Goal: Task Accomplishment & Management: Complete application form

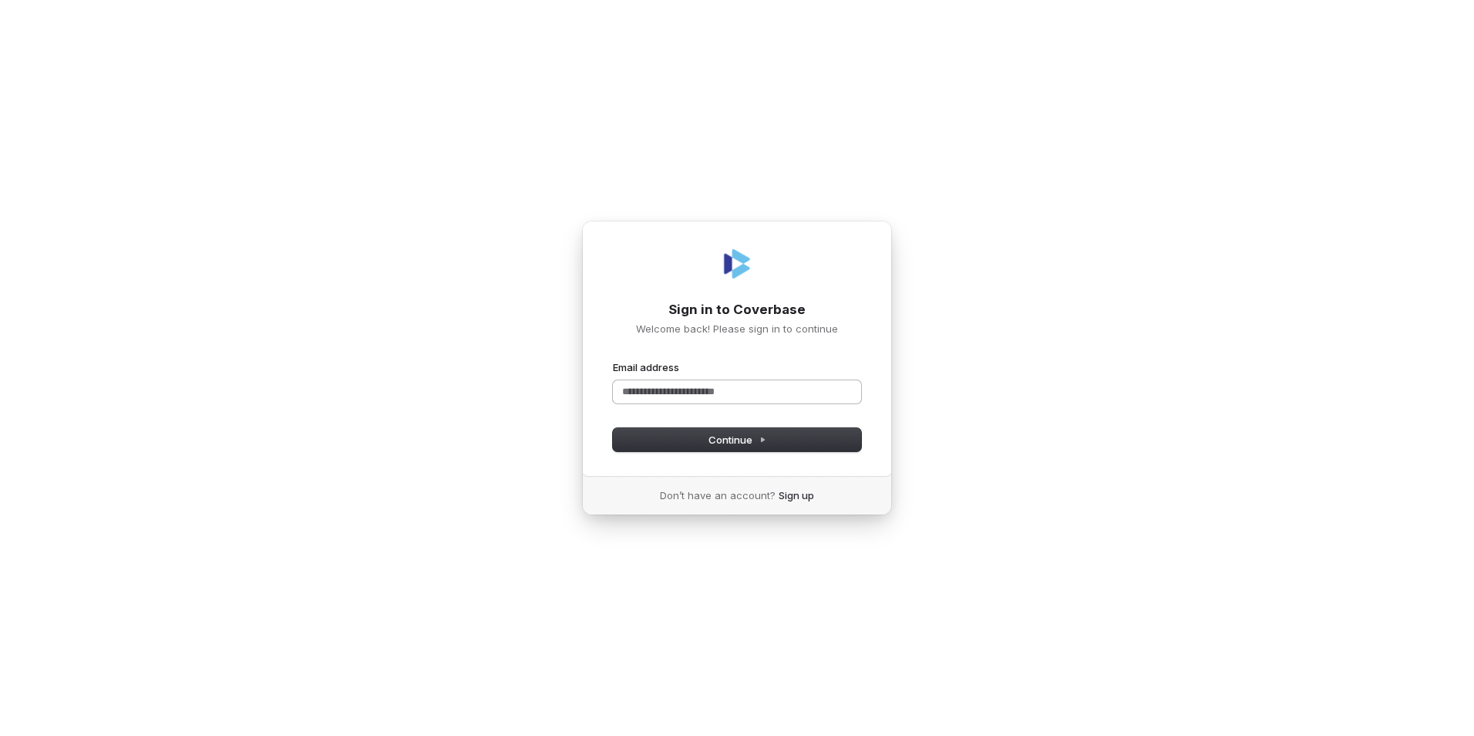
click at [726, 386] on input "Email address" at bounding box center [737, 391] width 248 height 23
click at [715, 432] on button "Continue" at bounding box center [737, 439] width 248 height 23
type input "**********"
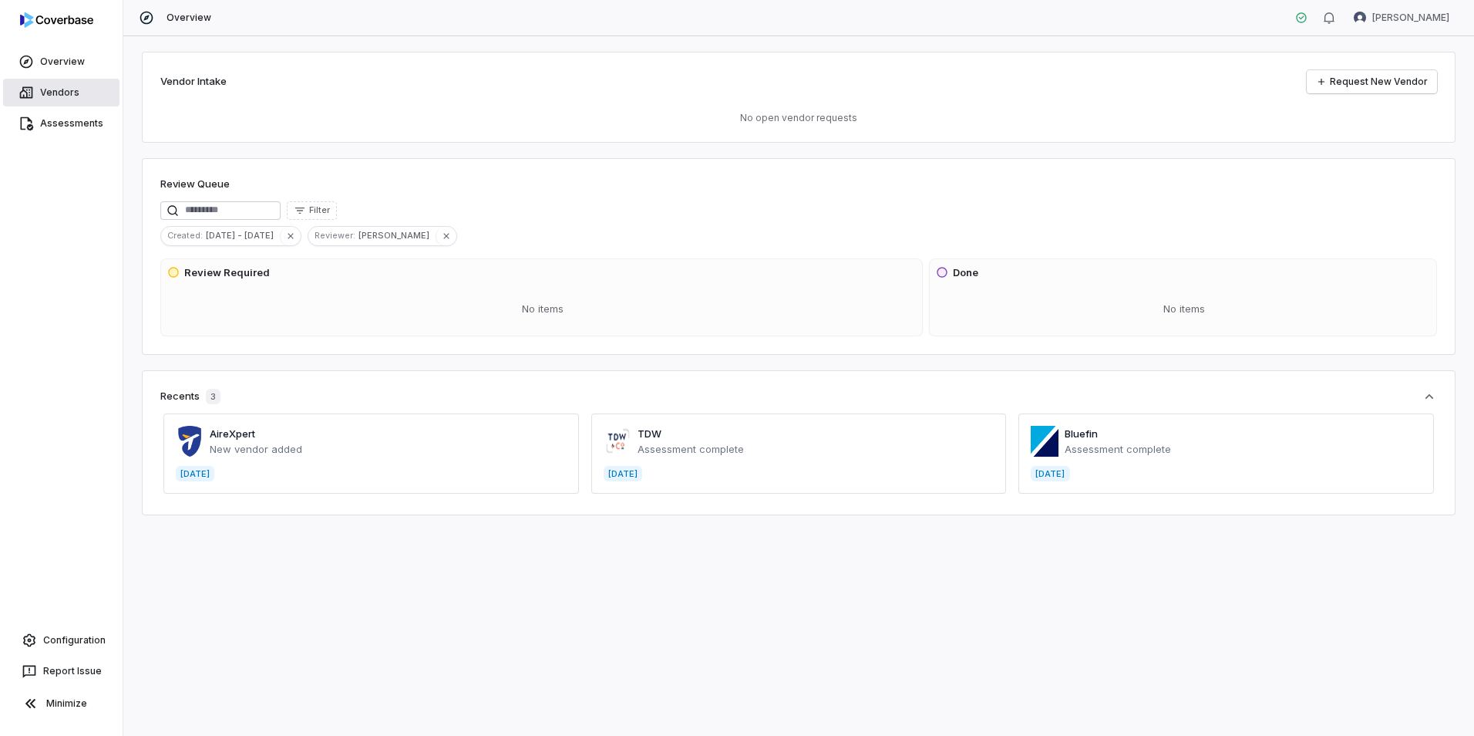
click at [50, 84] on link "Vendors" at bounding box center [61, 93] width 116 height 28
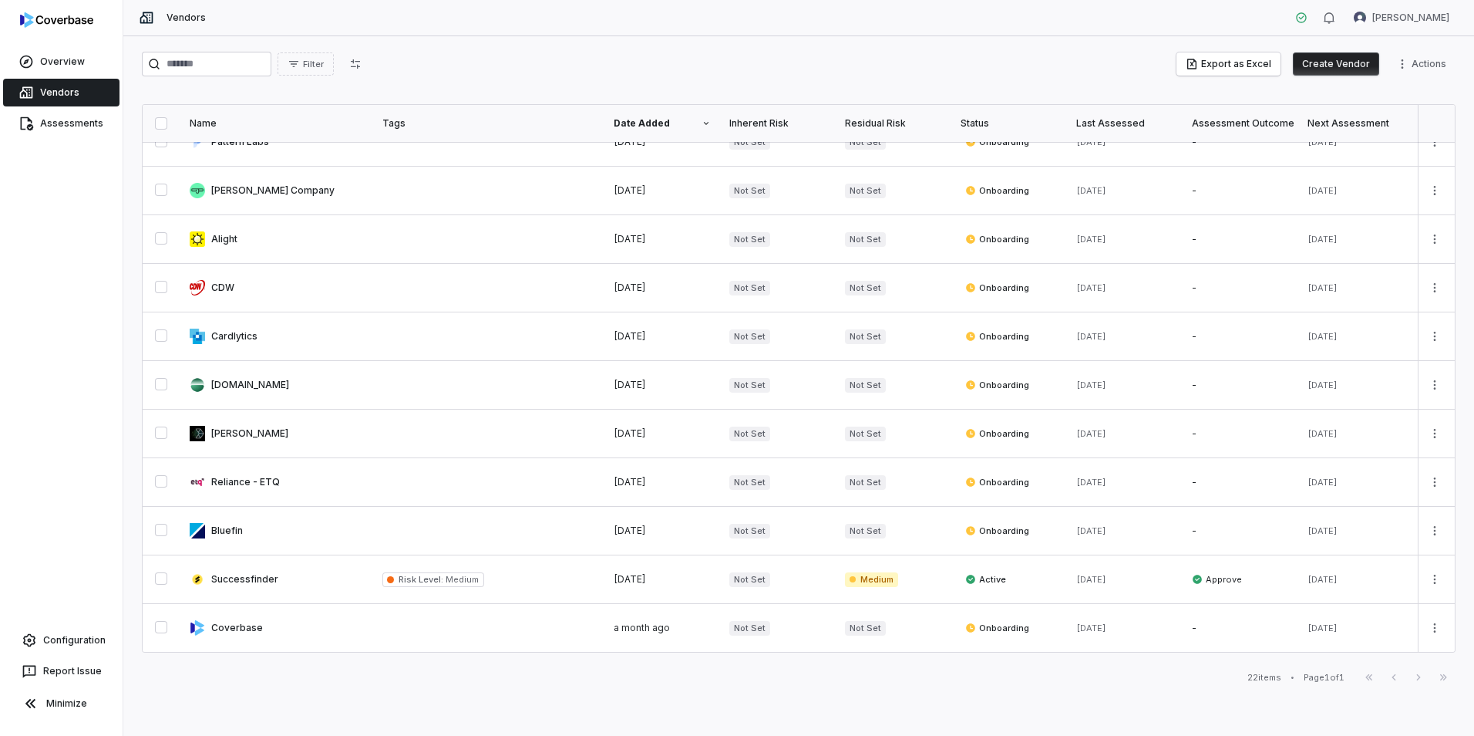
scroll to position [489, 0]
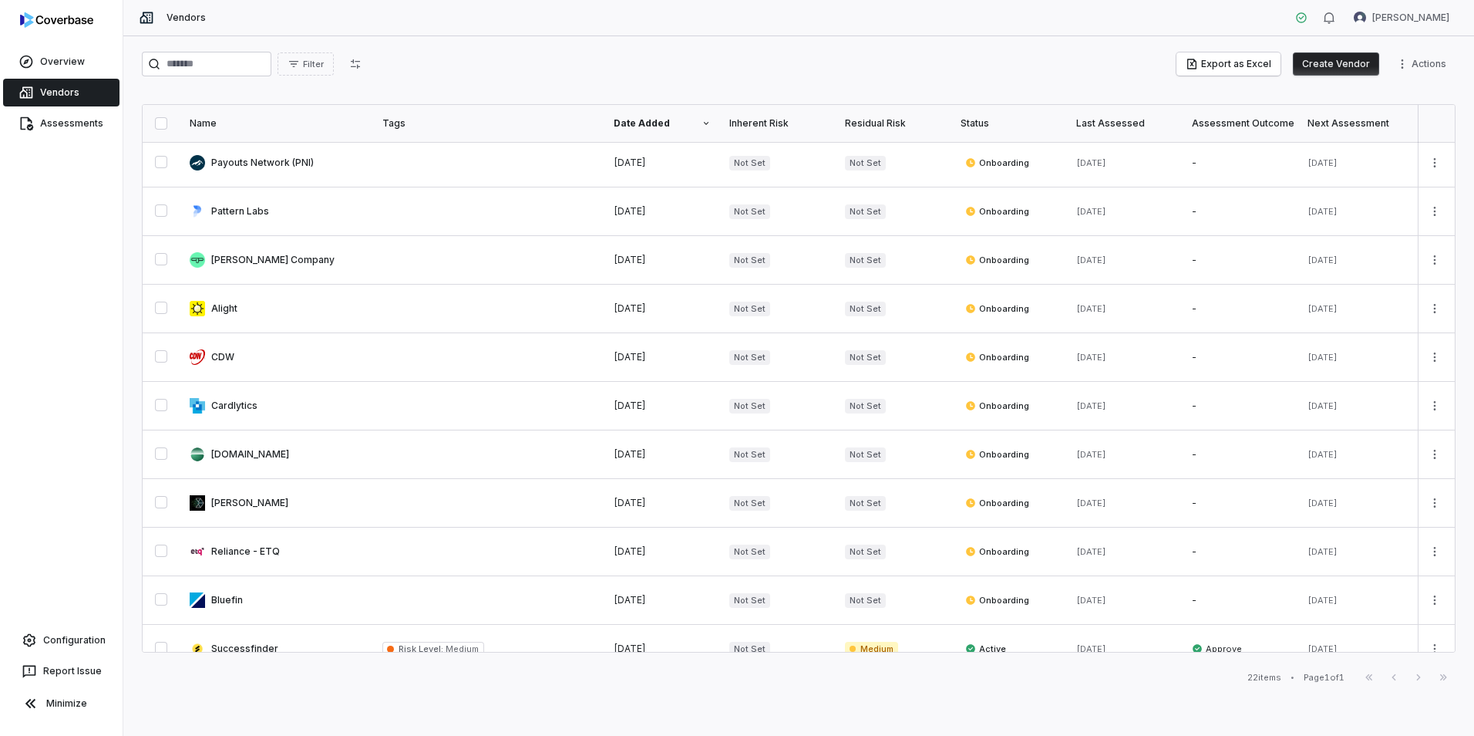
click at [1315, 60] on button "Create Vendor" at bounding box center [1336, 63] width 86 height 23
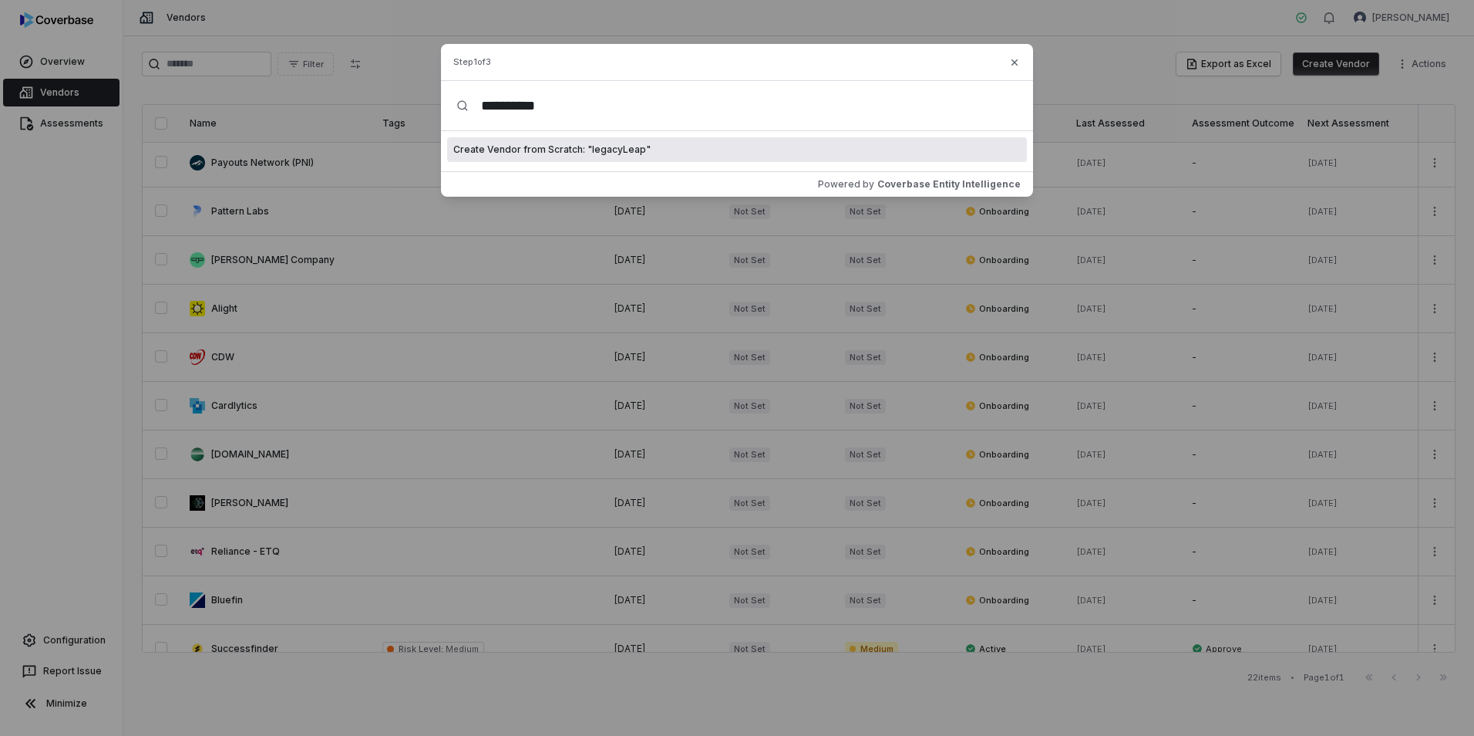
type input "**********"
click at [588, 149] on span "Create Vendor from Scratch: " legacyLeap "" at bounding box center [551, 149] width 197 height 12
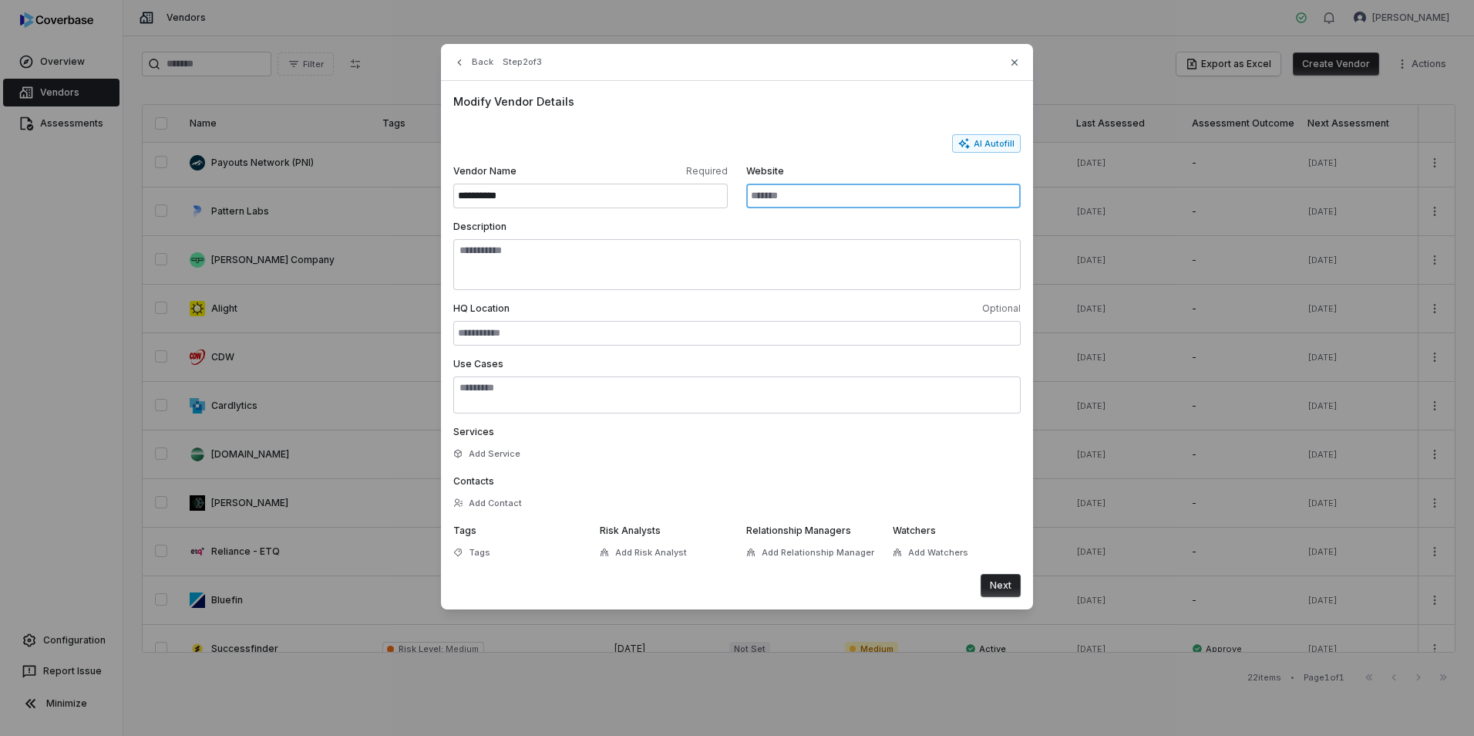
click at [774, 190] on input "Website" at bounding box center [883, 196] width 275 height 25
paste input "**********"
type input "**********"
click at [969, 143] on icon "button" at bounding box center [965, 143] width 12 height 12
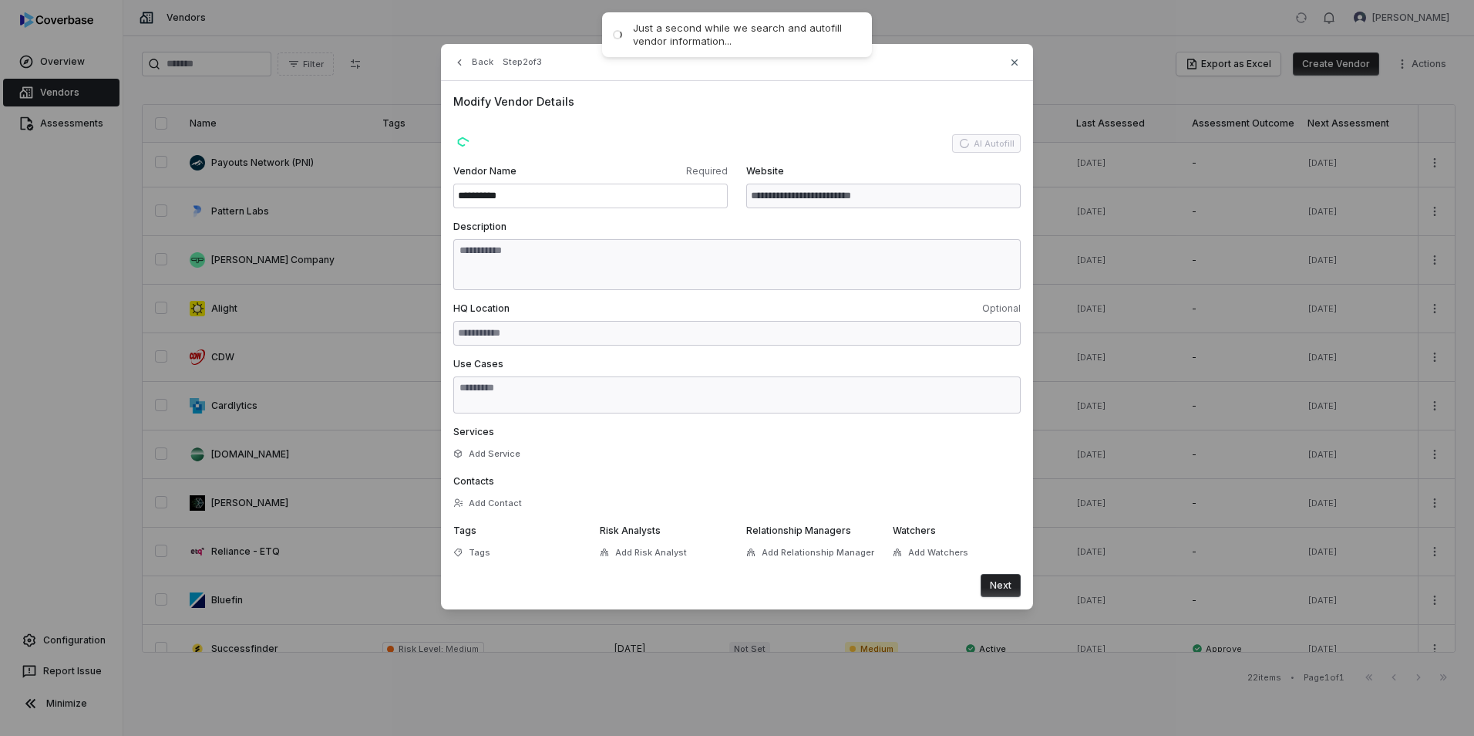
type input "**********"
type textarea "**********"
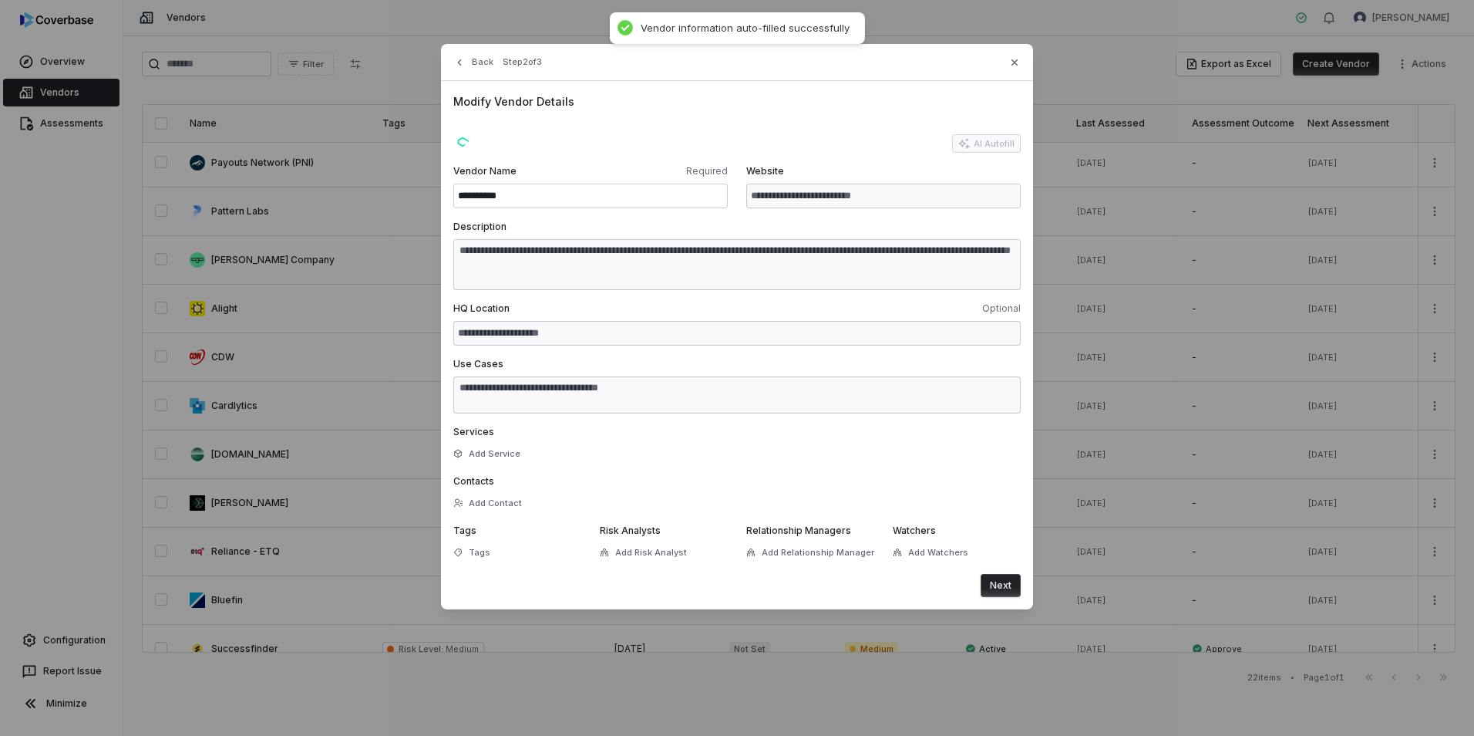
type textarea "**********"
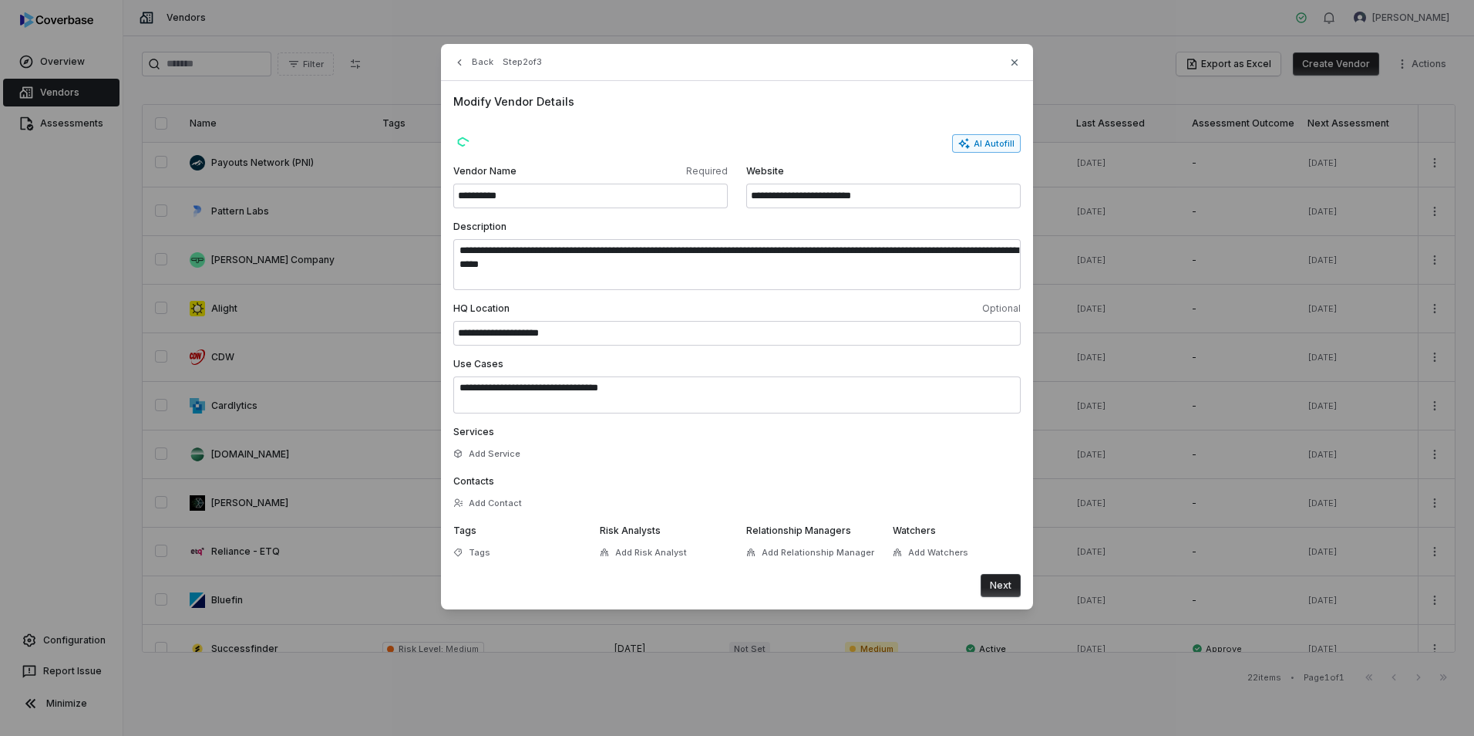
click at [996, 577] on button "Next" at bounding box center [1001, 585] width 40 height 23
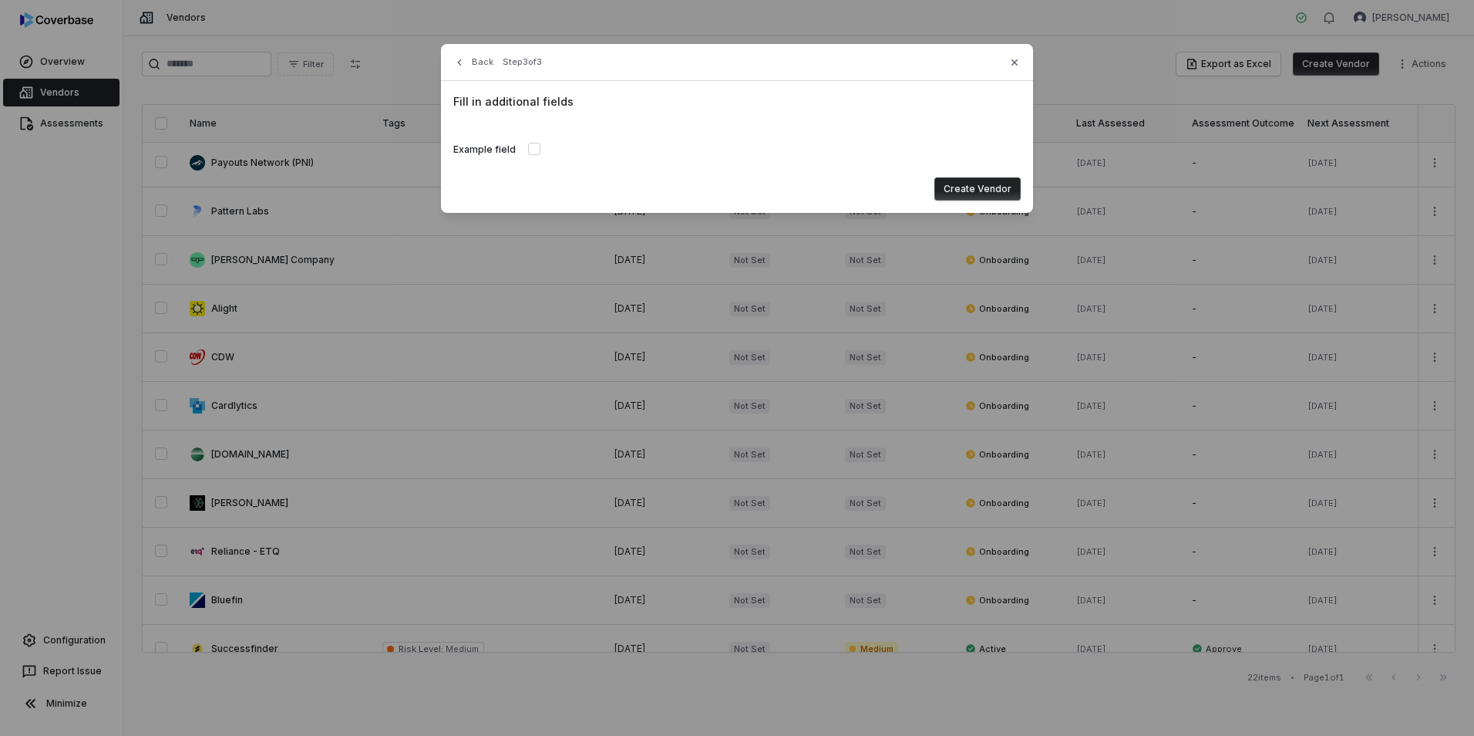
click at [991, 190] on button "Create Vendor" at bounding box center [978, 188] width 86 height 23
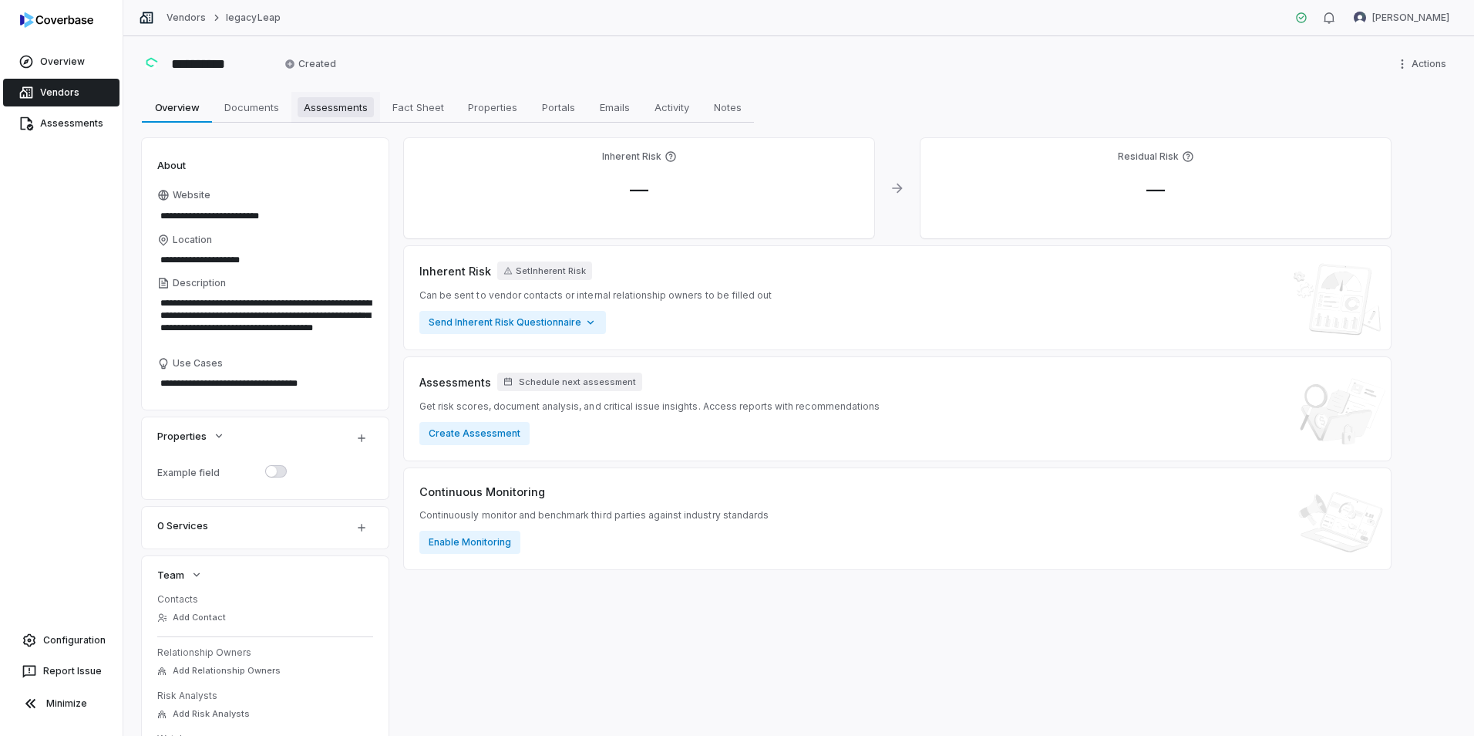
click at [337, 107] on span "Assessments" at bounding box center [336, 107] width 76 height 20
type textarea "*"
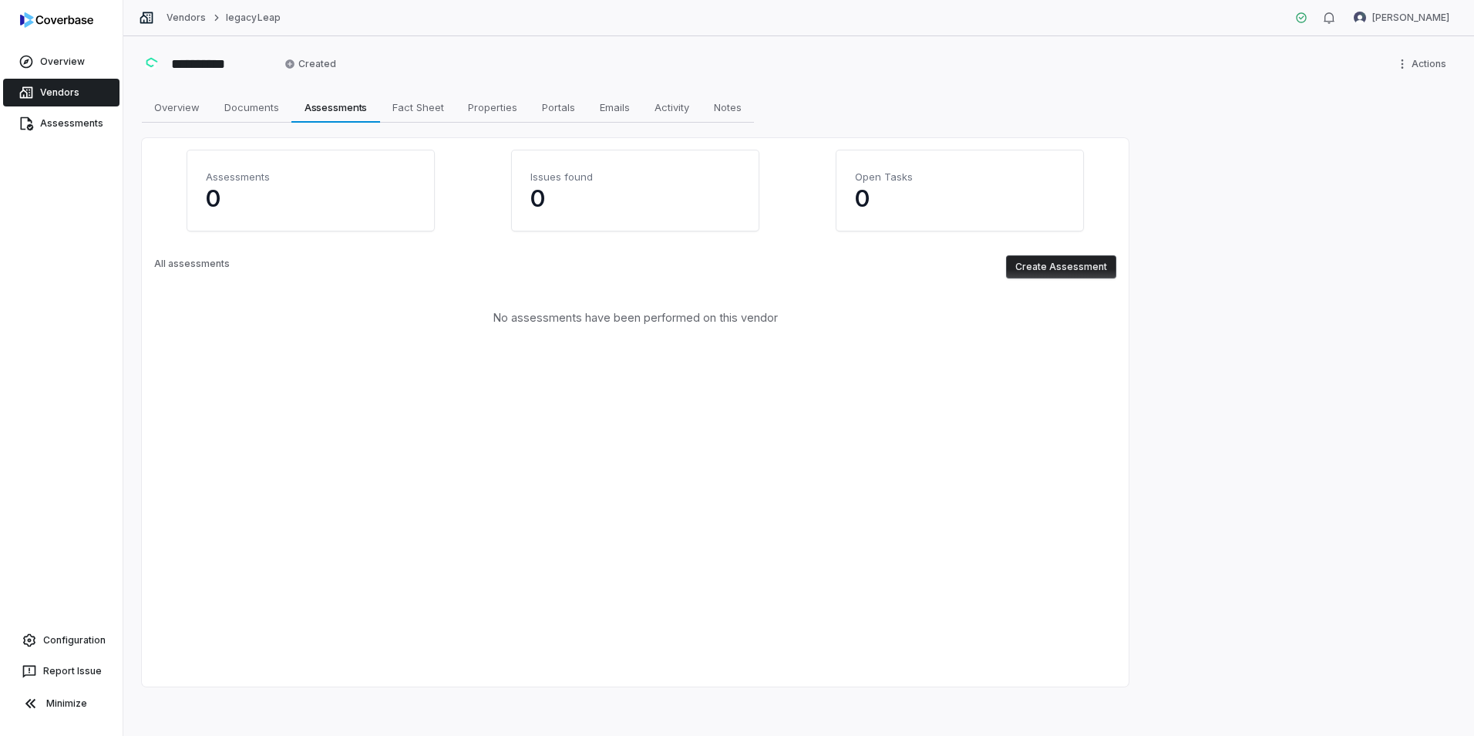
click at [1053, 265] on button "Create Assessment" at bounding box center [1061, 266] width 110 height 23
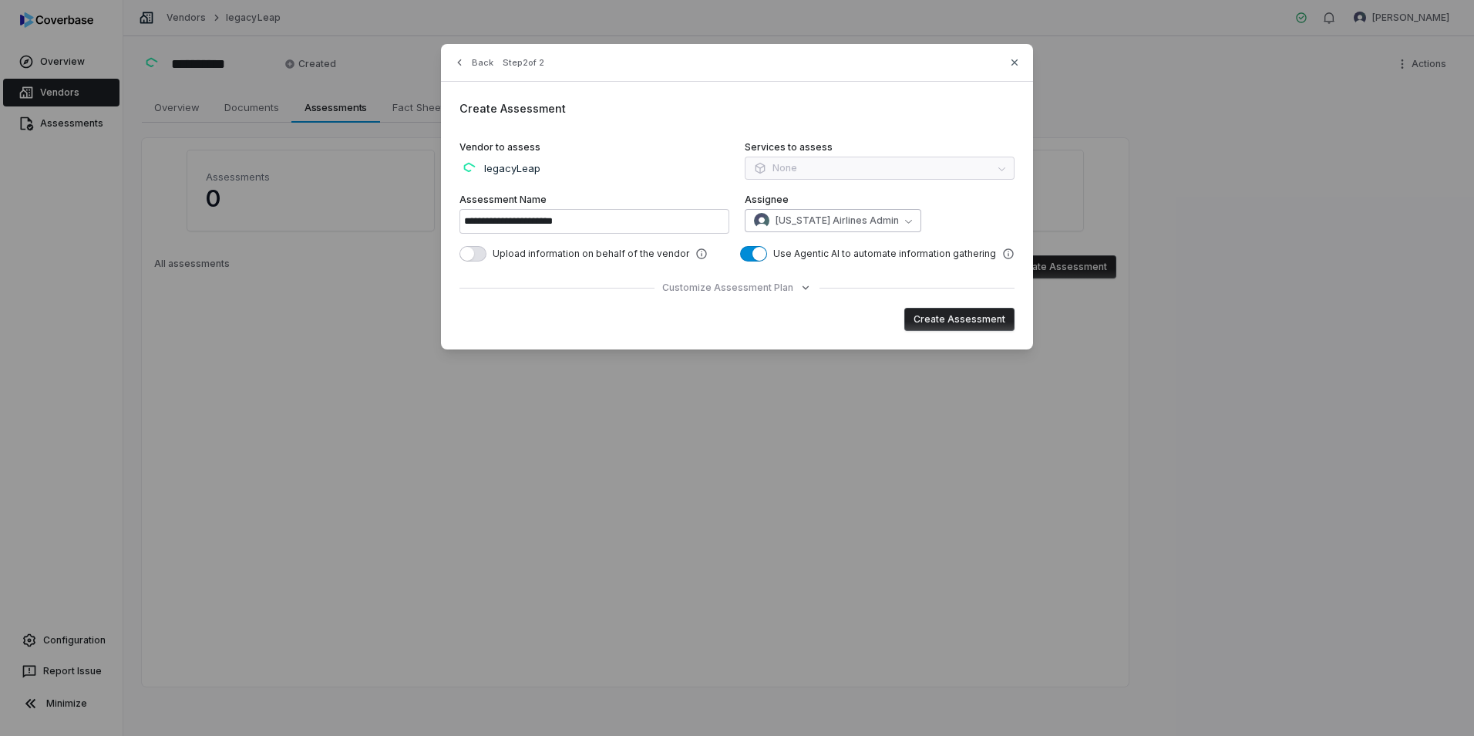
click at [905, 222] on icon "button" at bounding box center [908, 220] width 7 height 7
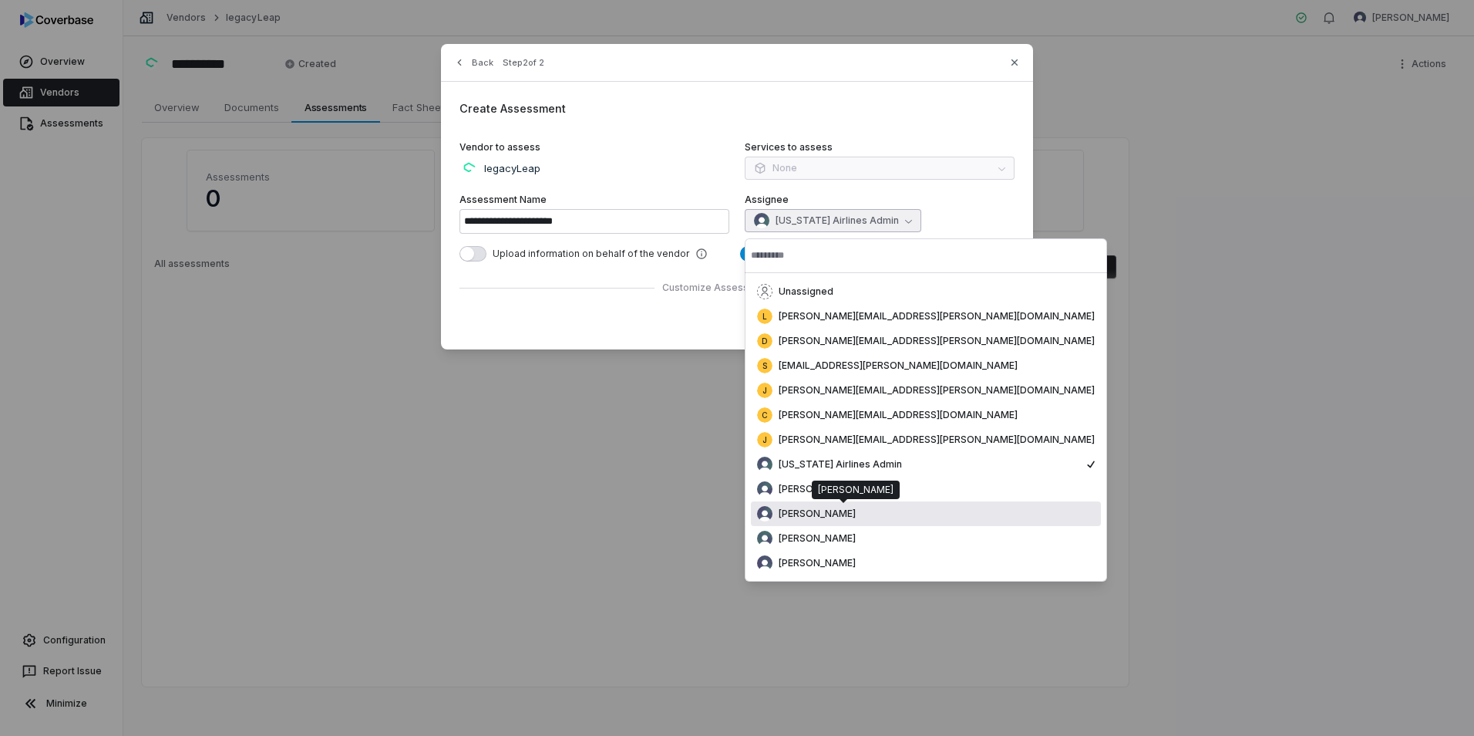
click at [848, 511] on div "Luke Taylor" at bounding box center [926, 513] width 338 height 15
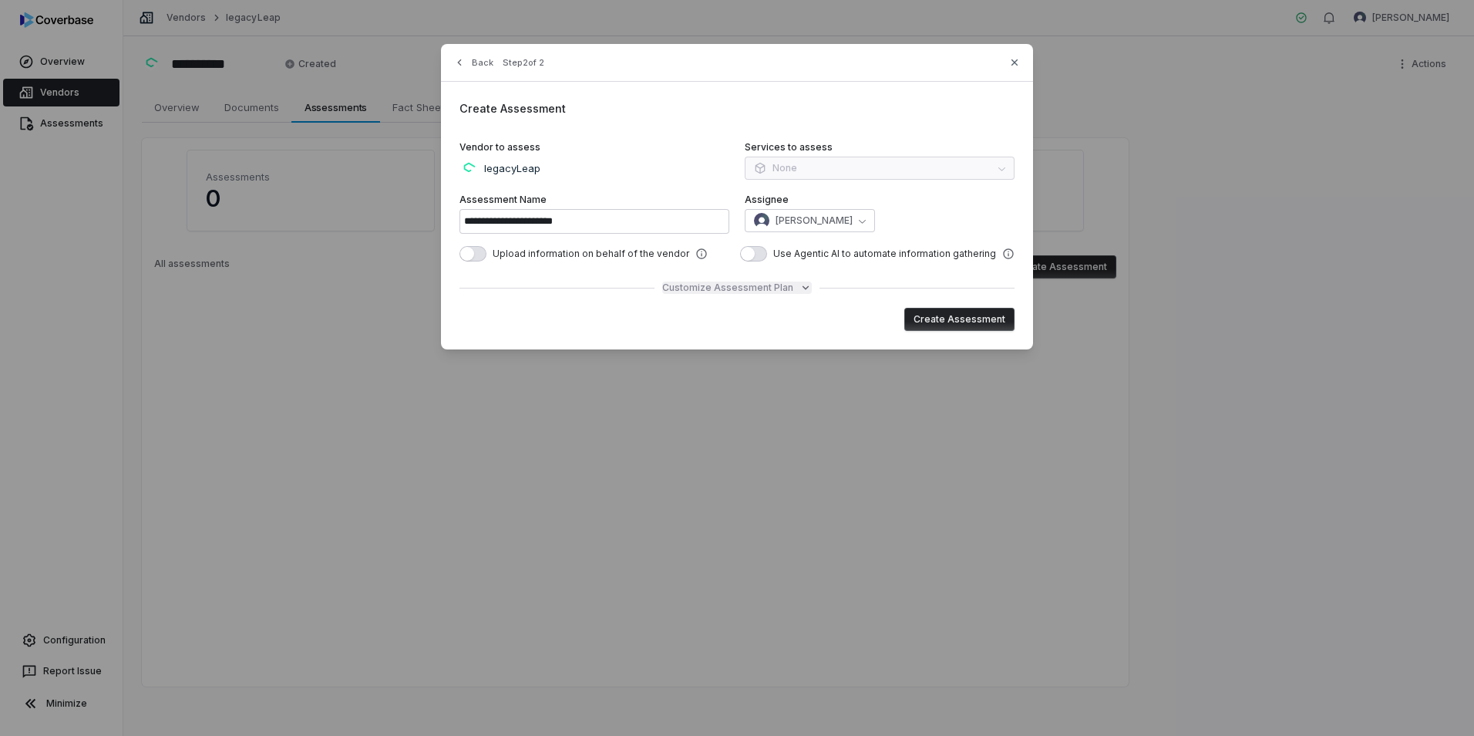
click at [770, 290] on span "Customize Assessment Plan" at bounding box center [727, 287] width 131 height 12
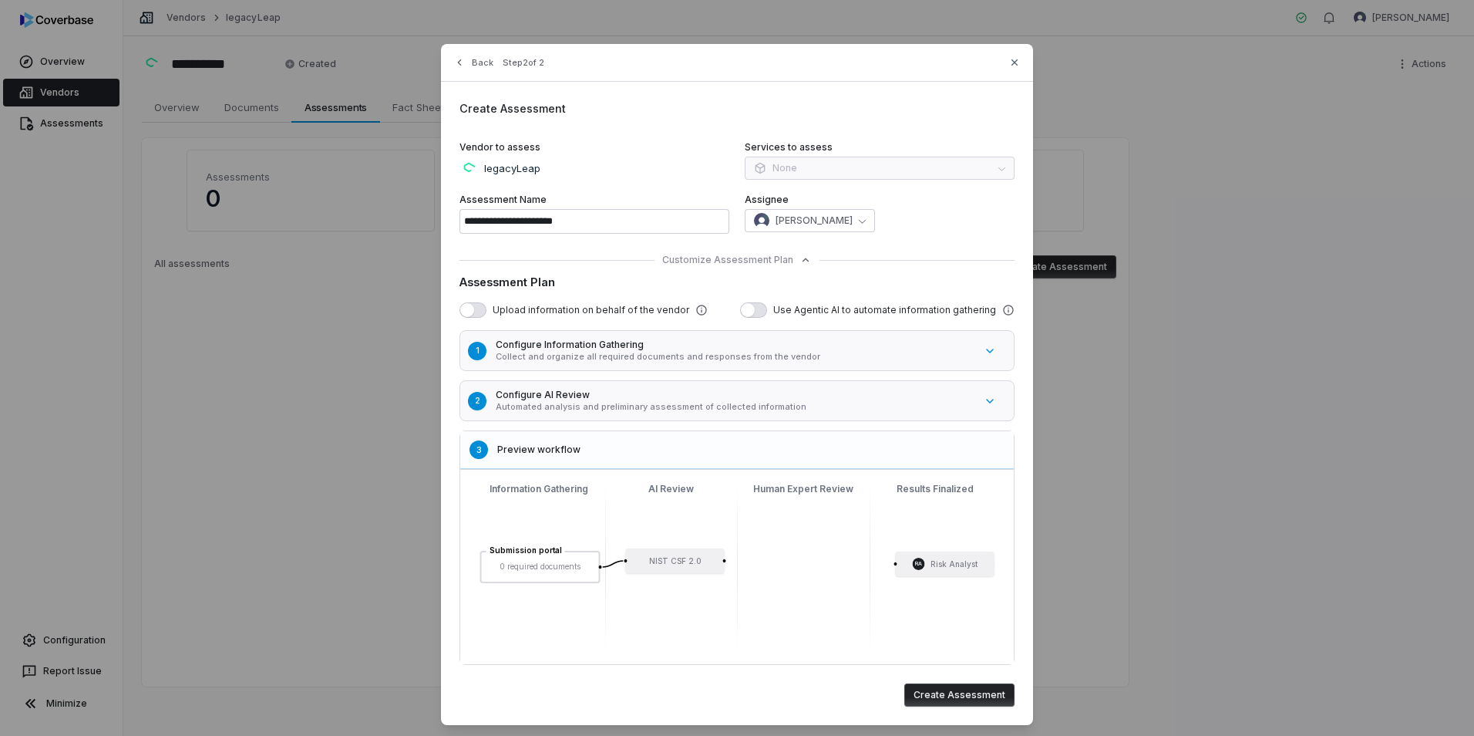
click at [480, 316] on div "Upload information on behalf of the vendor" at bounding box center [584, 309] width 248 height 15
click at [478, 312] on button "button" at bounding box center [473, 309] width 27 height 15
click at [974, 703] on button "Create Assessment" at bounding box center [960, 694] width 110 height 23
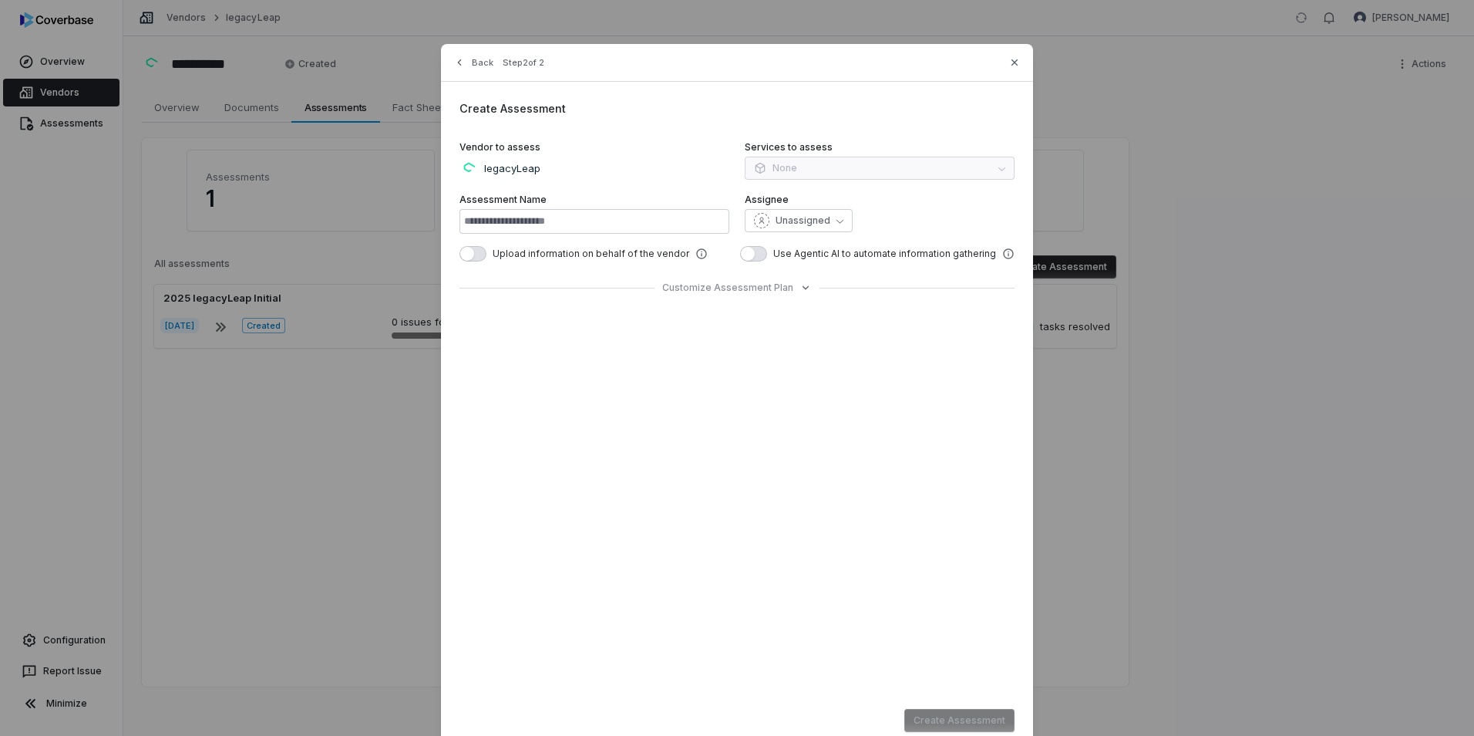
type input "**********"
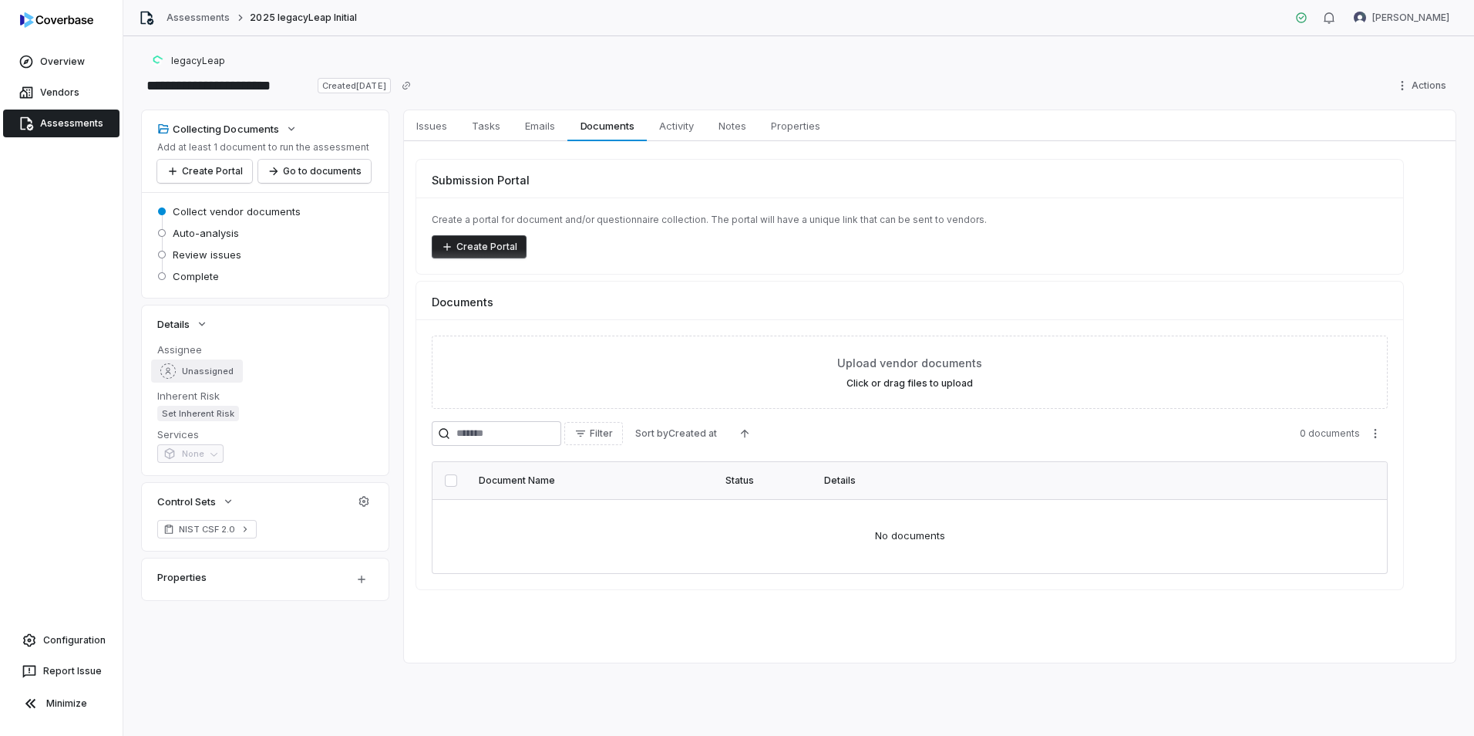
click at [227, 372] on span "Unassigned" at bounding box center [208, 372] width 52 height 12
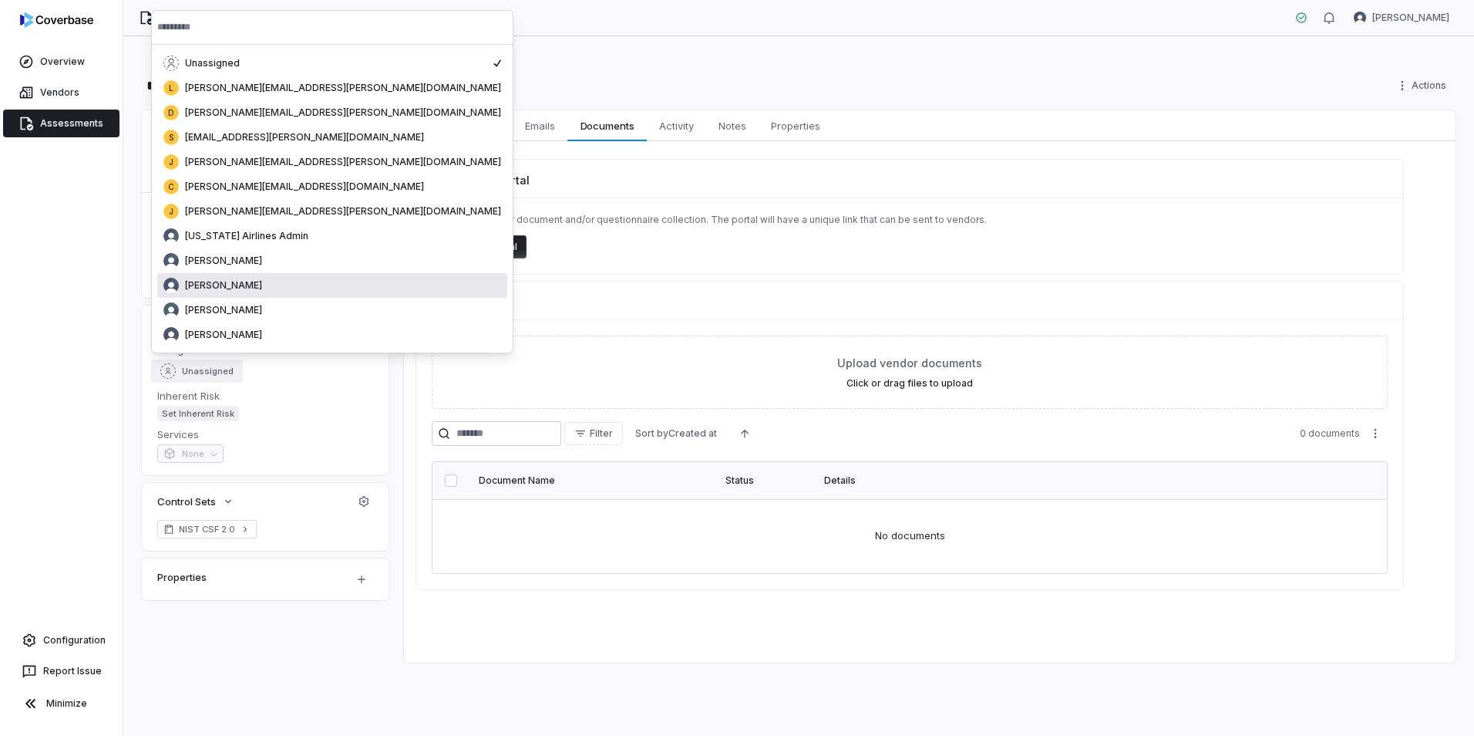
click at [246, 284] on div "Luke Taylor" at bounding box center [332, 285] width 338 height 15
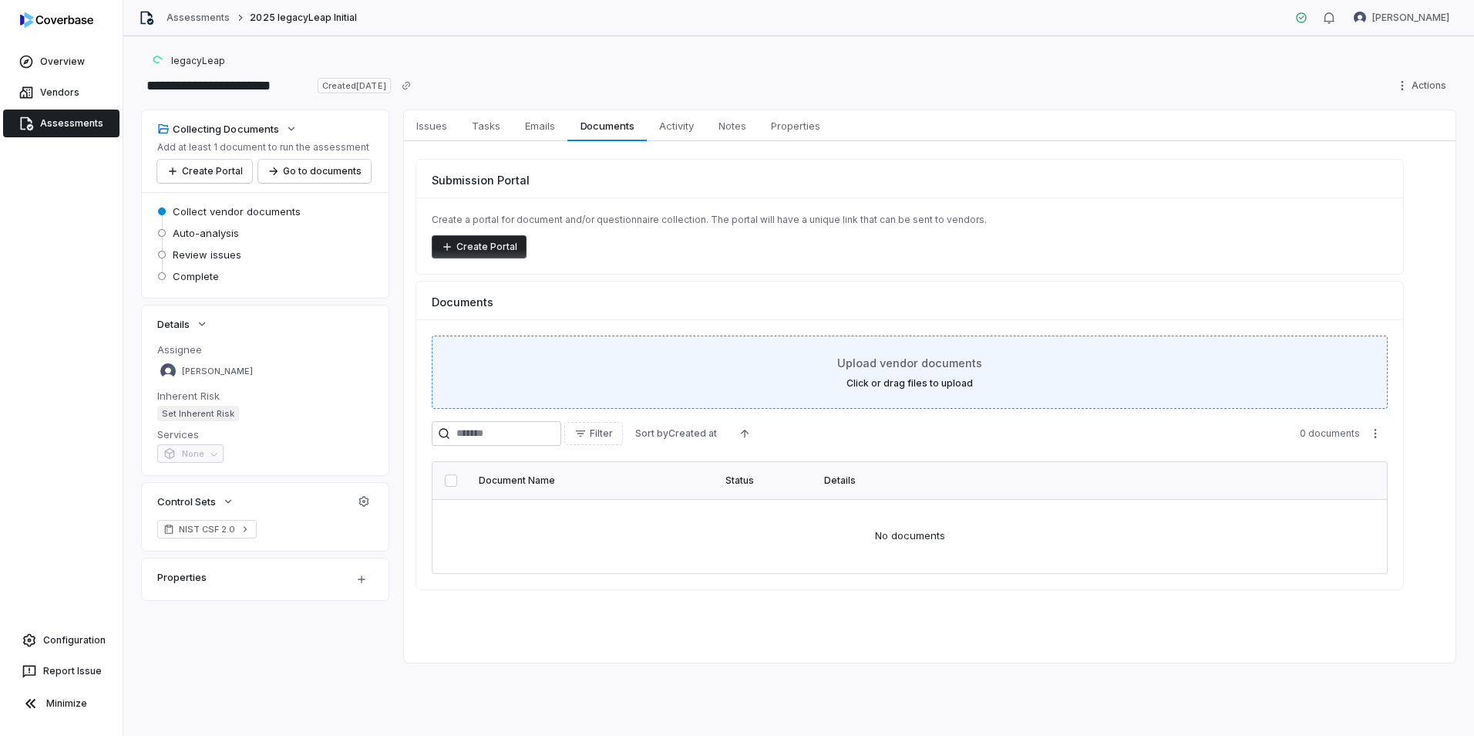
click at [925, 346] on div "Upload vendor documents Click or drag files to upload" at bounding box center [910, 371] width 956 height 73
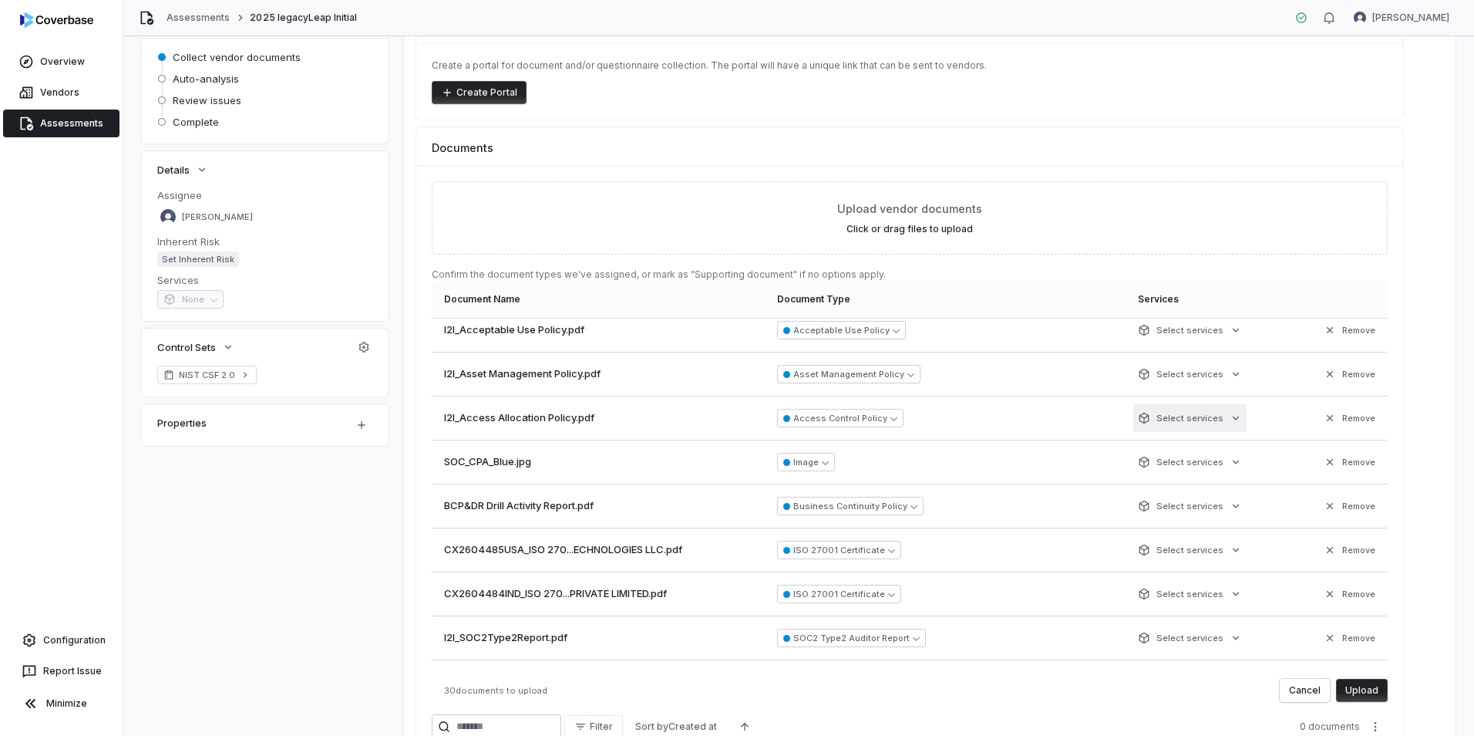
scroll to position [969, 0]
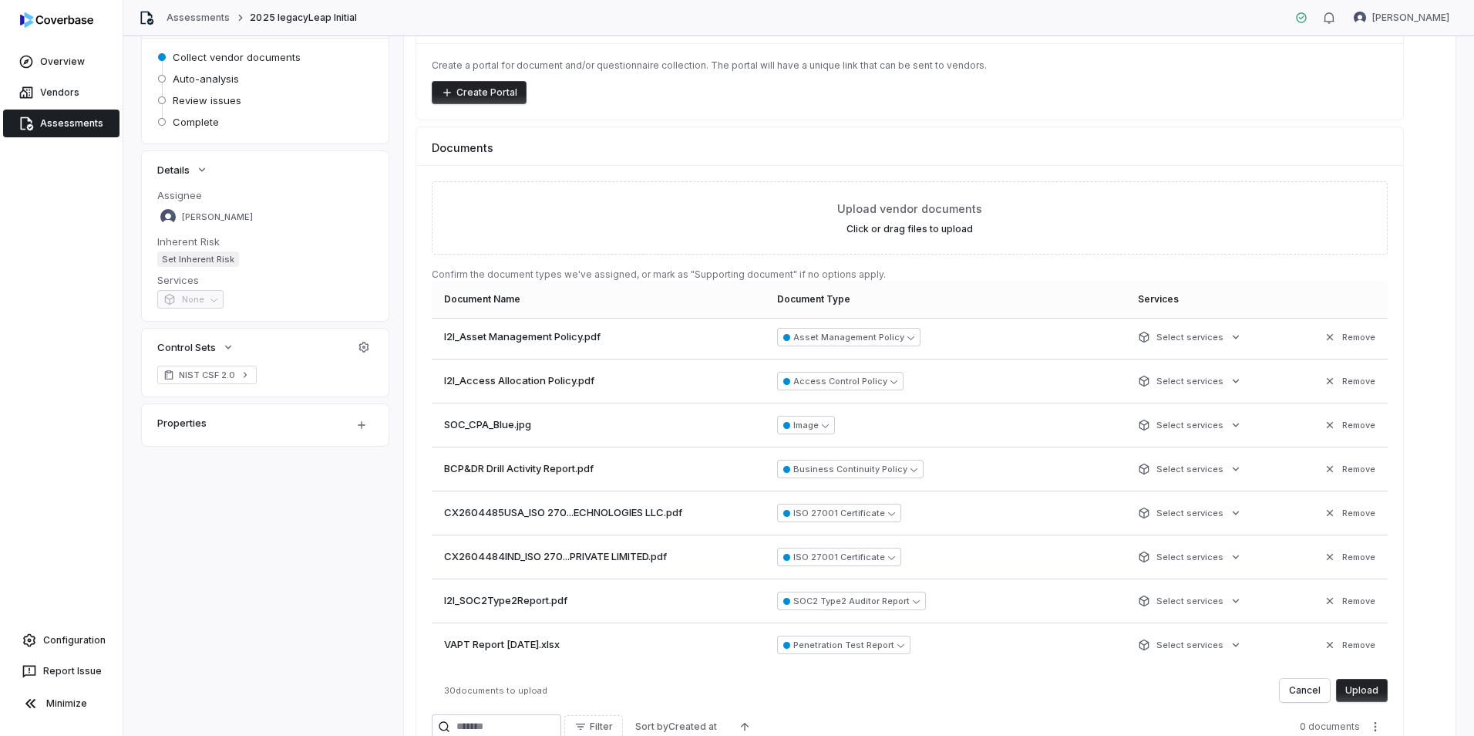
click at [1373, 691] on button "Upload" at bounding box center [1362, 690] width 52 height 23
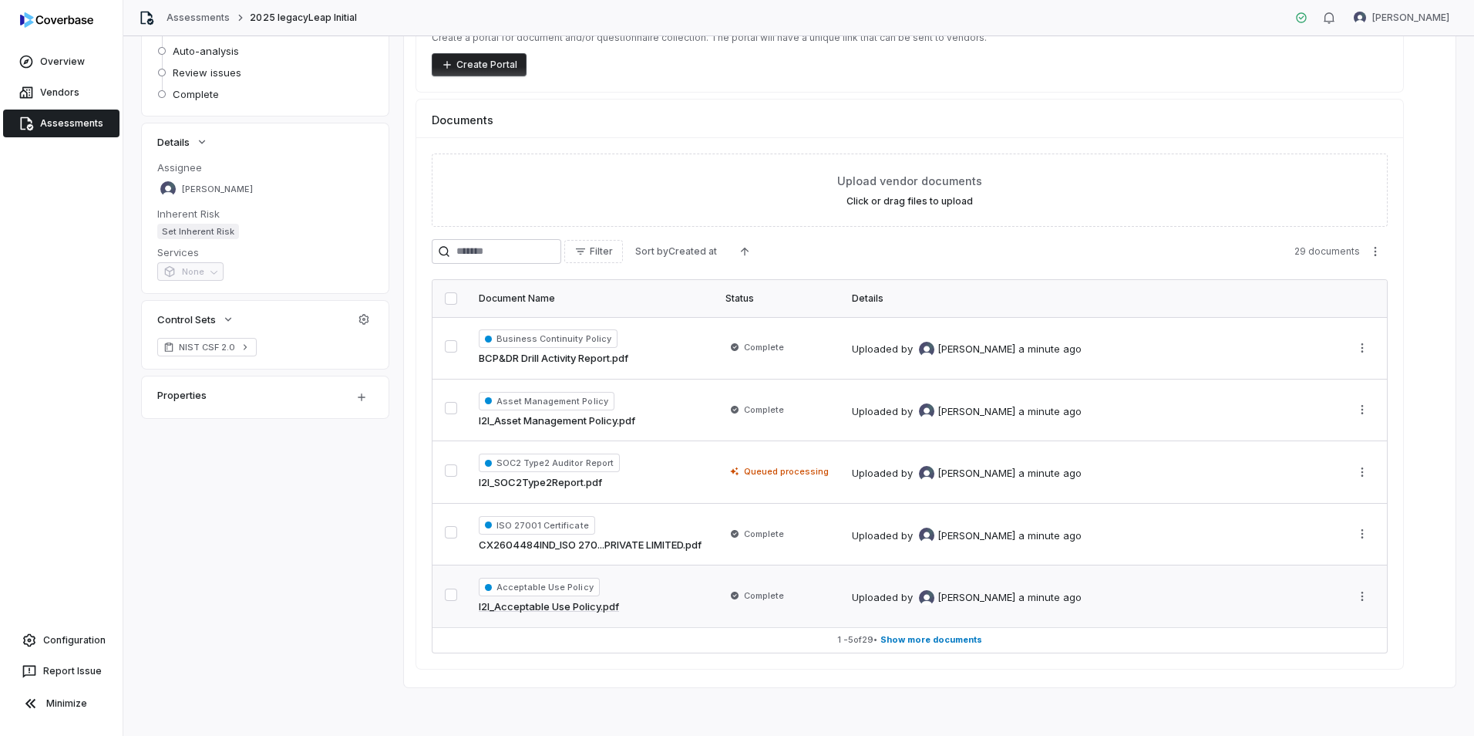
scroll to position [183, 0]
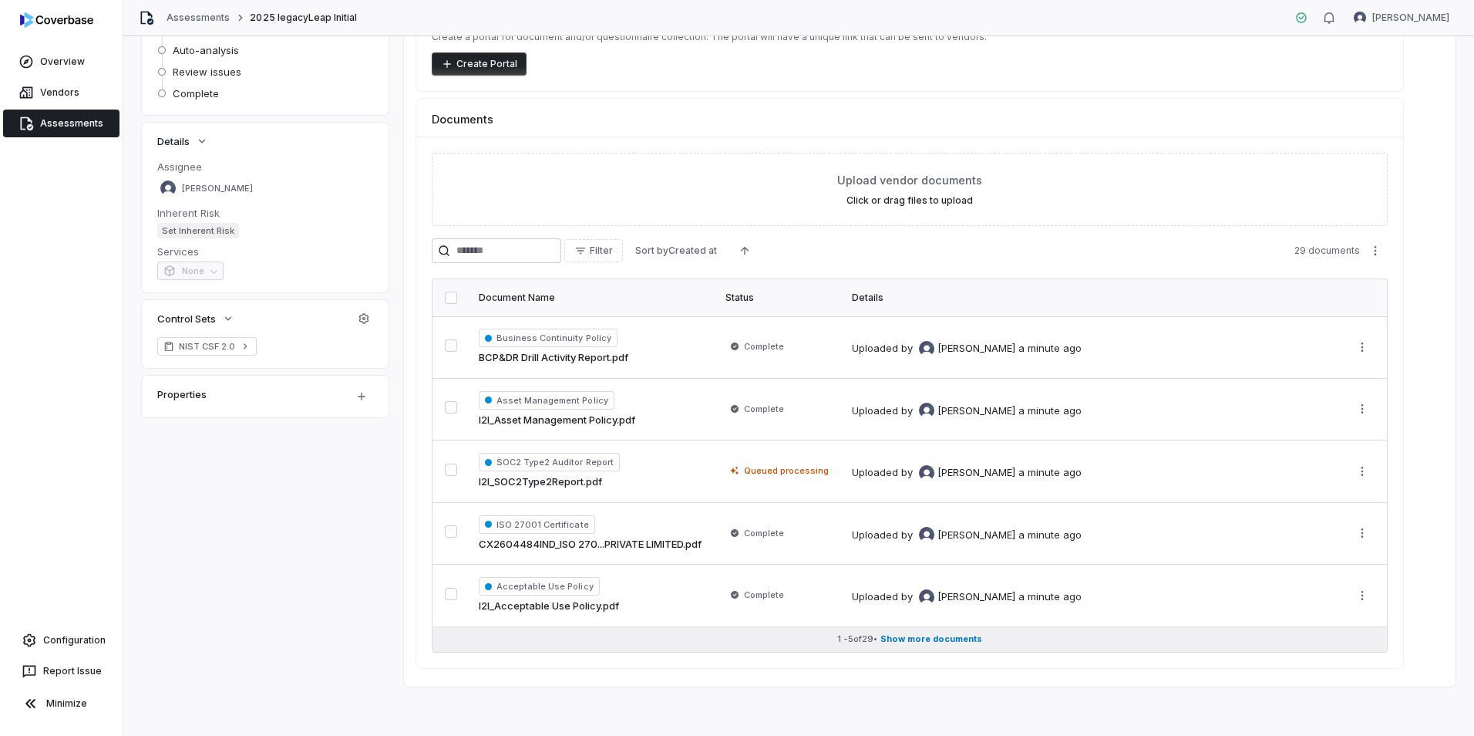
click at [920, 642] on span "Show more documents" at bounding box center [932, 639] width 102 height 12
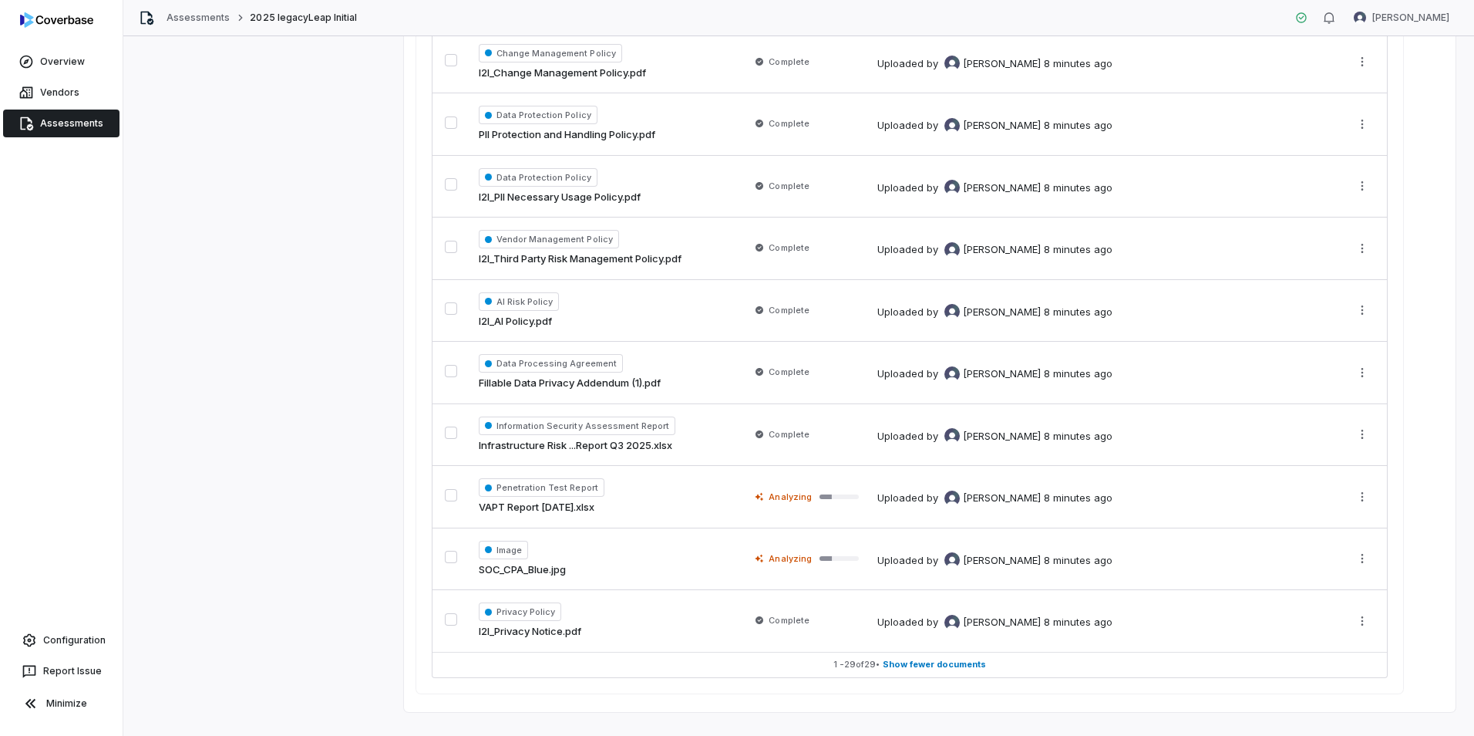
scroll to position [1673, 0]
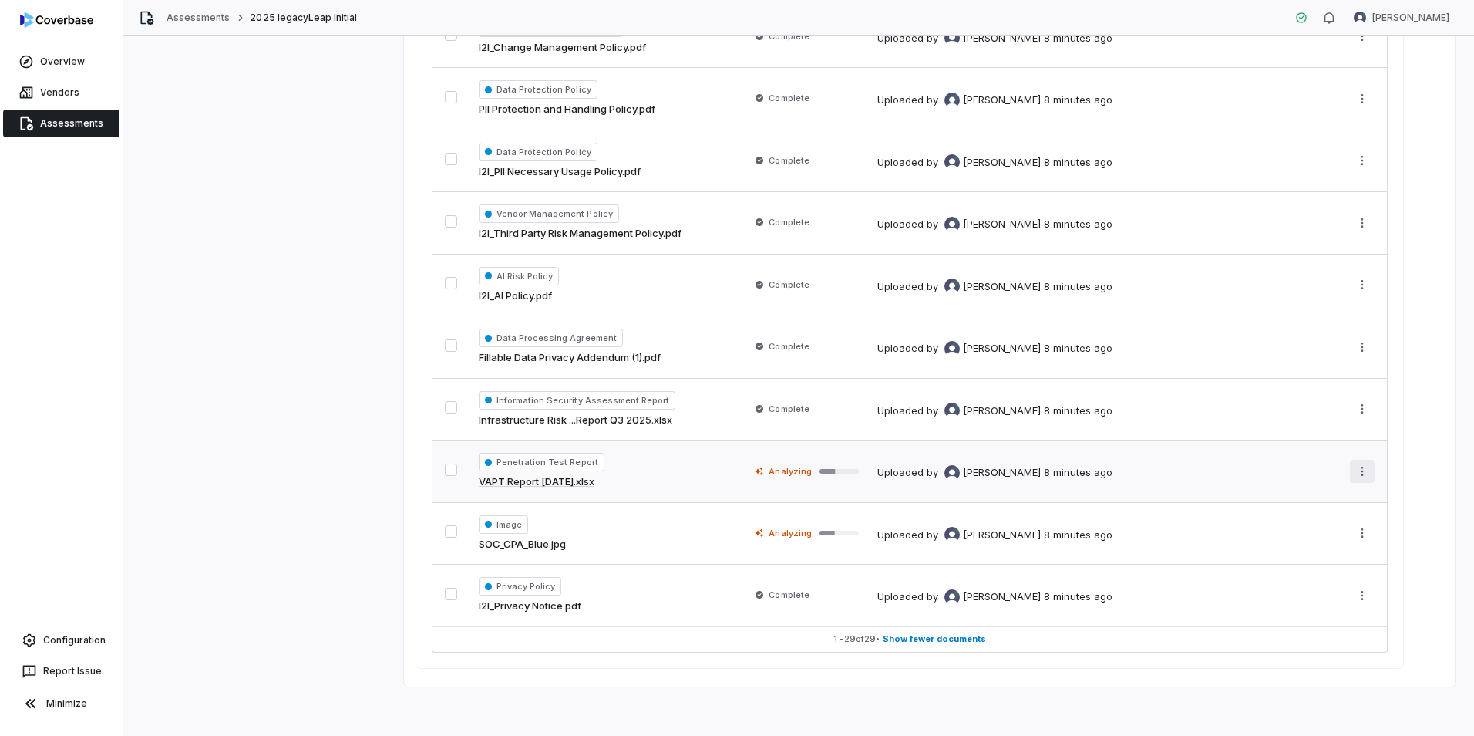
click at [1360, 470] on html "**********" at bounding box center [737, 368] width 1474 height 736
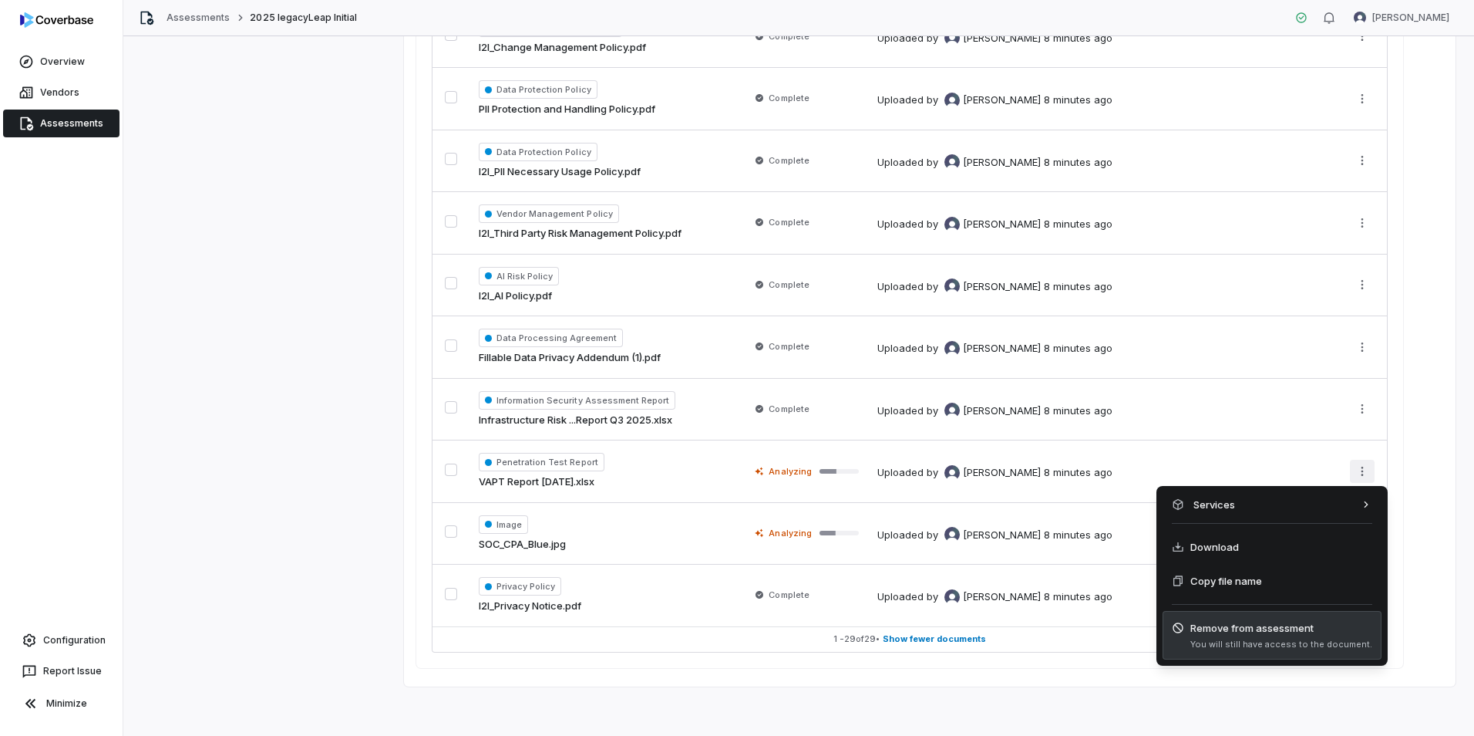
click at [1279, 625] on span "Remove from assessment" at bounding box center [1282, 627] width 182 height 15
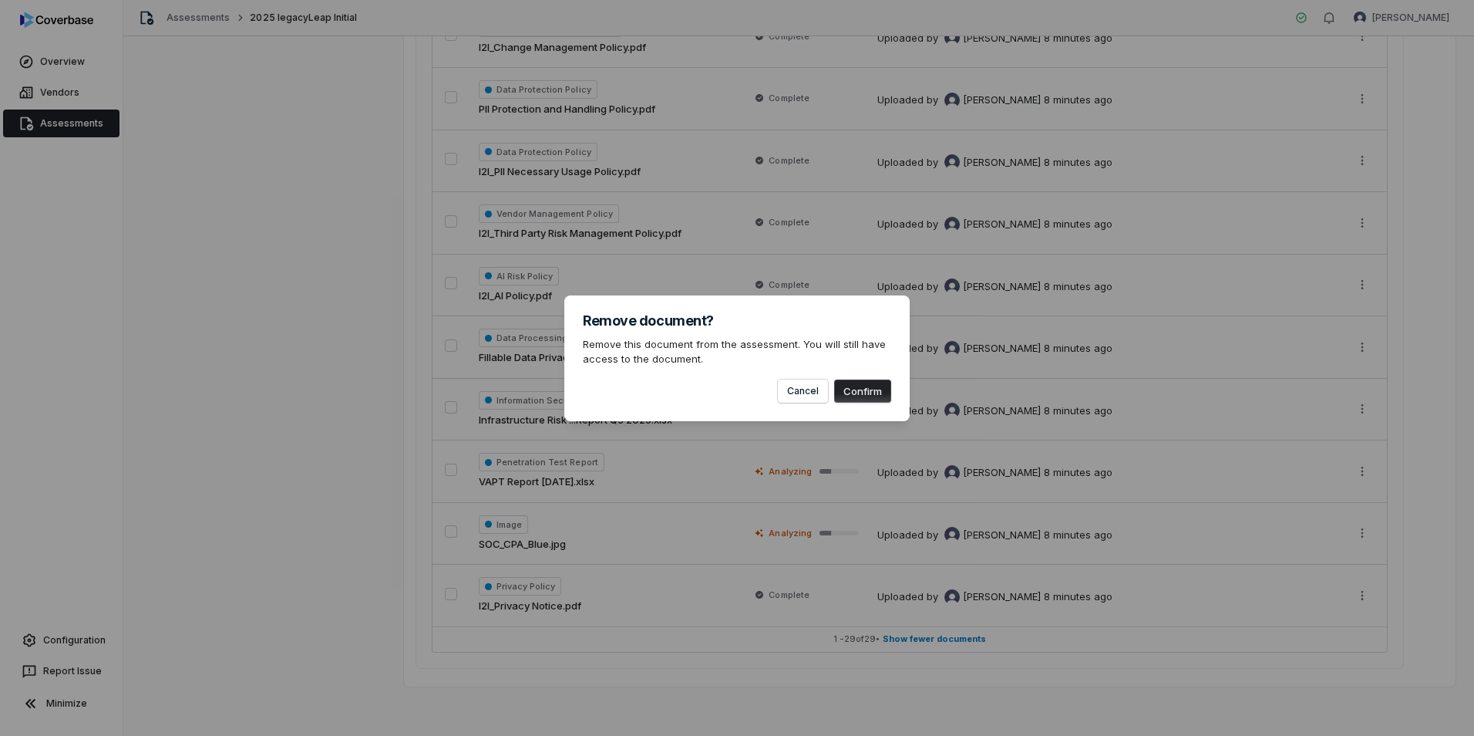
click at [853, 391] on button "Confirm" at bounding box center [862, 390] width 57 height 23
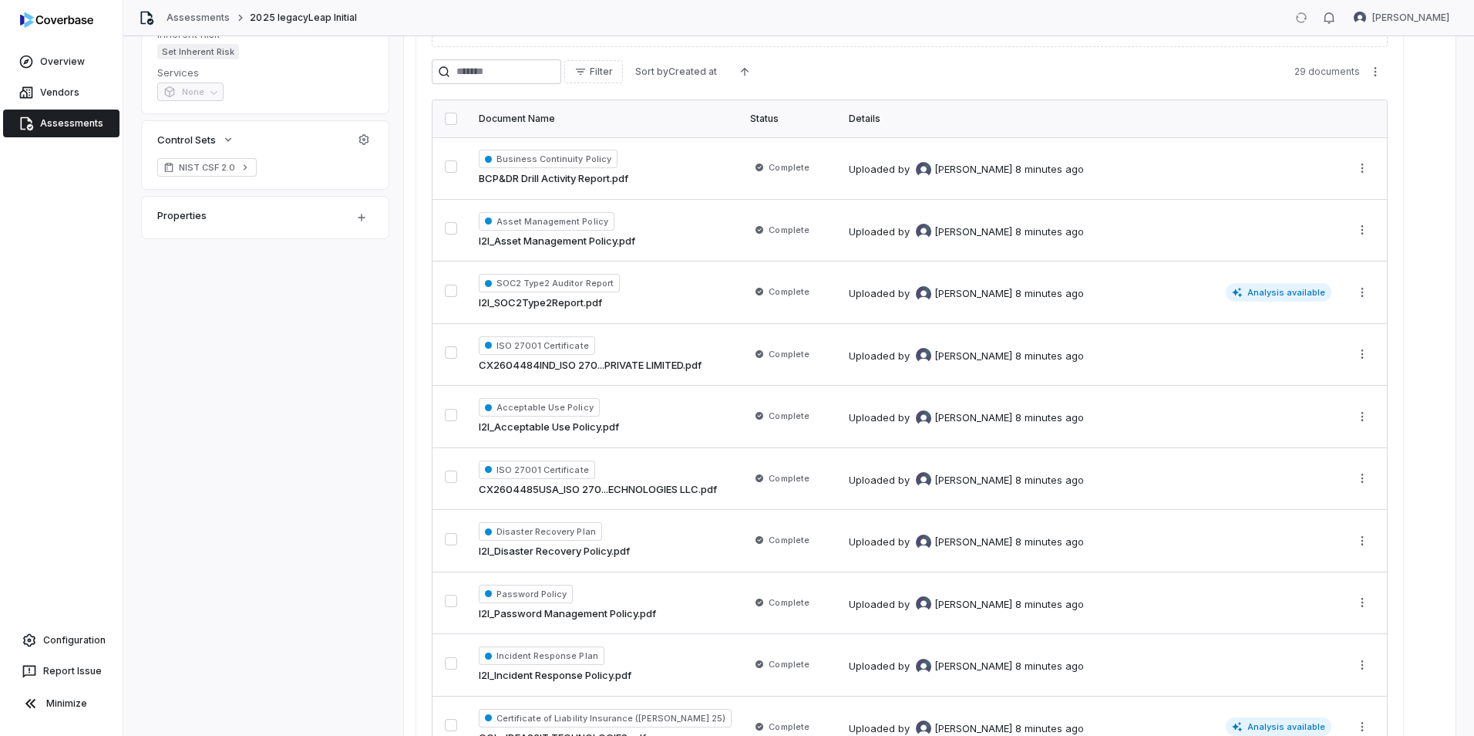
scroll to position [0, 0]
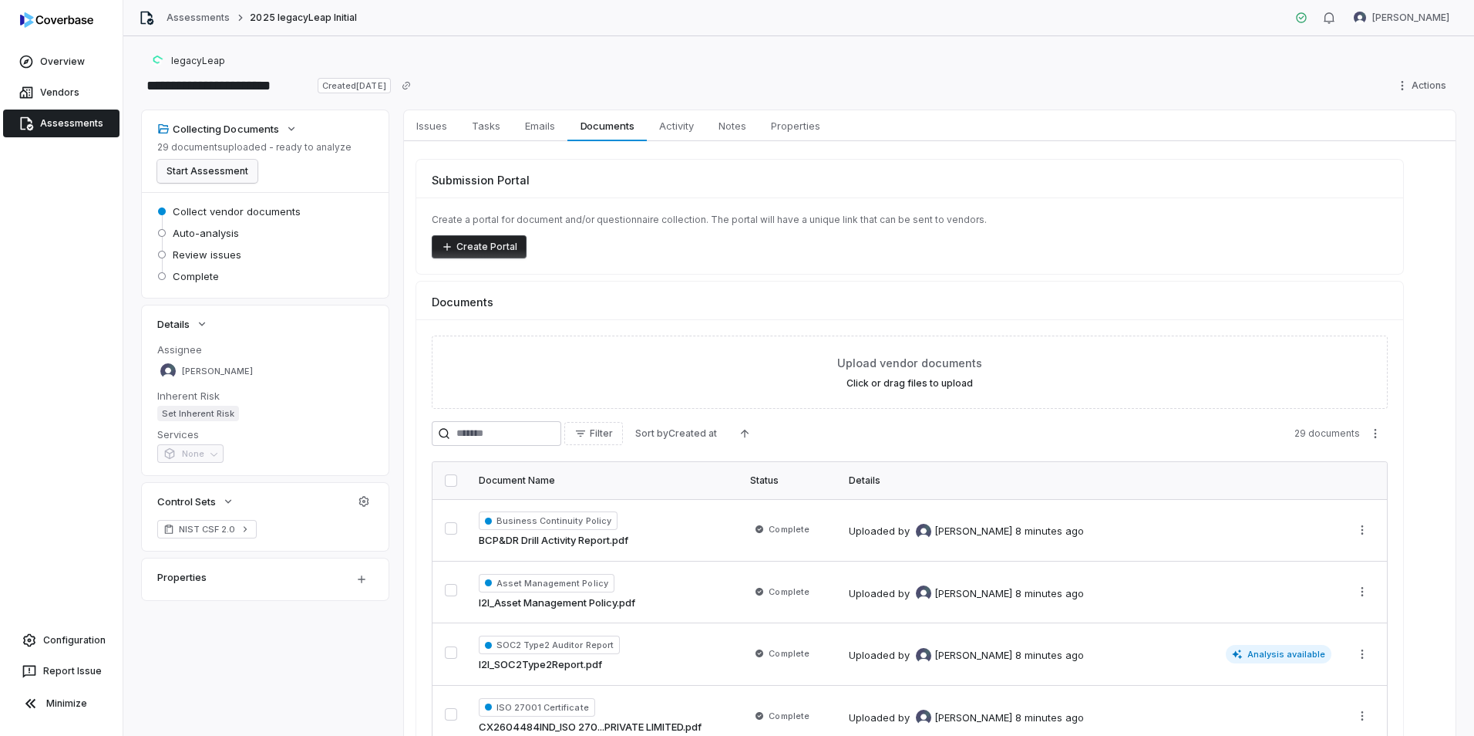
click at [186, 170] on button "Start Assessment" at bounding box center [207, 171] width 100 height 23
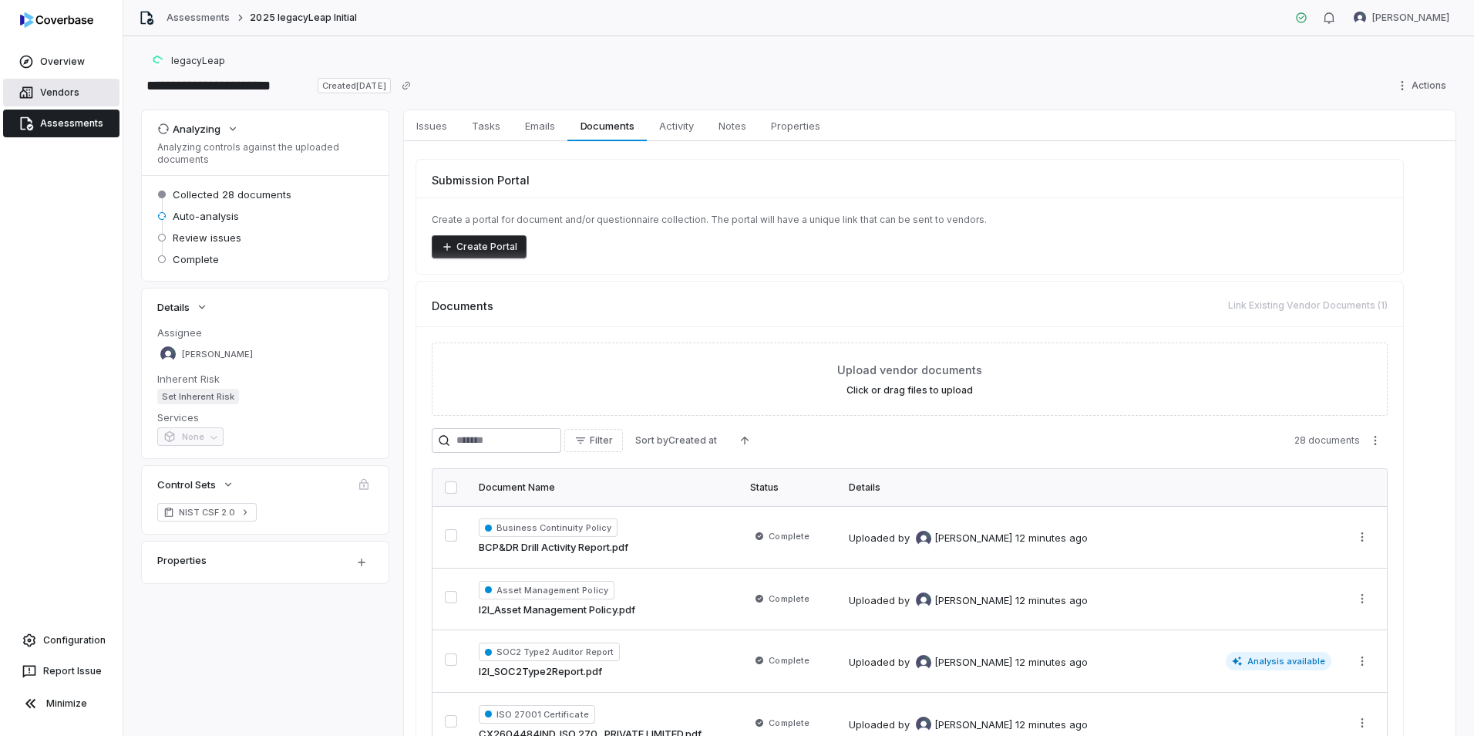
click at [63, 84] on link "Vendors" at bounding box center [61, 93] width 116 height 28
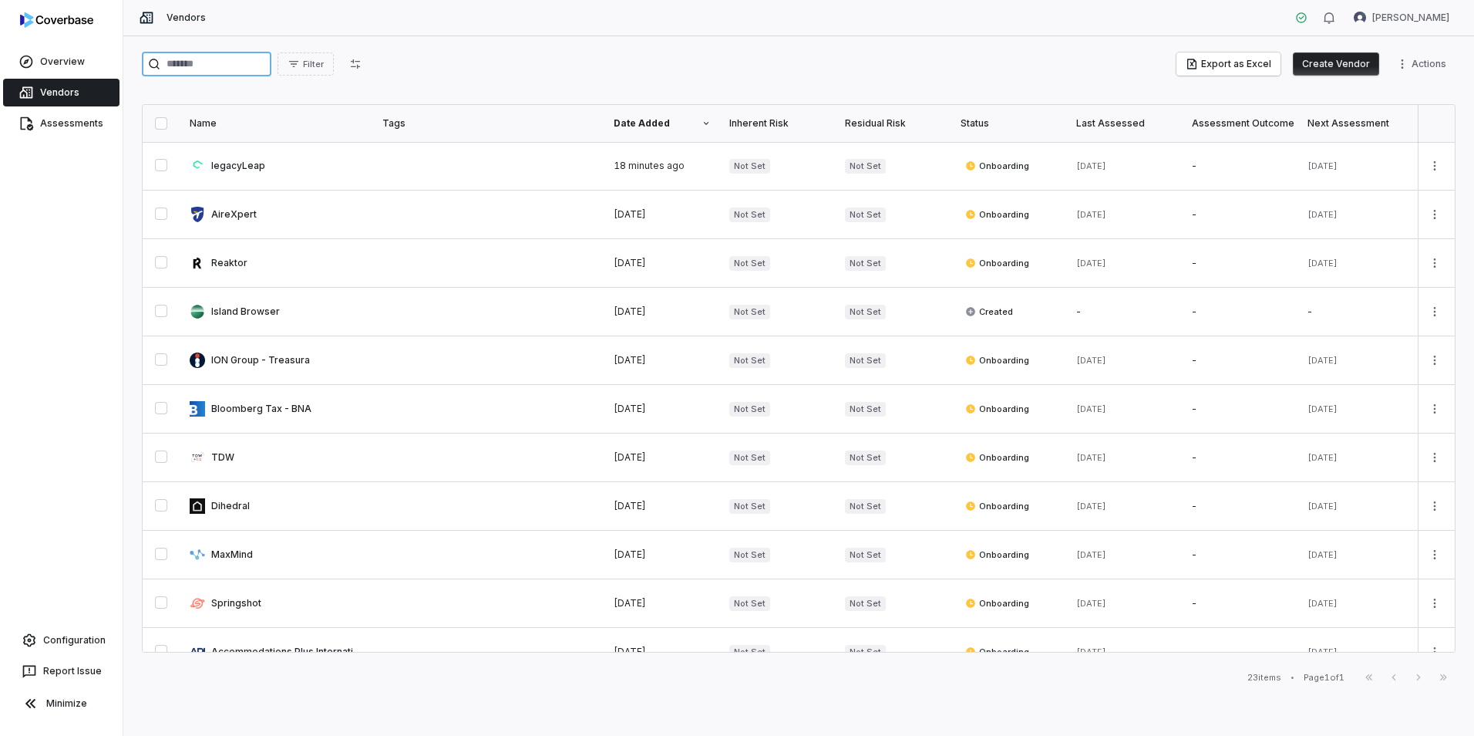
click at [213, 69] on input "search" at bounding box center [207, 64] width 130 height 25
paste input "*******"
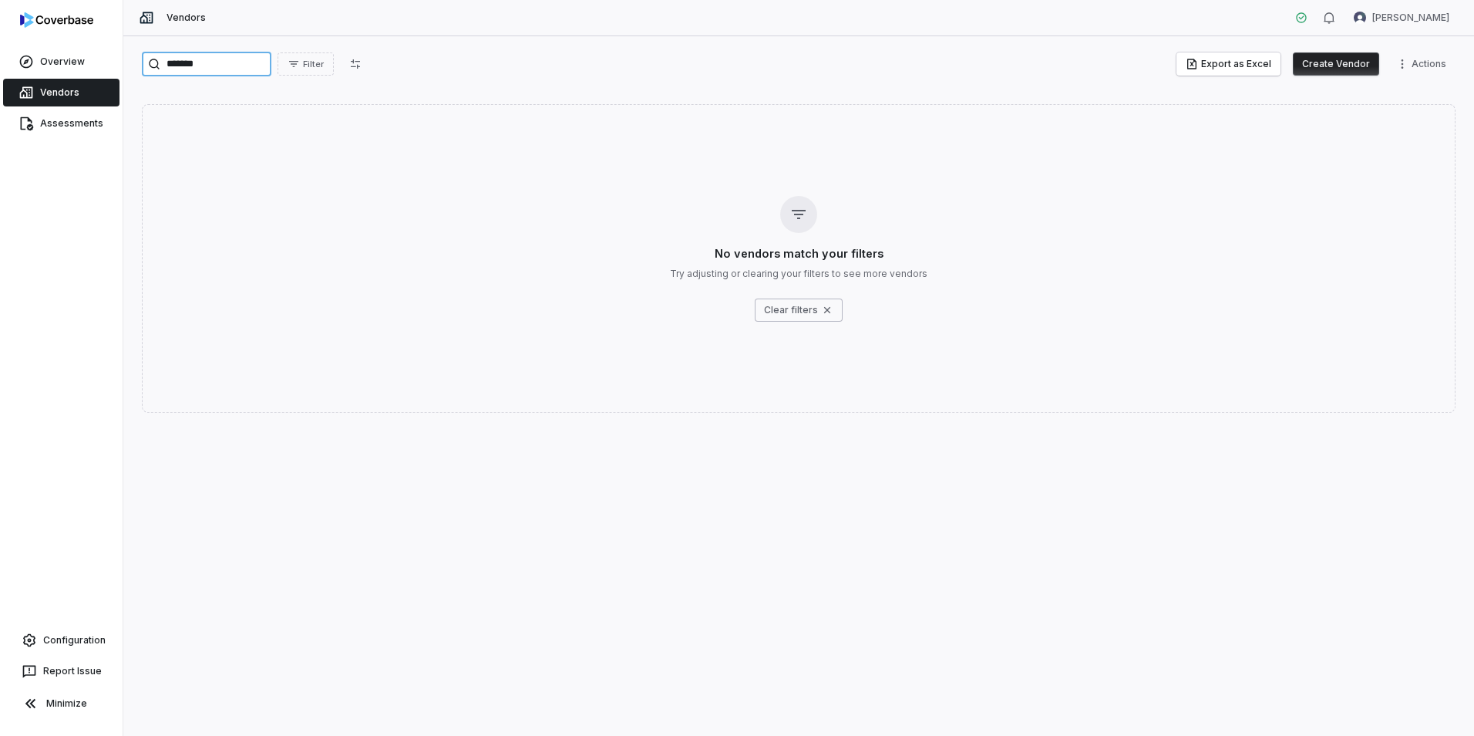
type input "*******"
click at [1339, 66] on button "Create Vendor" at bounding box center [1336, 63] width 86 height 23
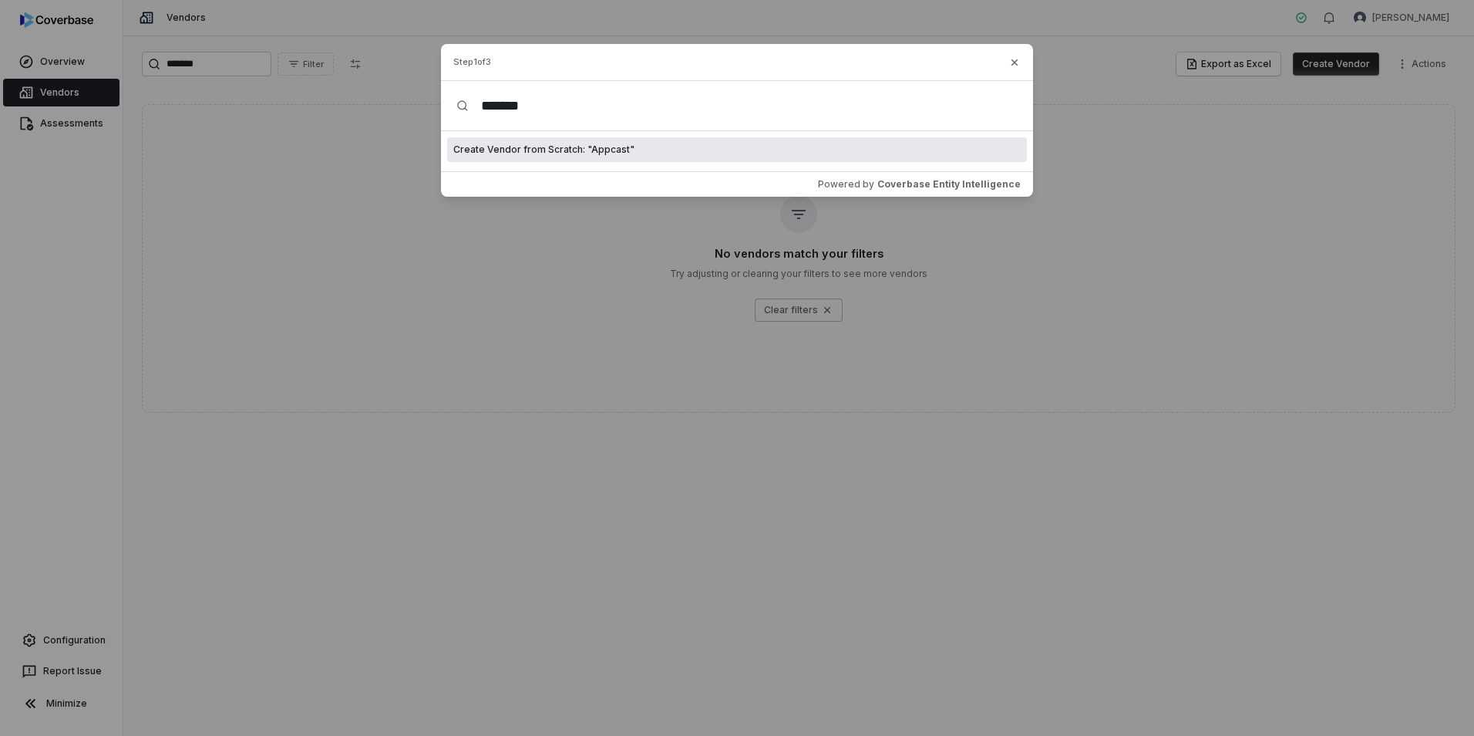
type input "*******"
click at [603, 147] on span "Create Vendor from Scratch: " Appcast "" at bounding box center [543, 149] width 181 height 12
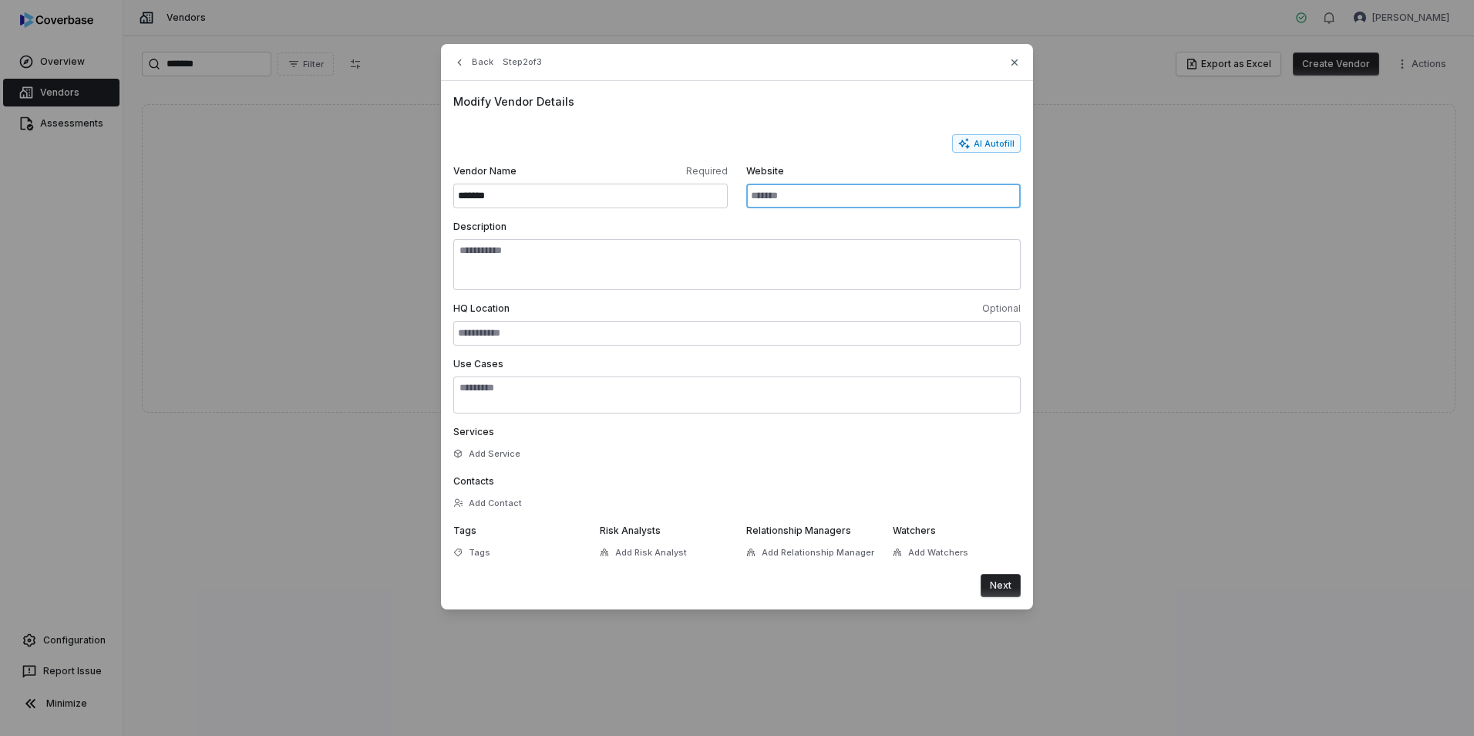
click at [791, 198] on input "Website" at bounding box center [883, 196] width 275 height 25
paste input "**********"
click at [986, 146] on button "AI Autofill" at bounding box center [986, 143] width 69 height 19
type input "**********"
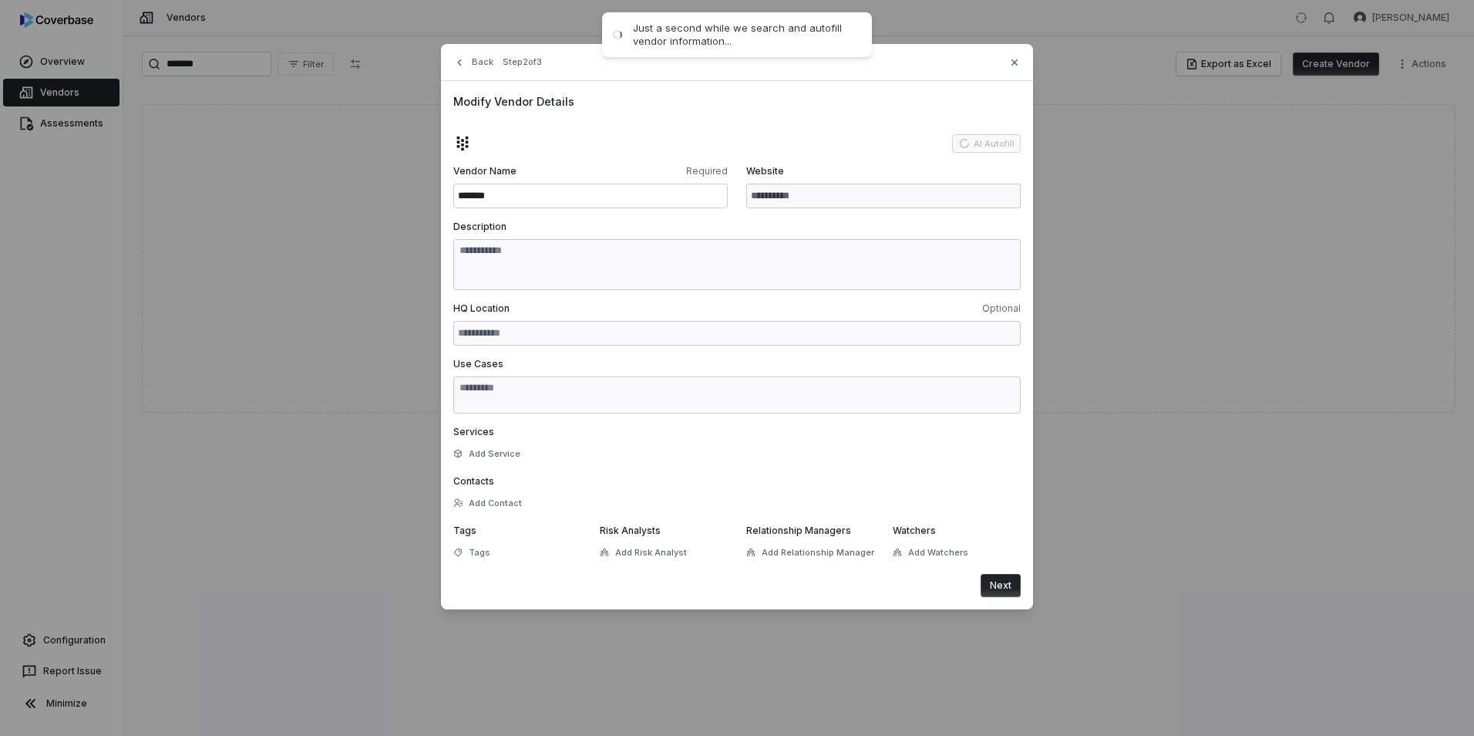
type textarea "**********"
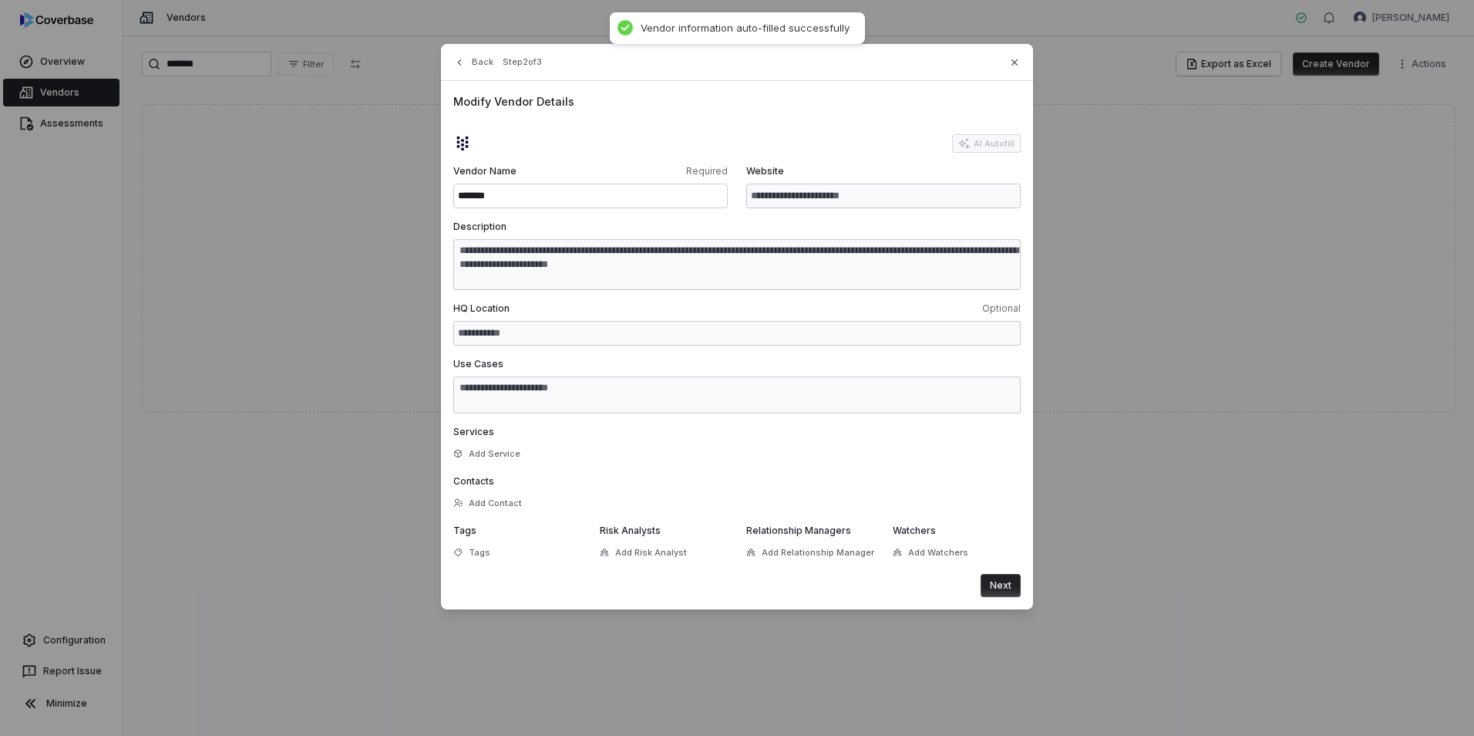
type textarea "**********"
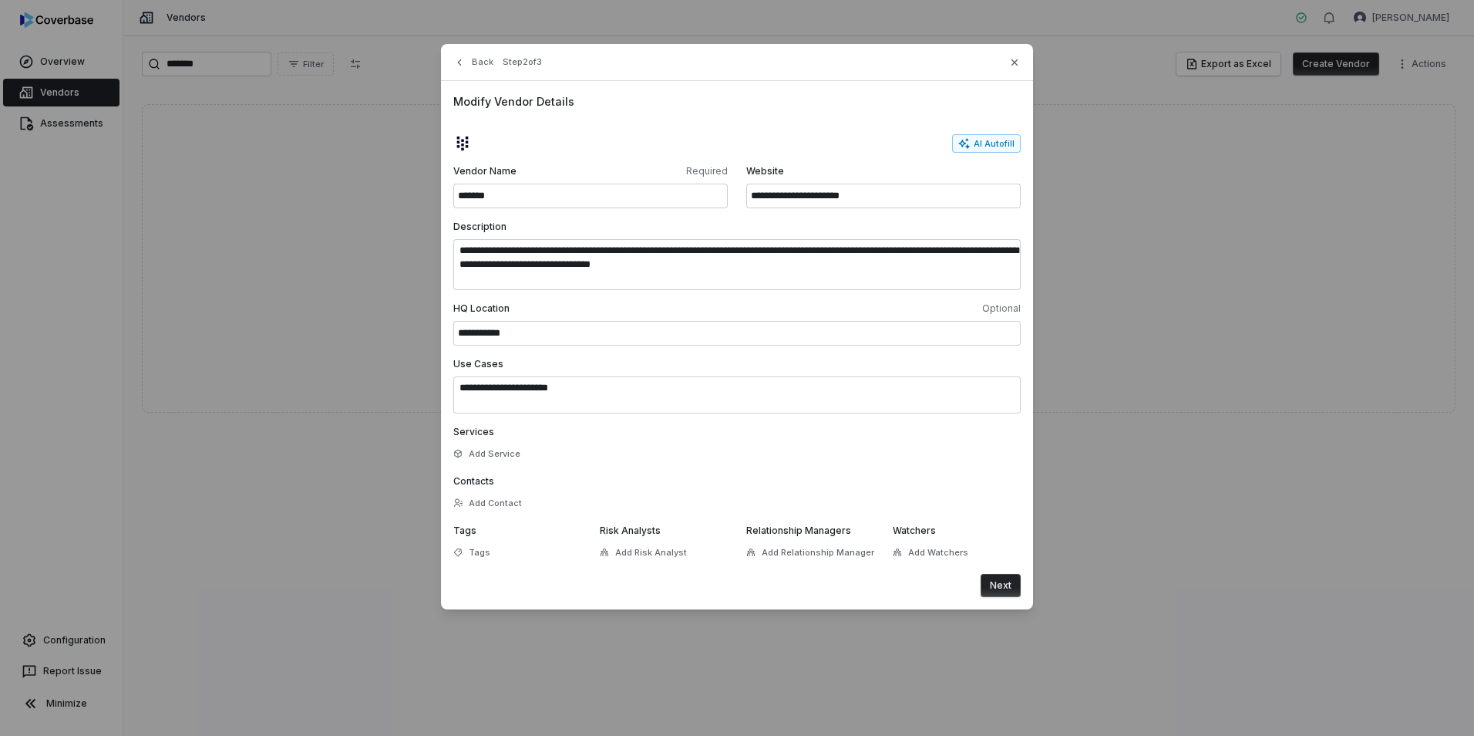
click at [1004, 591] on button "Next" at bounding box center [1001, 585] width 40 height 23
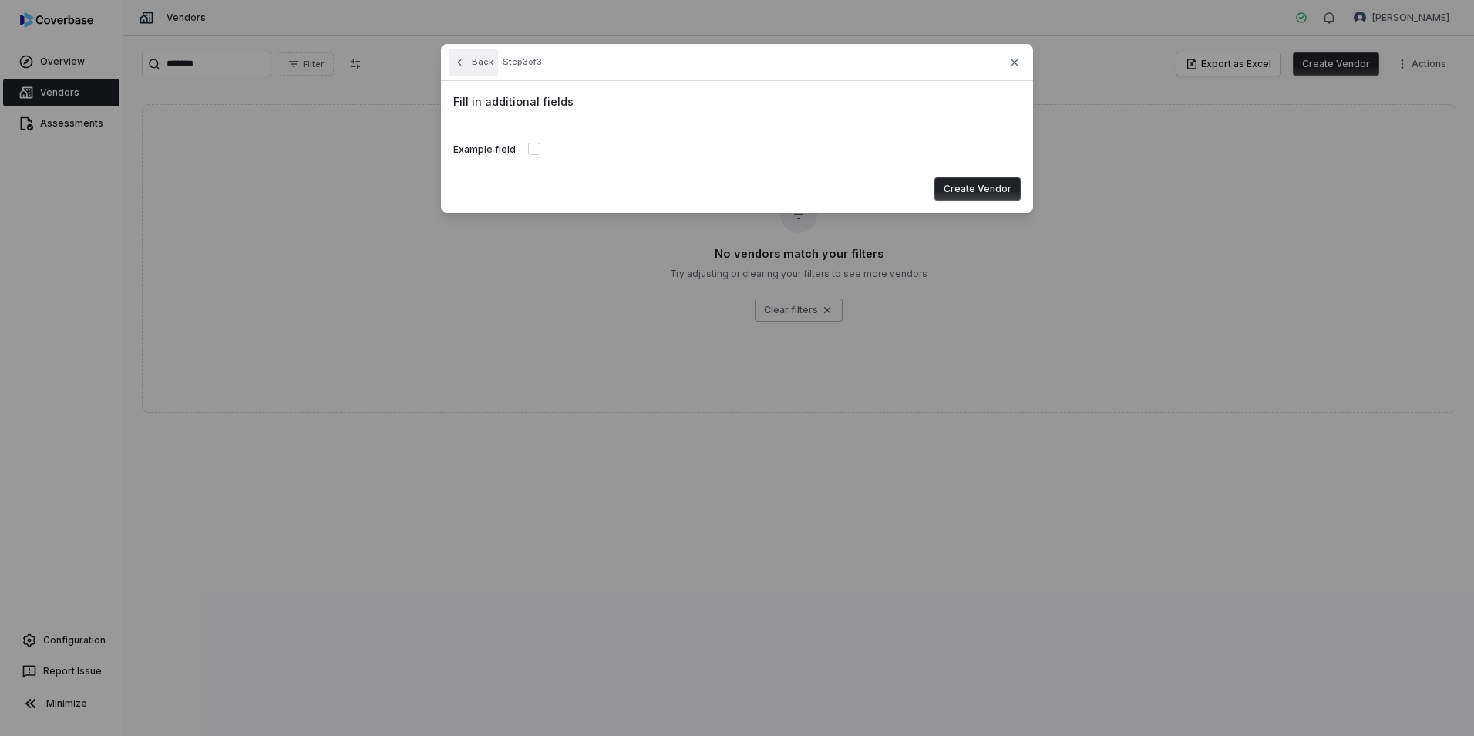
click at [477, 65] on button "Back" at bounding box center [473, 63] width 49 height 28
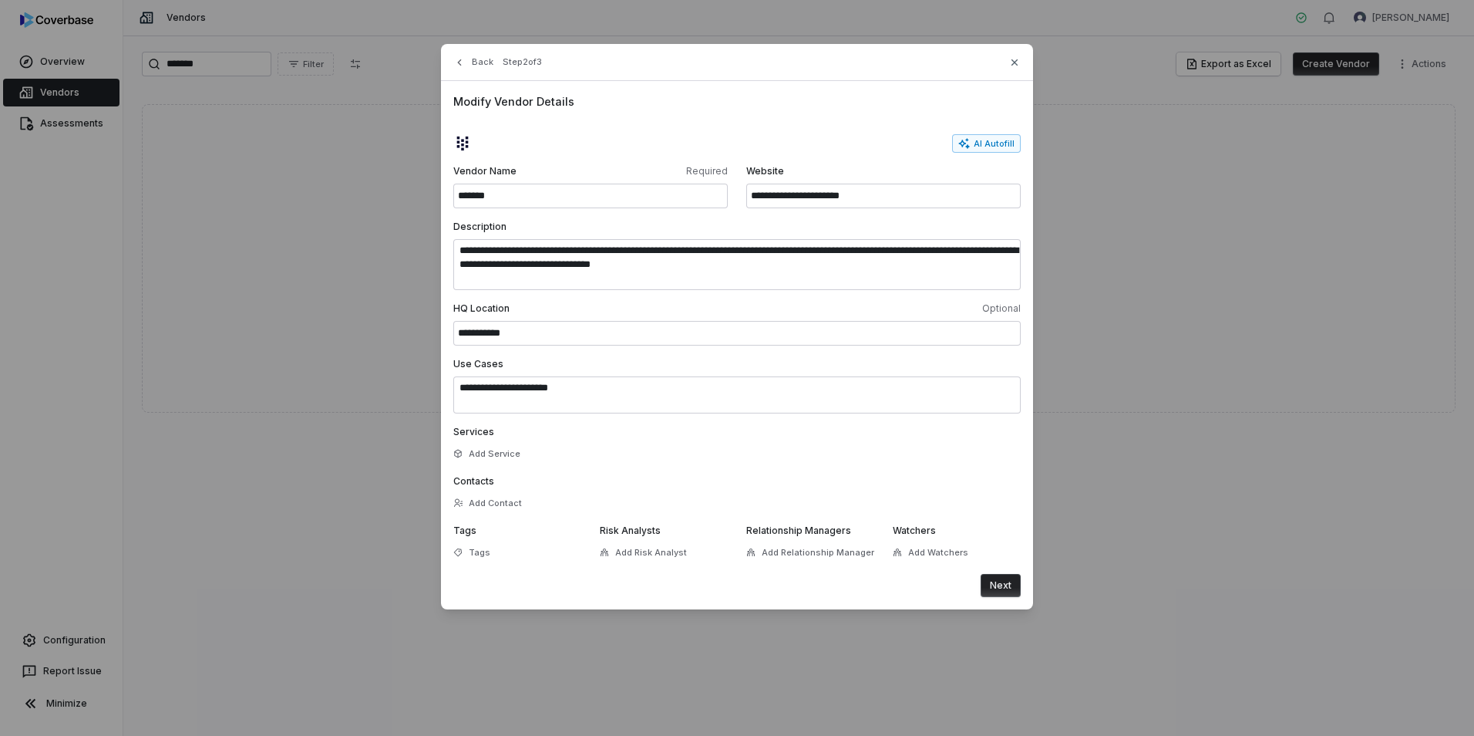
click at [1015, 586] on button "Next" at bounding box center [1001, 585] width 40 height 23
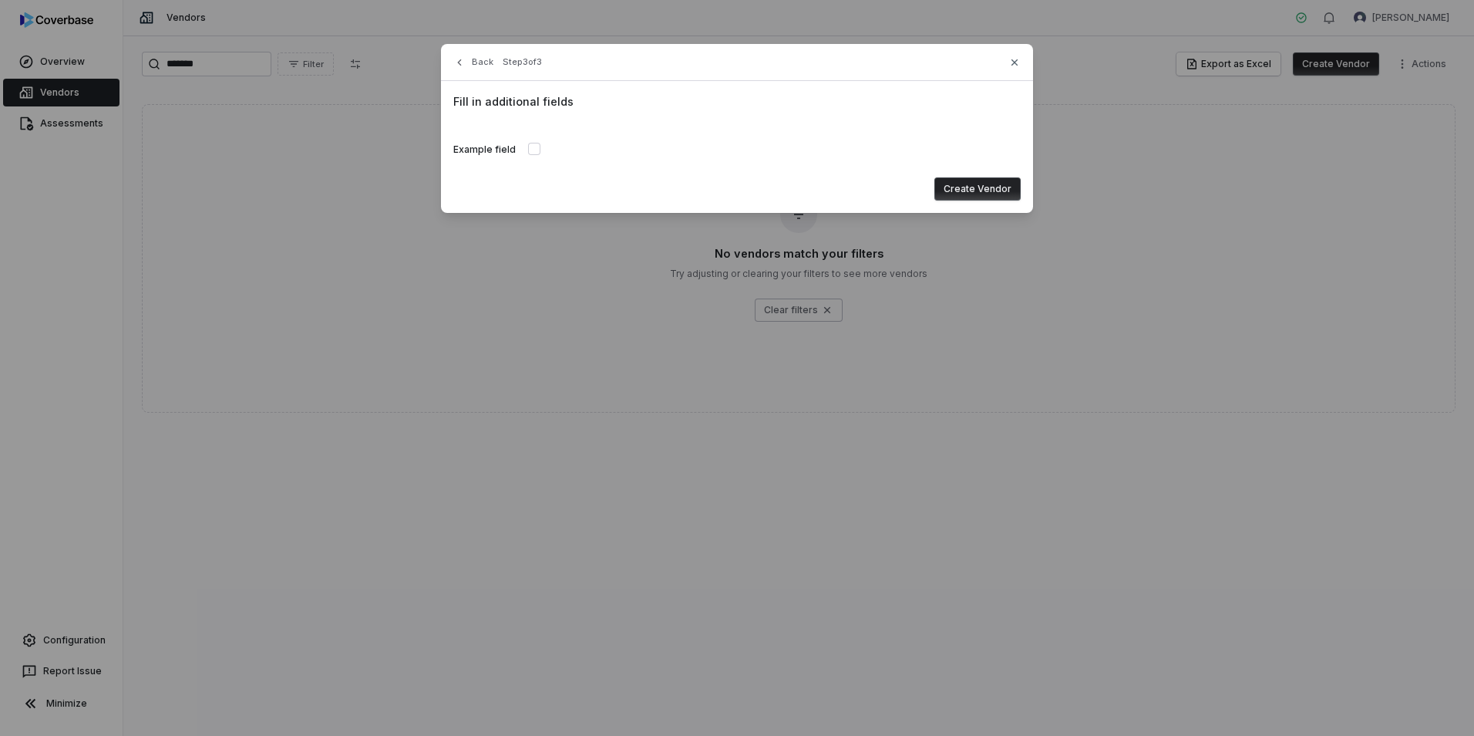
click at [986, 194] on button "Create Vendor" at bounding box center [978, 188] width 86 height 23
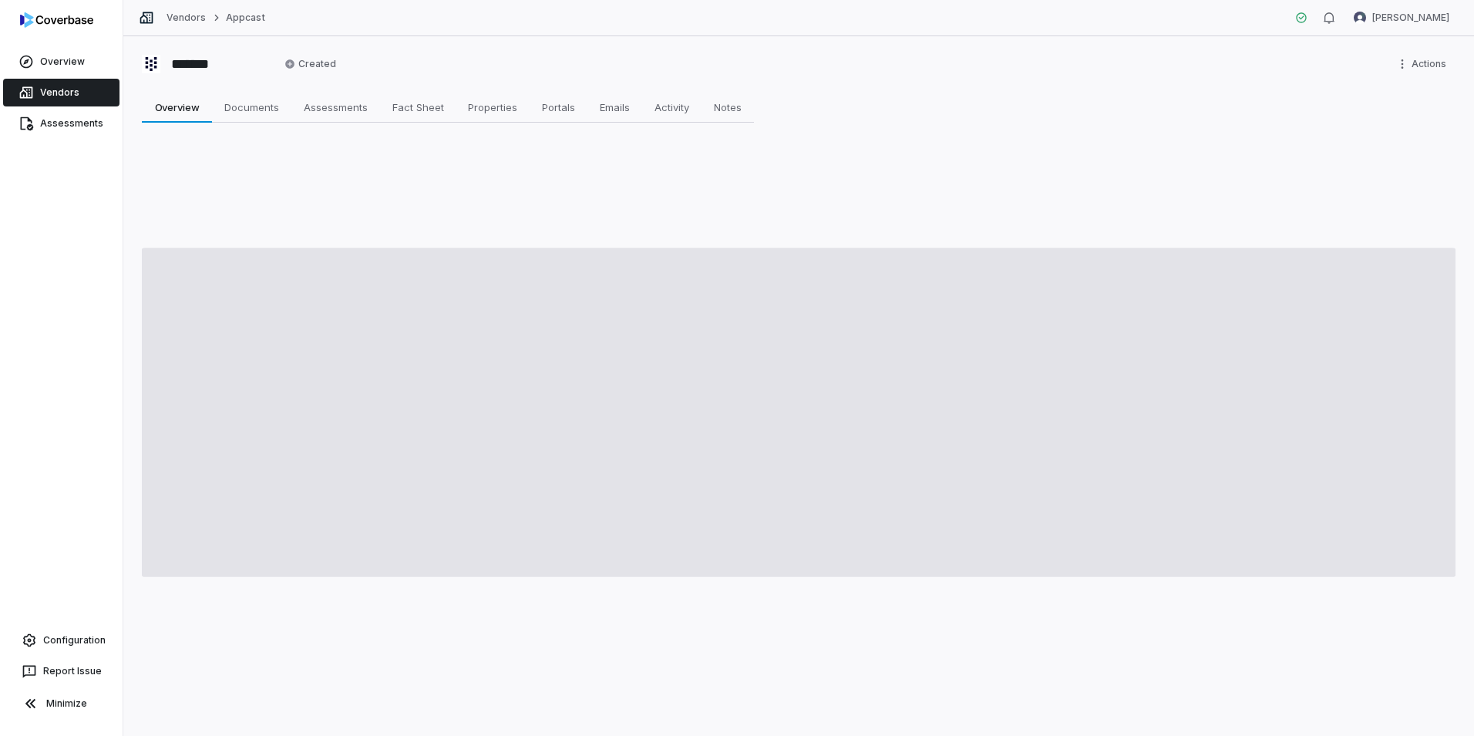
type textarea "*"
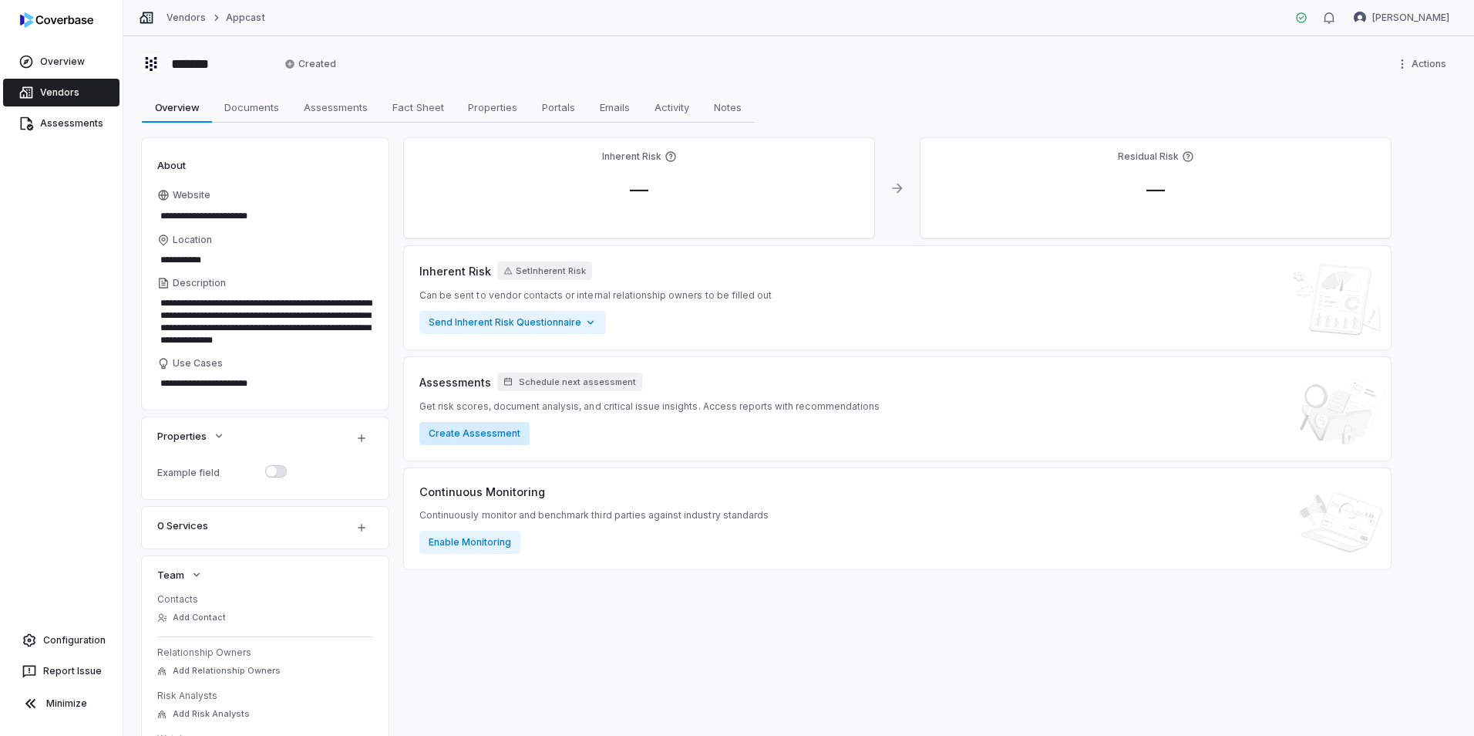
click at [477, 430] on button "Create Assessment" at bounding box center [475, 433] width 110 height 23
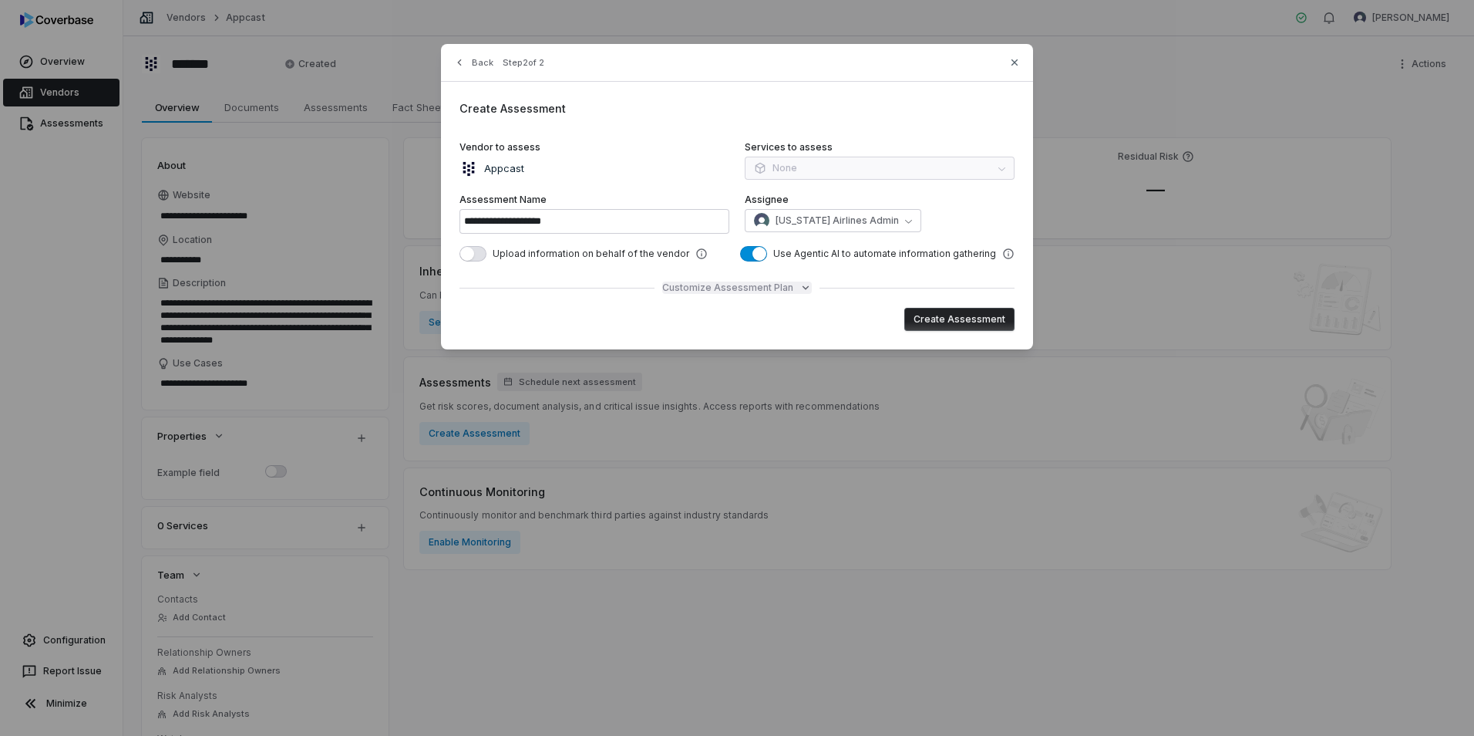
click at [753, 286] on span "Customize Assessment Plan" at bounding box center [727, 287] width 131 height 12
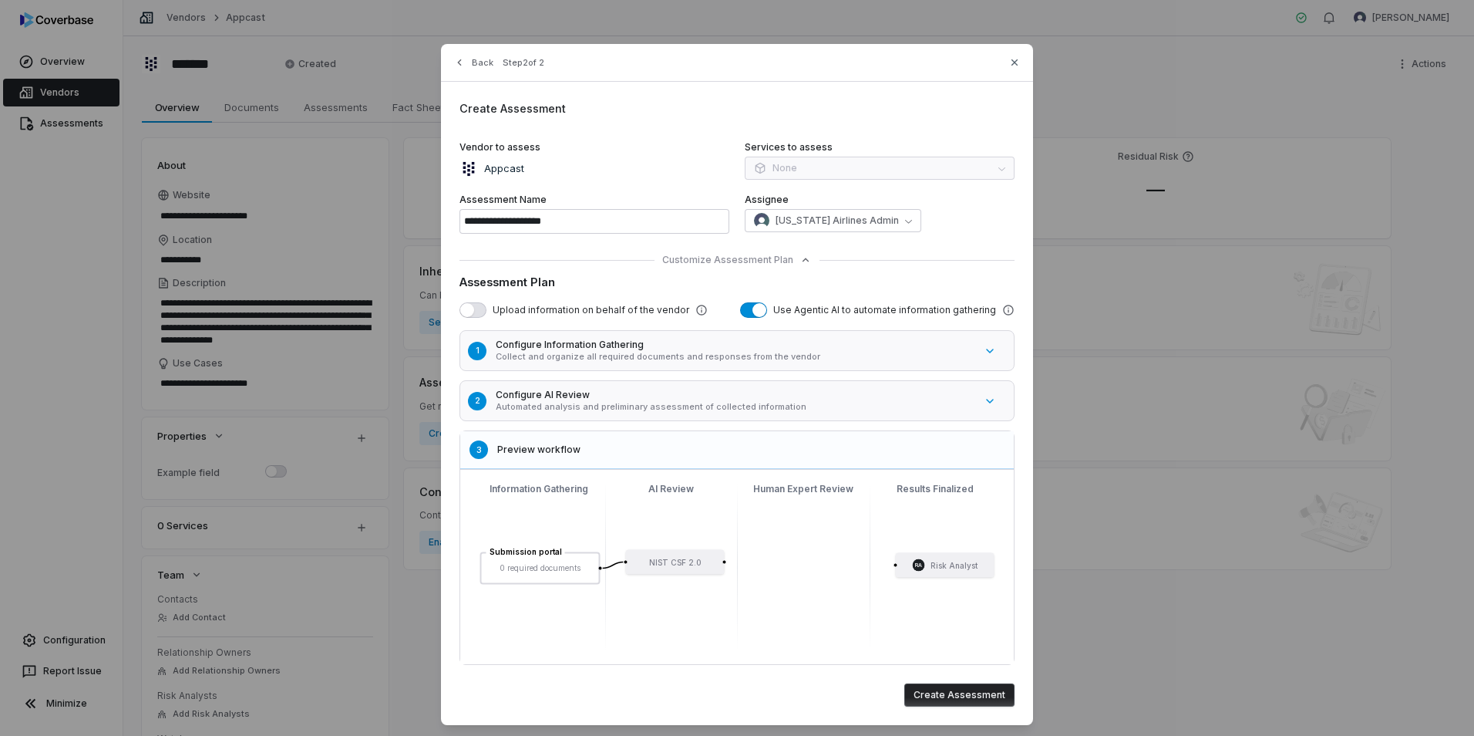
click at [477, 312] on button "button" at bounding box center [473, 309] width 27 height 15
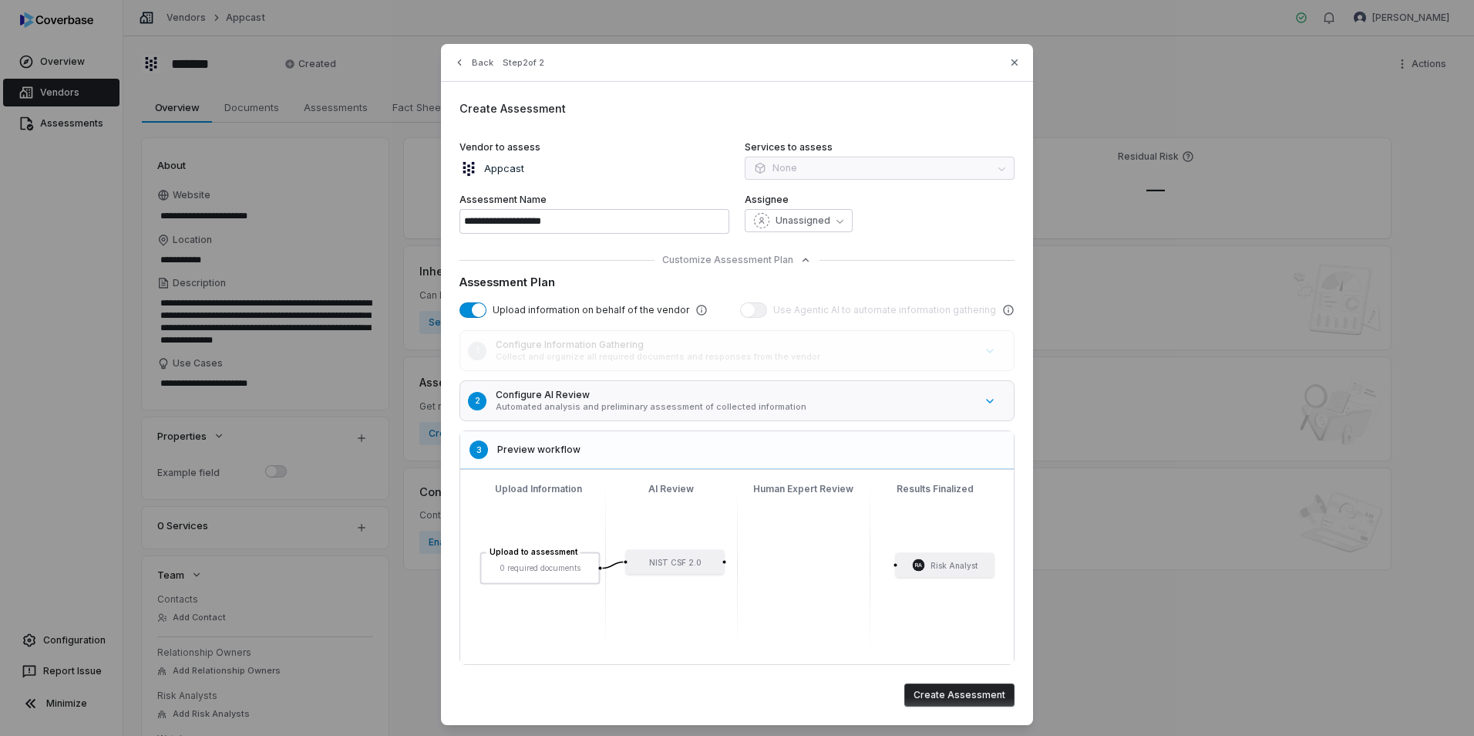
click at [802, 167] on div "Services to assess None" at bounding box center [880, 161] width 270 height 40
click at [822, 214] on span "Unassigned" at bounding box center [803, 220] width 55 height 12
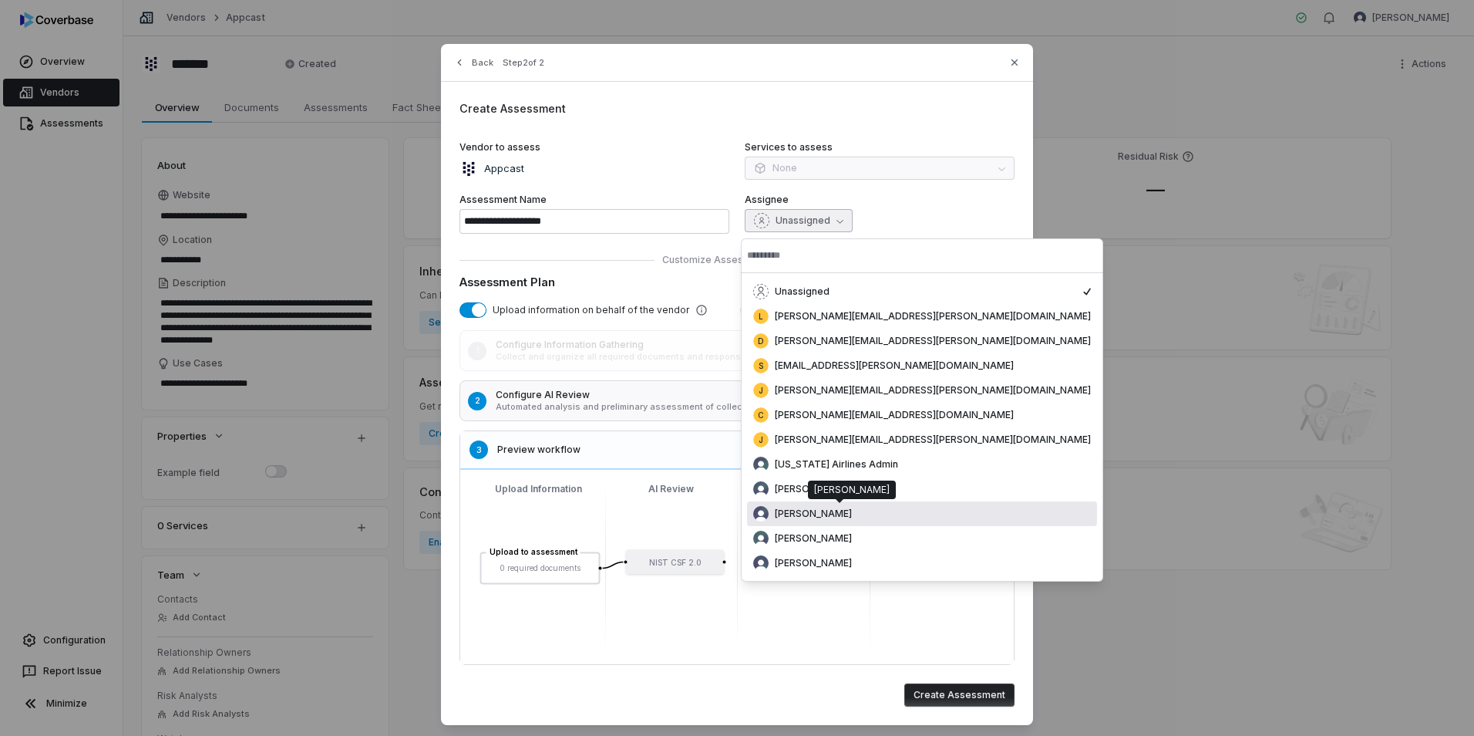
click at [821, 512] on span "Luke Taylor" at bounding box center [813, 513] width 77 height 12
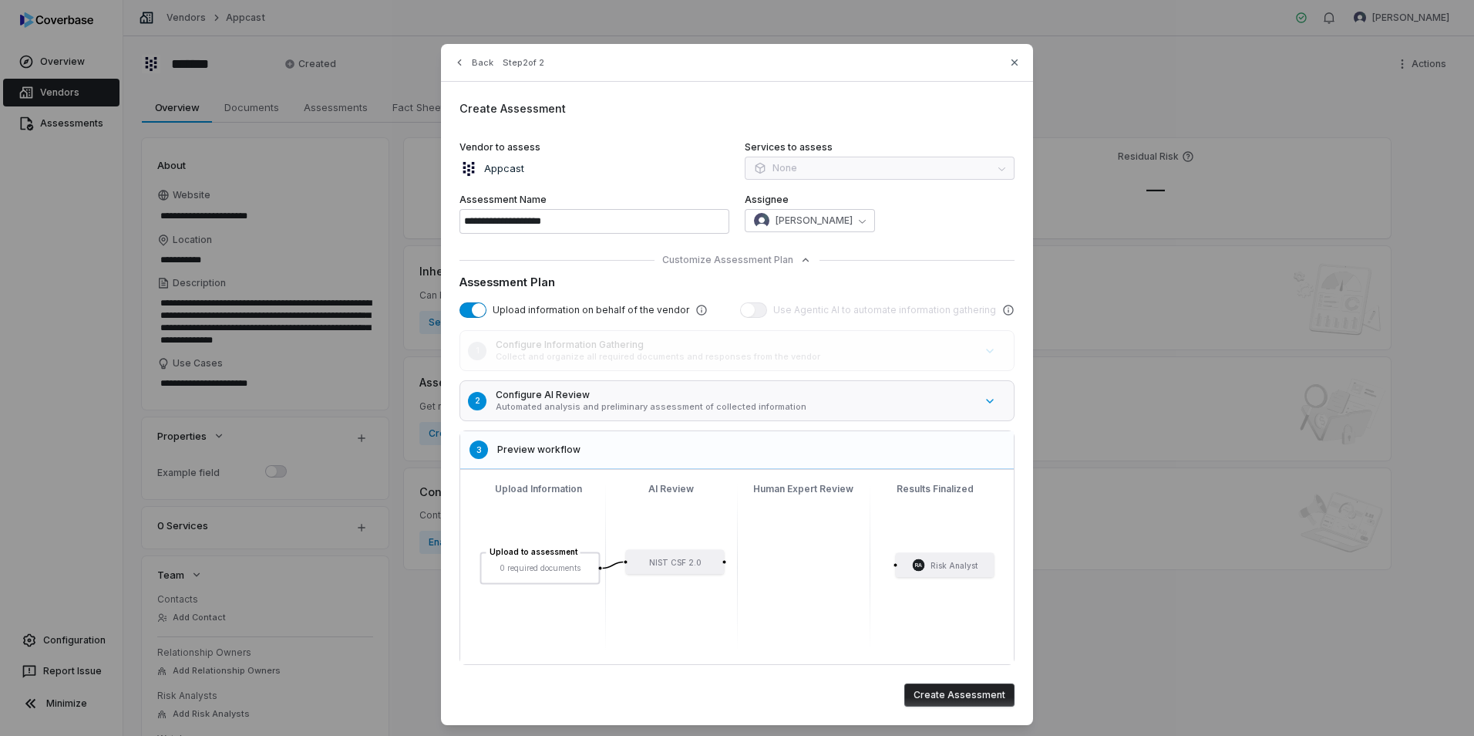
click at [653, 120] on div "**********" at bounding box center [737, 384] width 592 height 681
click at [962, 691] on button "Create Assessment" at bounding box center [960, 694] width 110 height 23
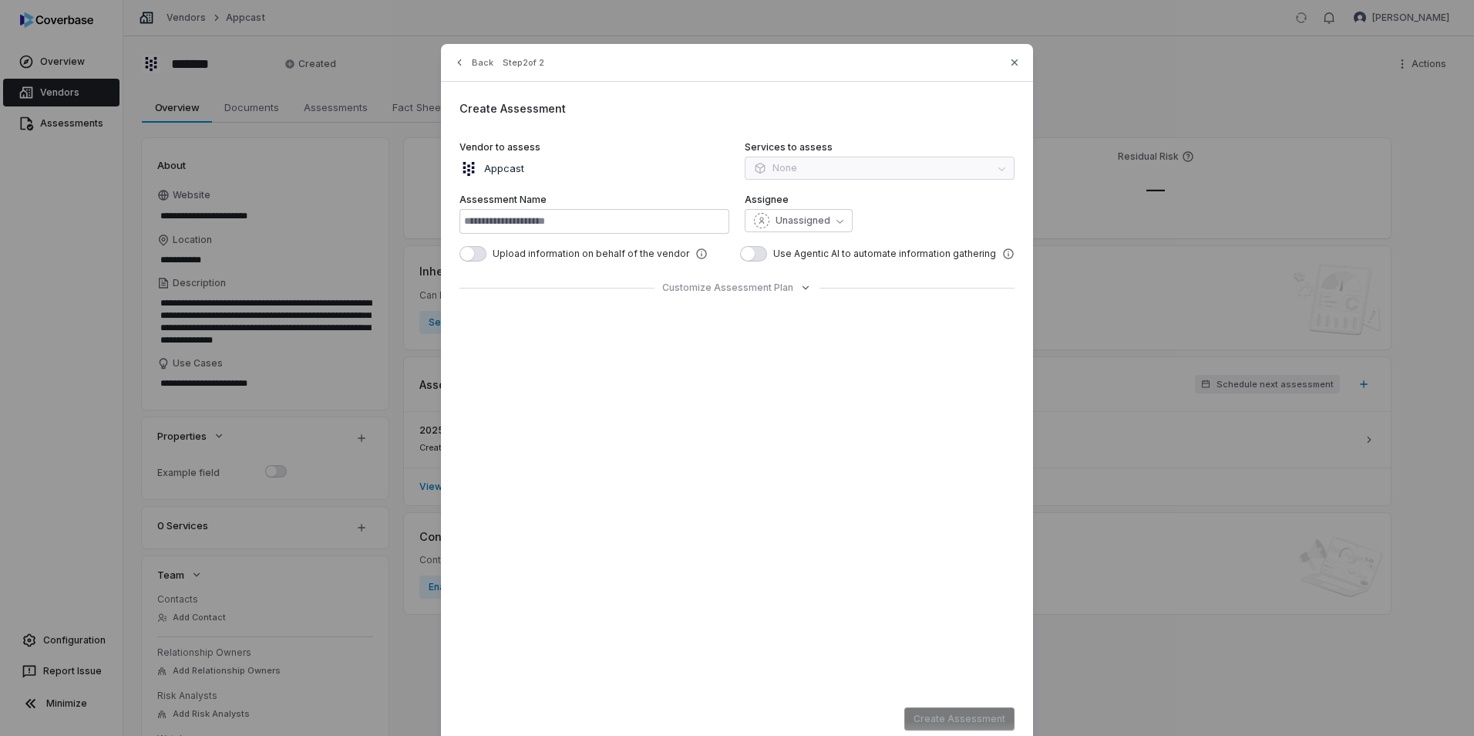
type input "**********"
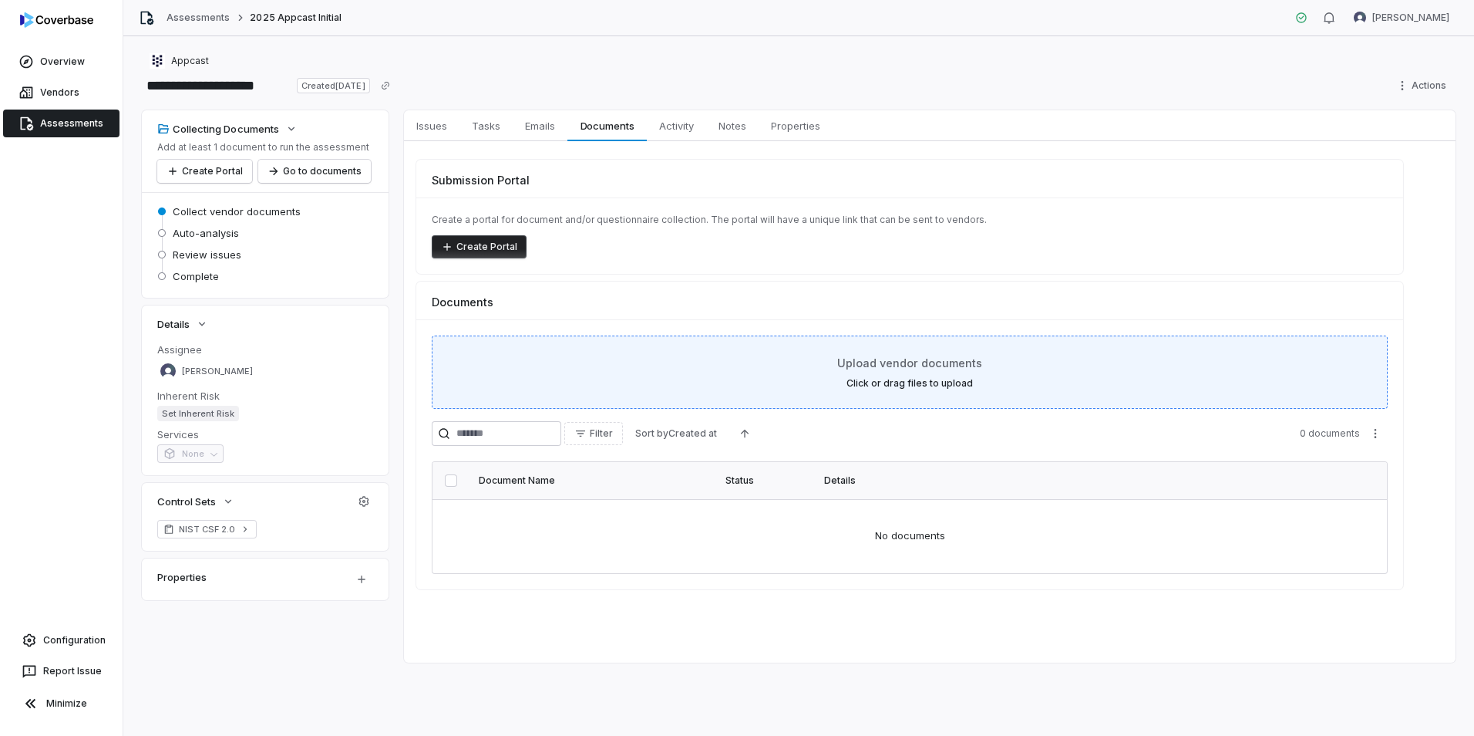
click at [873, 360] on span "Upload vendor documents" at bounding box center [909, 363] width 145 height 16
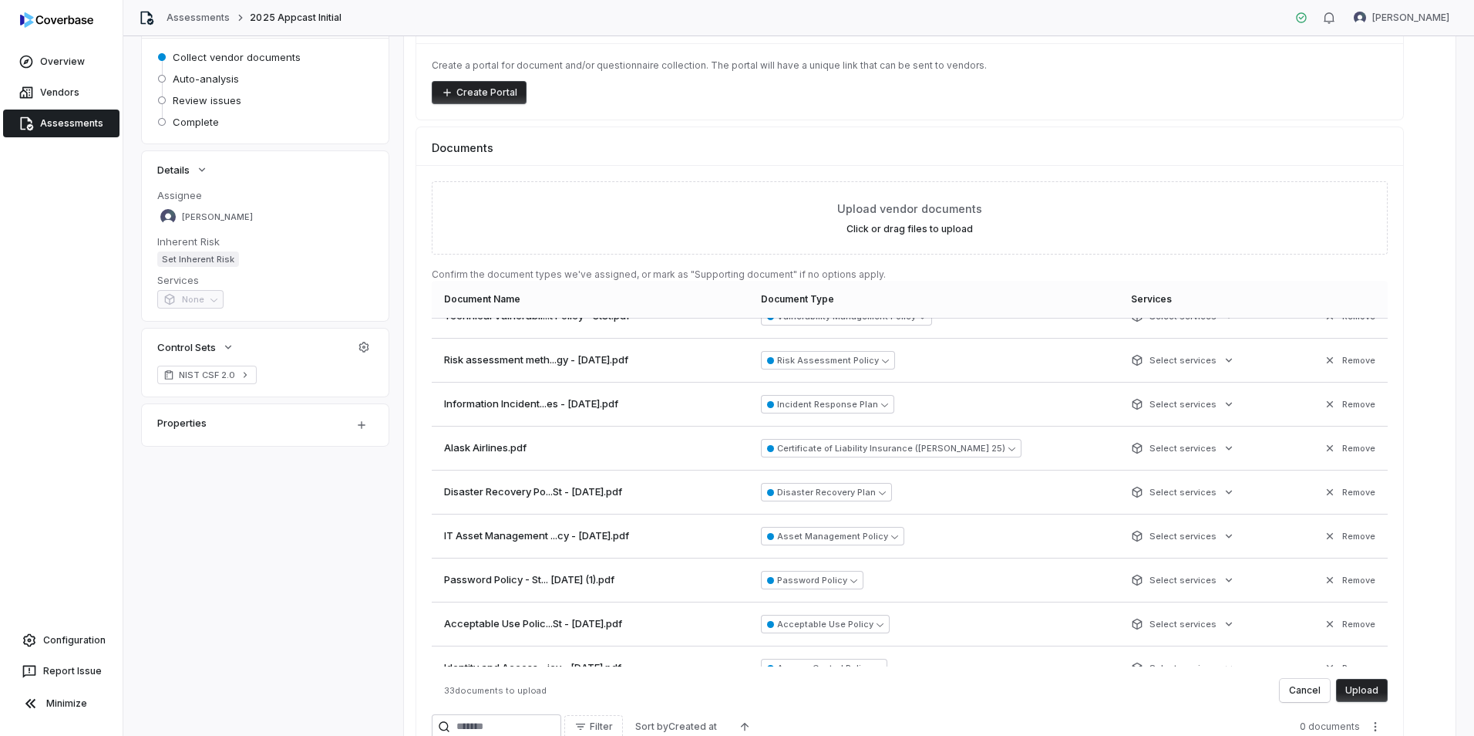
scroll to position [771, 0]
click at [1373, 693] on button "Upload" at bounding box center [1362, 690] width 52 height 23
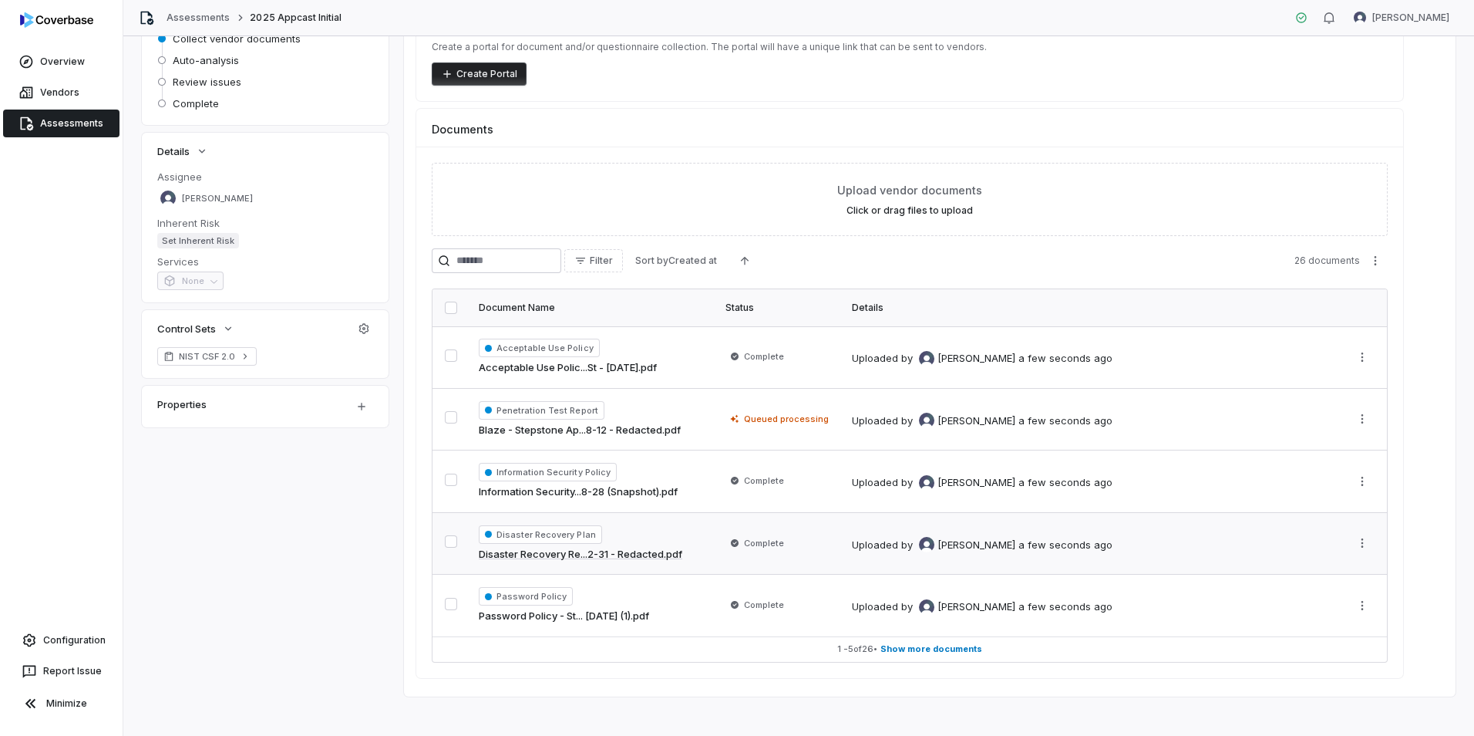
scroll to position [183, 0]
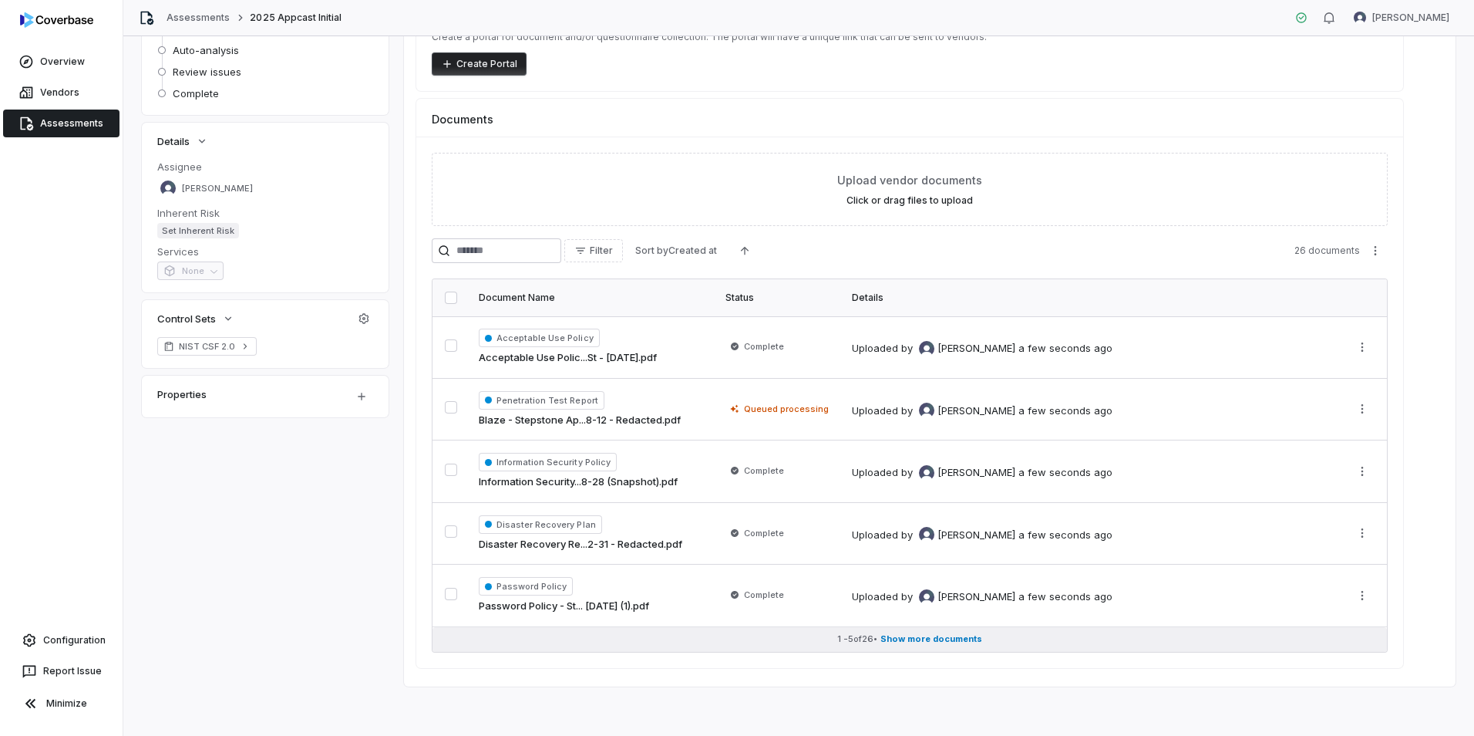
click at [949, 636] on span "Show more documents" at bounding box center [932, 639] width 102 height 12
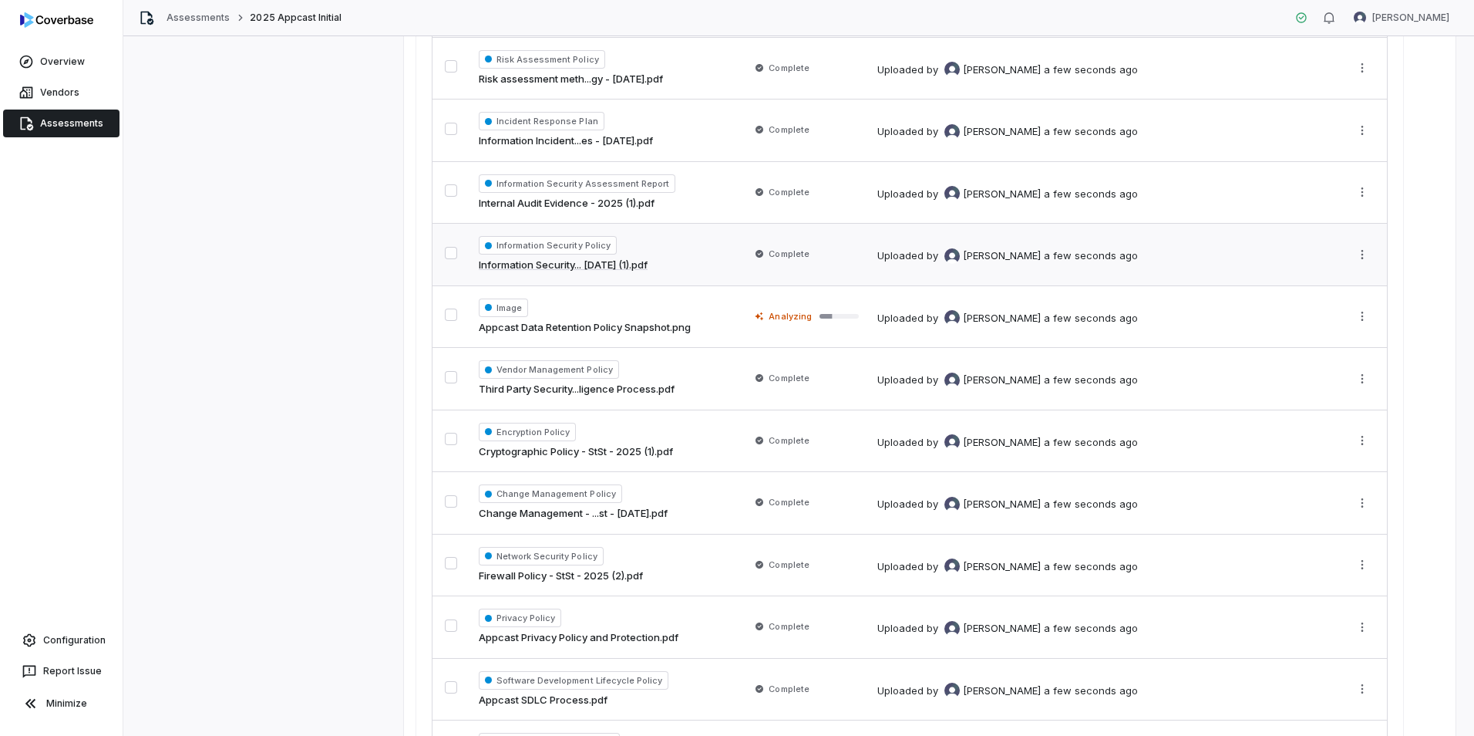
scroll to position [1023, 0]
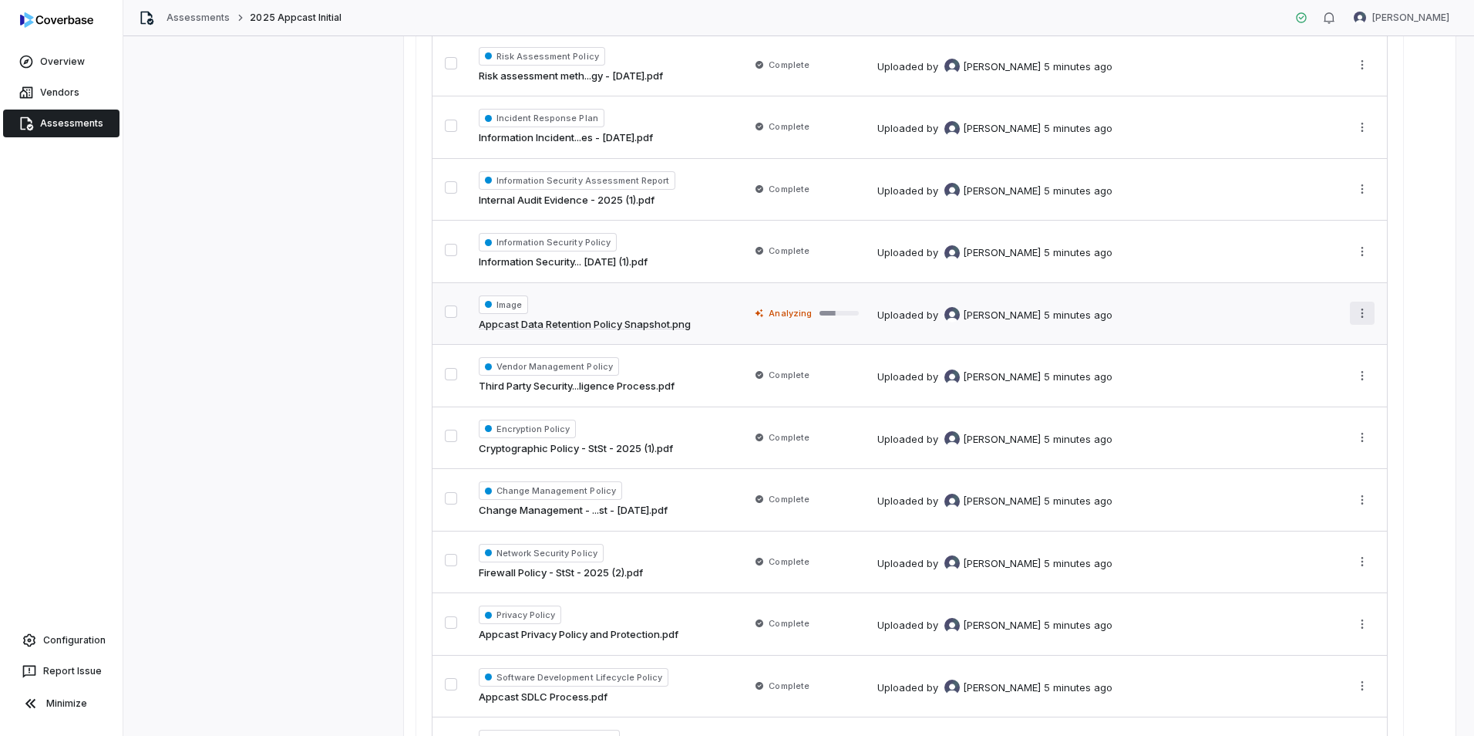
click at [1361, 315] on html "**********" at bounding box center [737, 368] width 1474 height 736
click at [1366, 317] on html "**********" at bounding box center [737, 368] width 1474 height 736
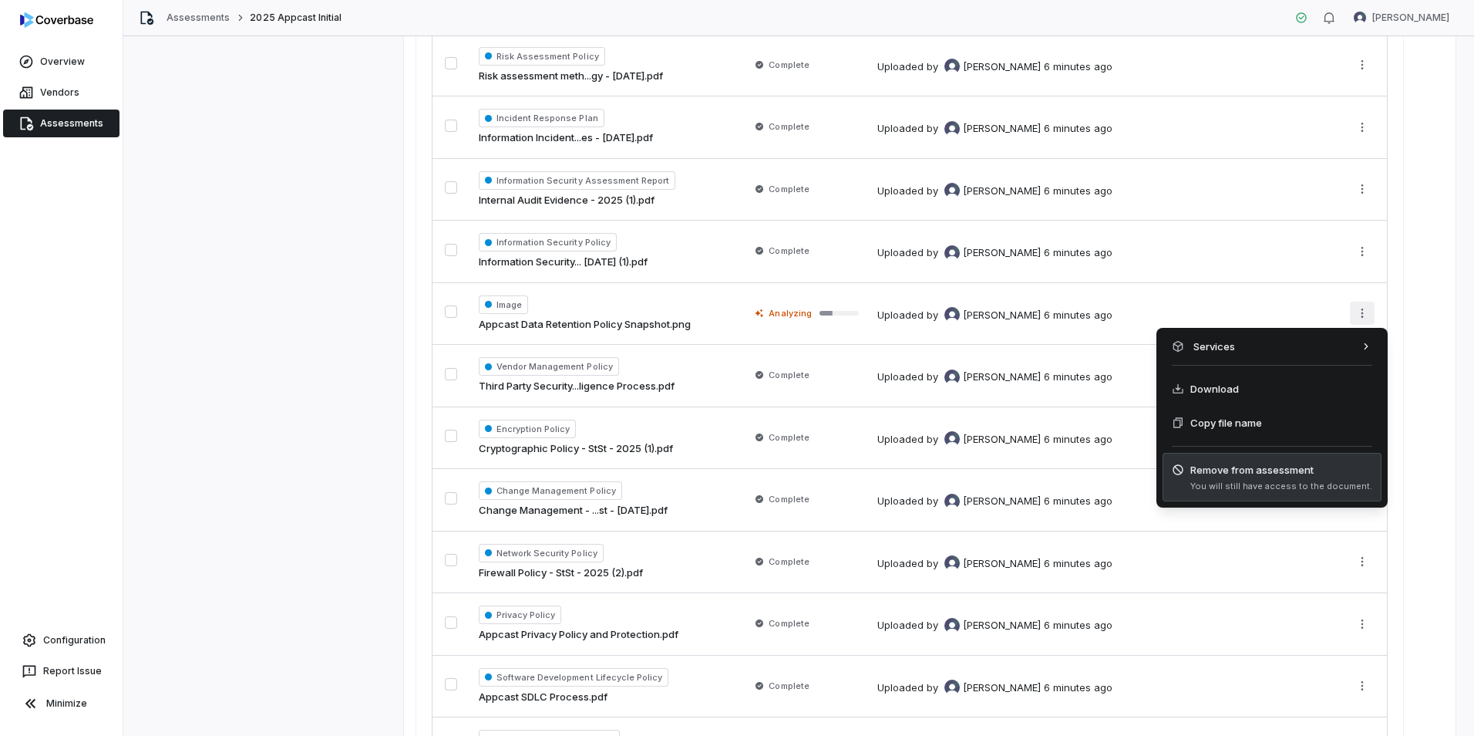
click at [1238, 466] on span "Remove from assessment" at bounding box center [1282, 469] width 182 height 15
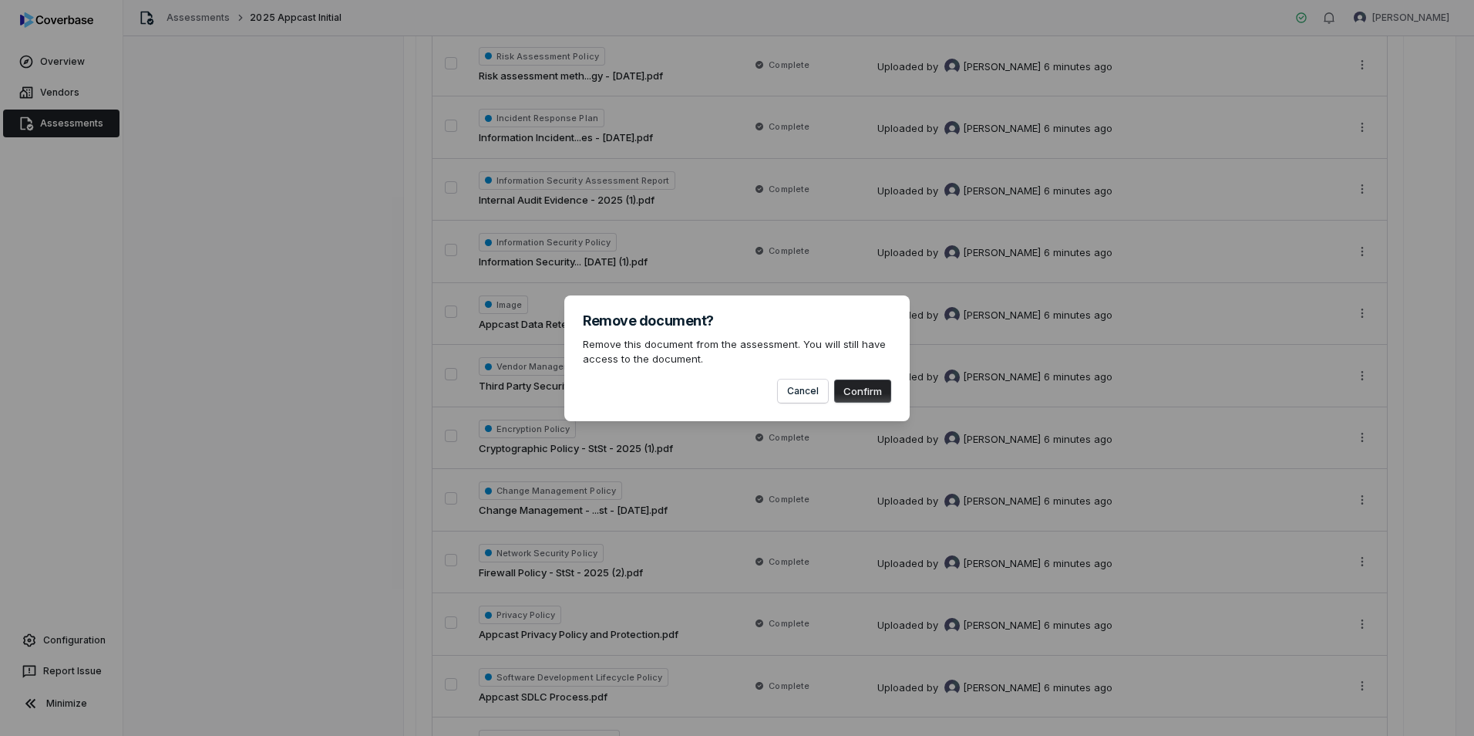
click at [844, 389] on button "Confirm" at bounding box center [862, 390] width 57 height 23
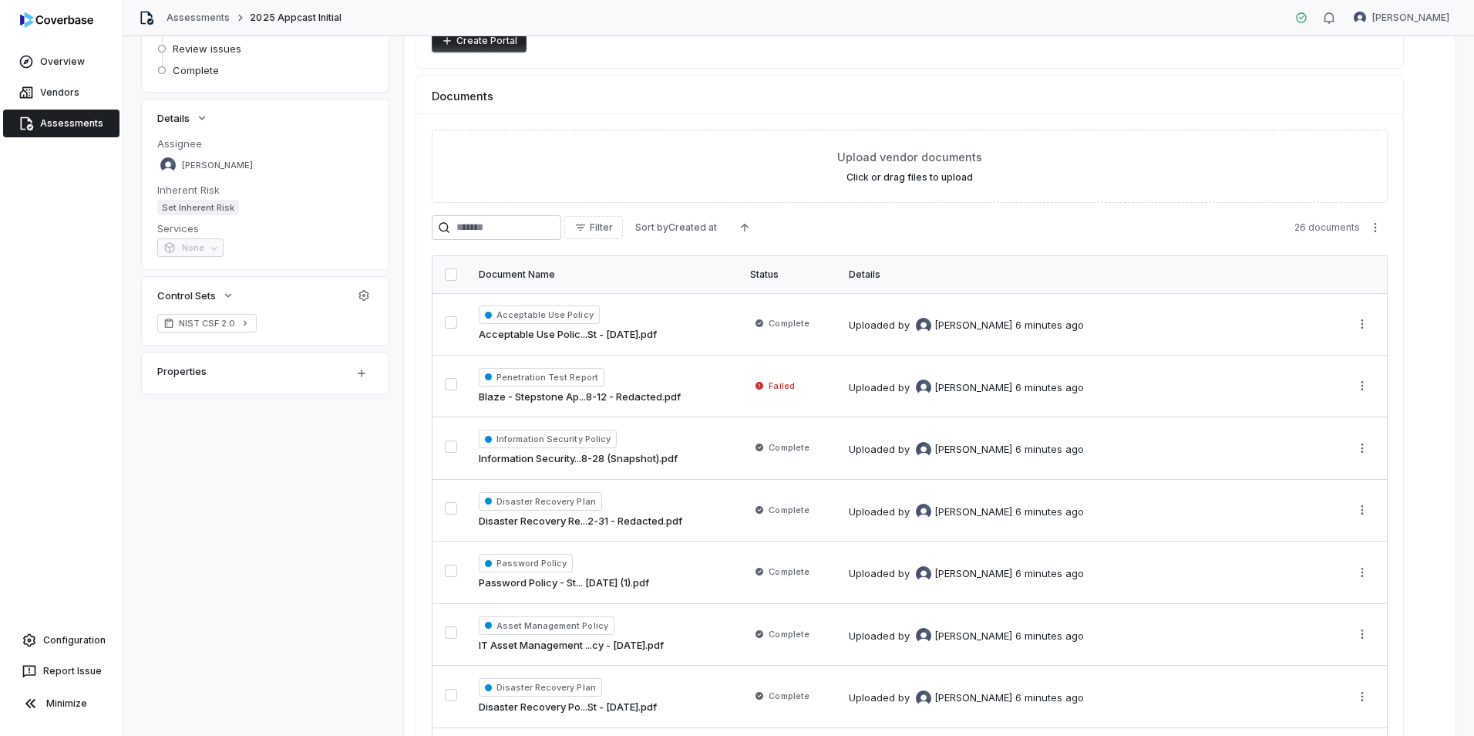
scroll to position [0, 0]
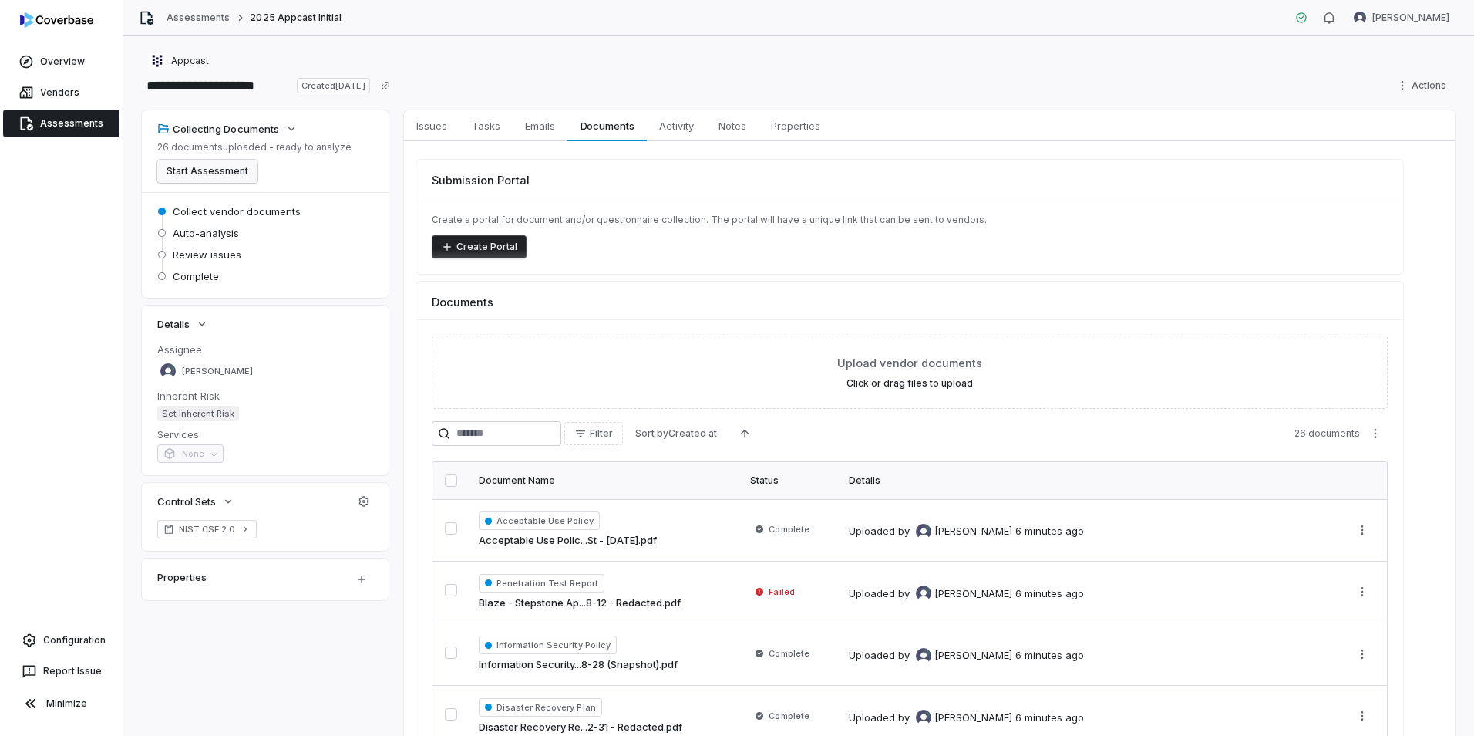
click at [227, 177] on button "Start Assessment" at bounding box center [207, 171] width 100 height 23
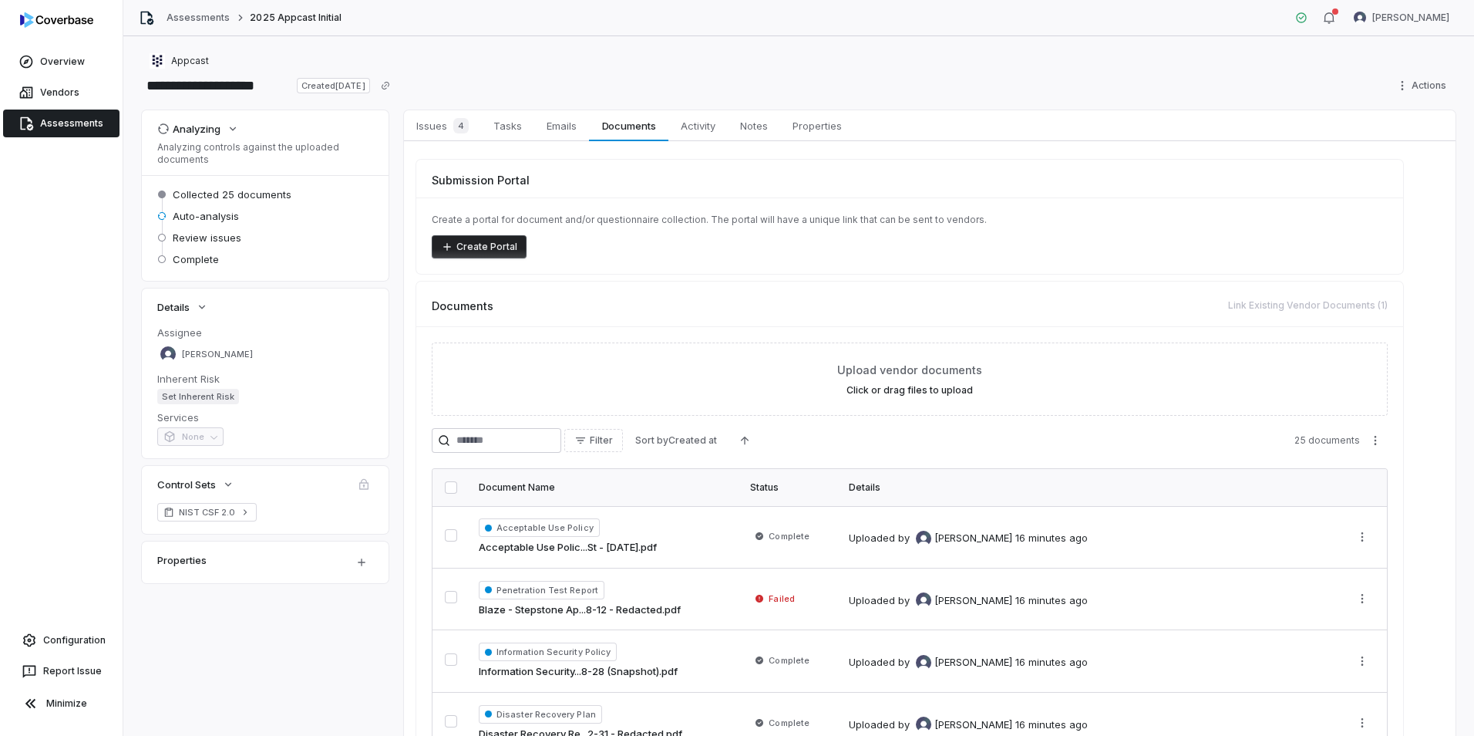
drag, startPoint x: 101, startPoint y: 484, endPoint x: 110, endPoint y: 487, distance: 9.5
click at [101, 484] on div "Overview Vendors Assessments Configuration Report Issue Minimize" at bounding box center [61, 368] width 123 height 736
click at [449, 127] on div "4" at bounding box center [458, 125] width 22 height 15
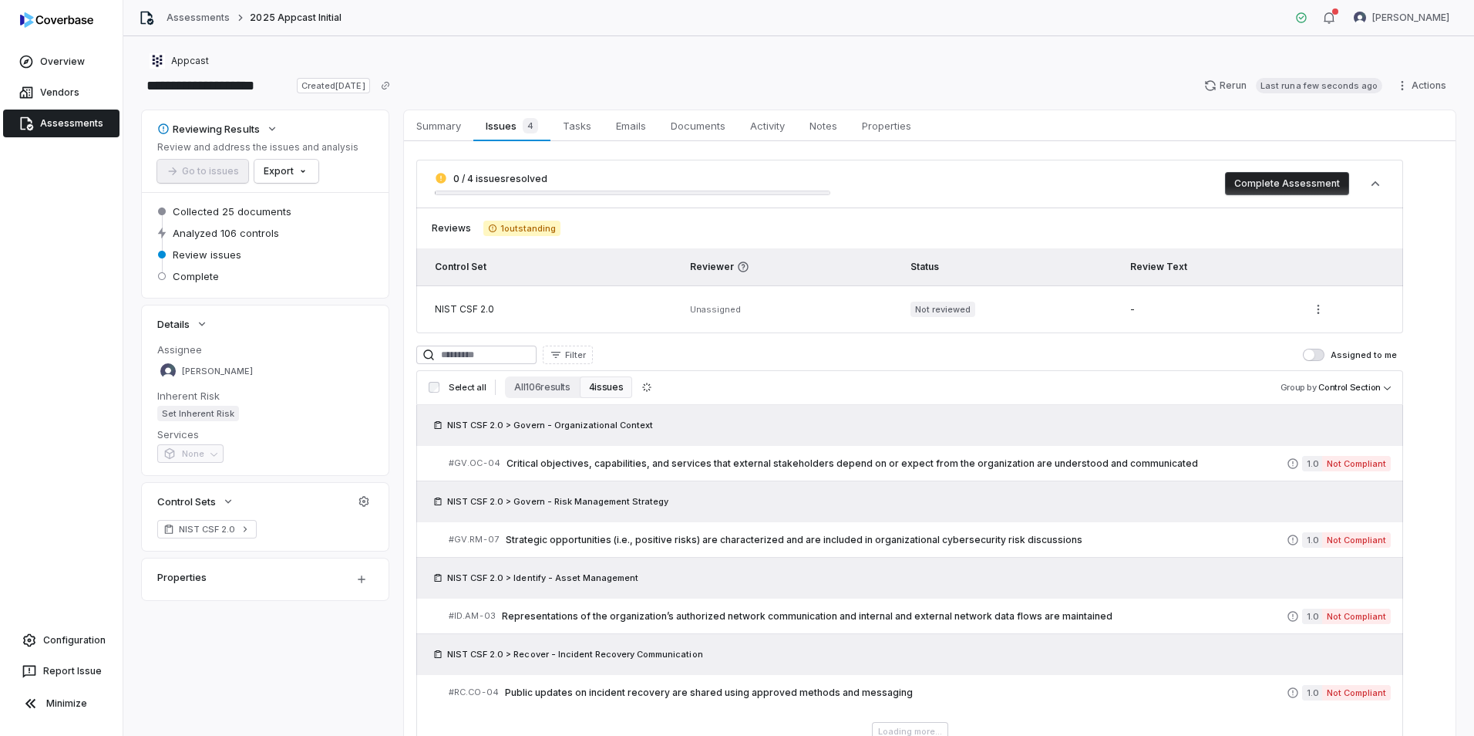
click at [76, 115] on link "Assessments" at bounding box center [61, 124] width 116 height 28
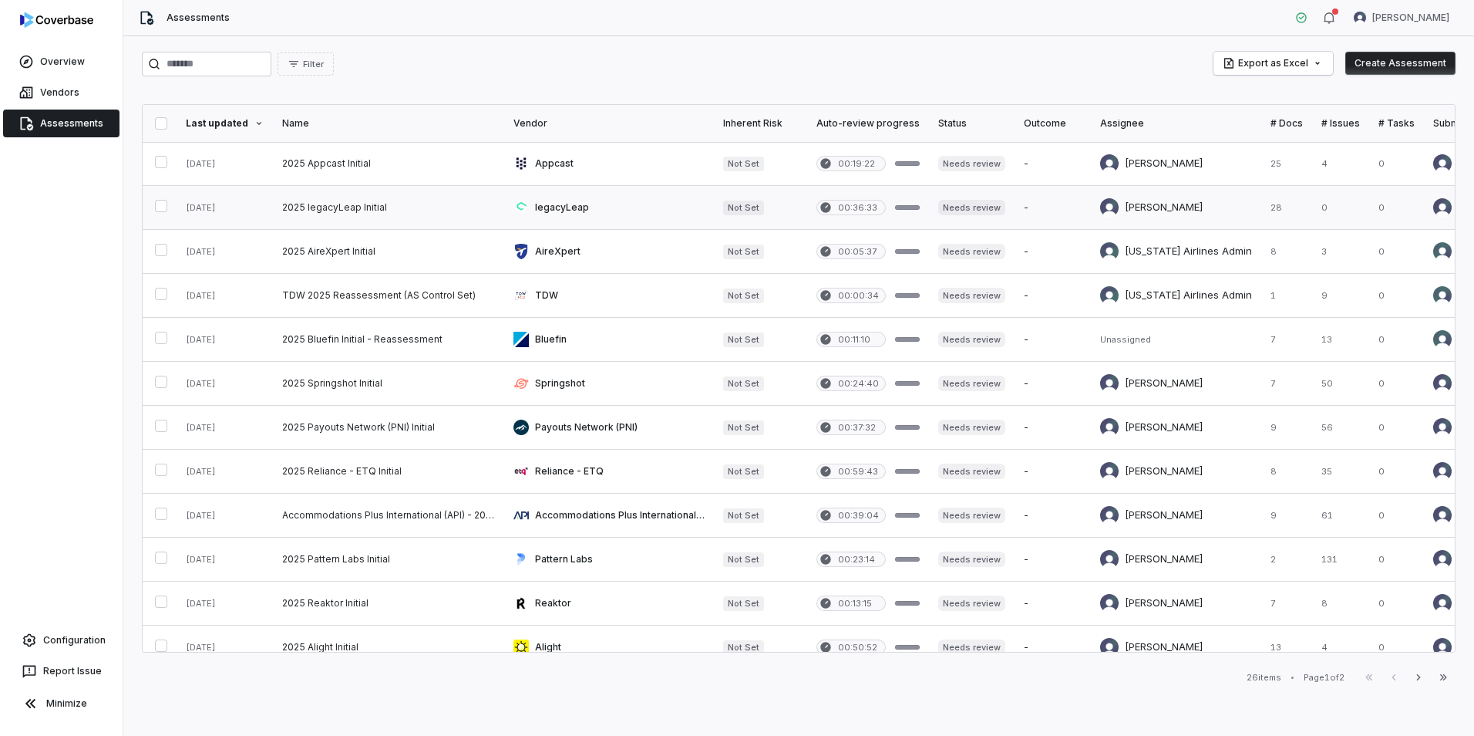
click at [468, 206] on link at bounding box center [388, 207] width 231 height 43
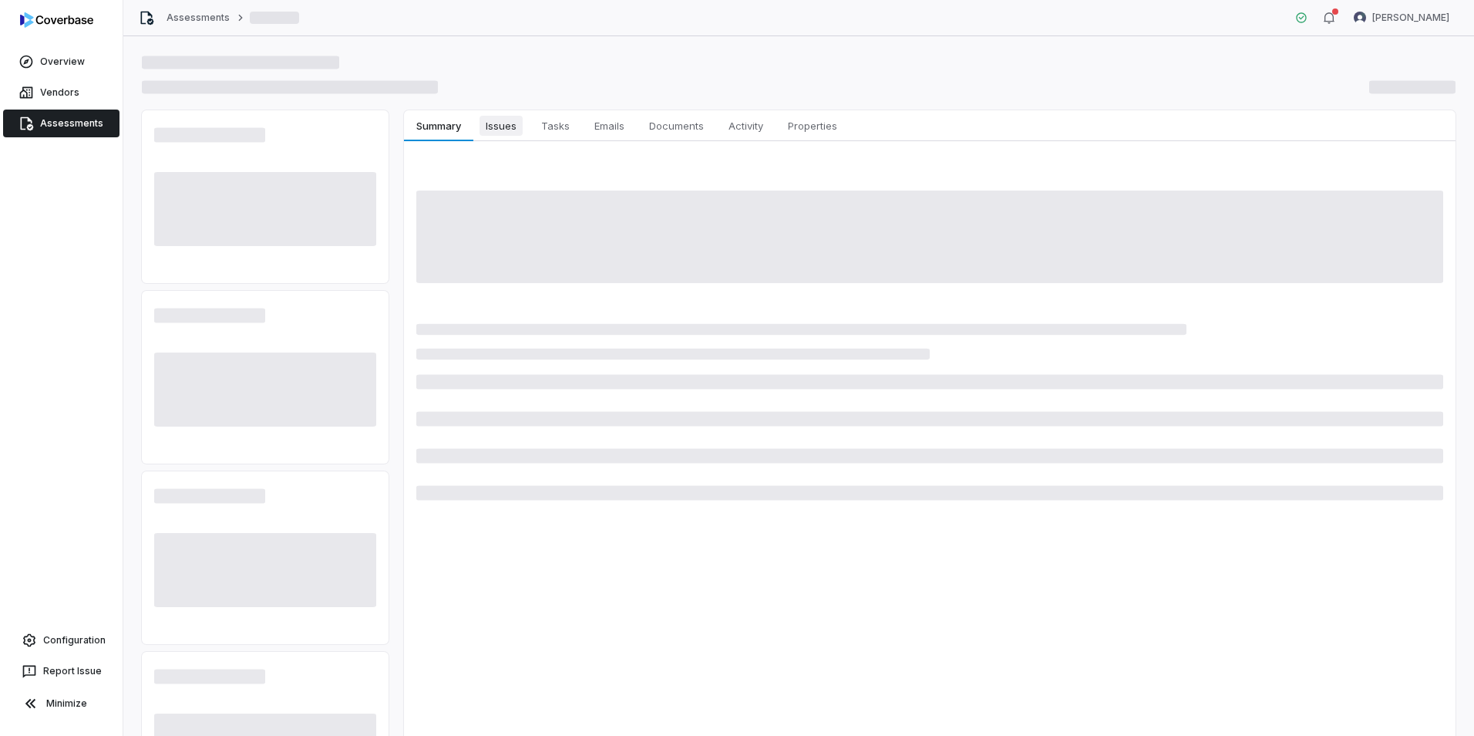
click at [508, 125] on span "Issues" at bounding box center [501, 126] width 43 height 20
click at [514, 125] on span "Issues" at bounding box center [501, 126] width 43 height 20
click at [75, 86] on span "Vendors" at bounding box center [59, 92] width 39 height 12
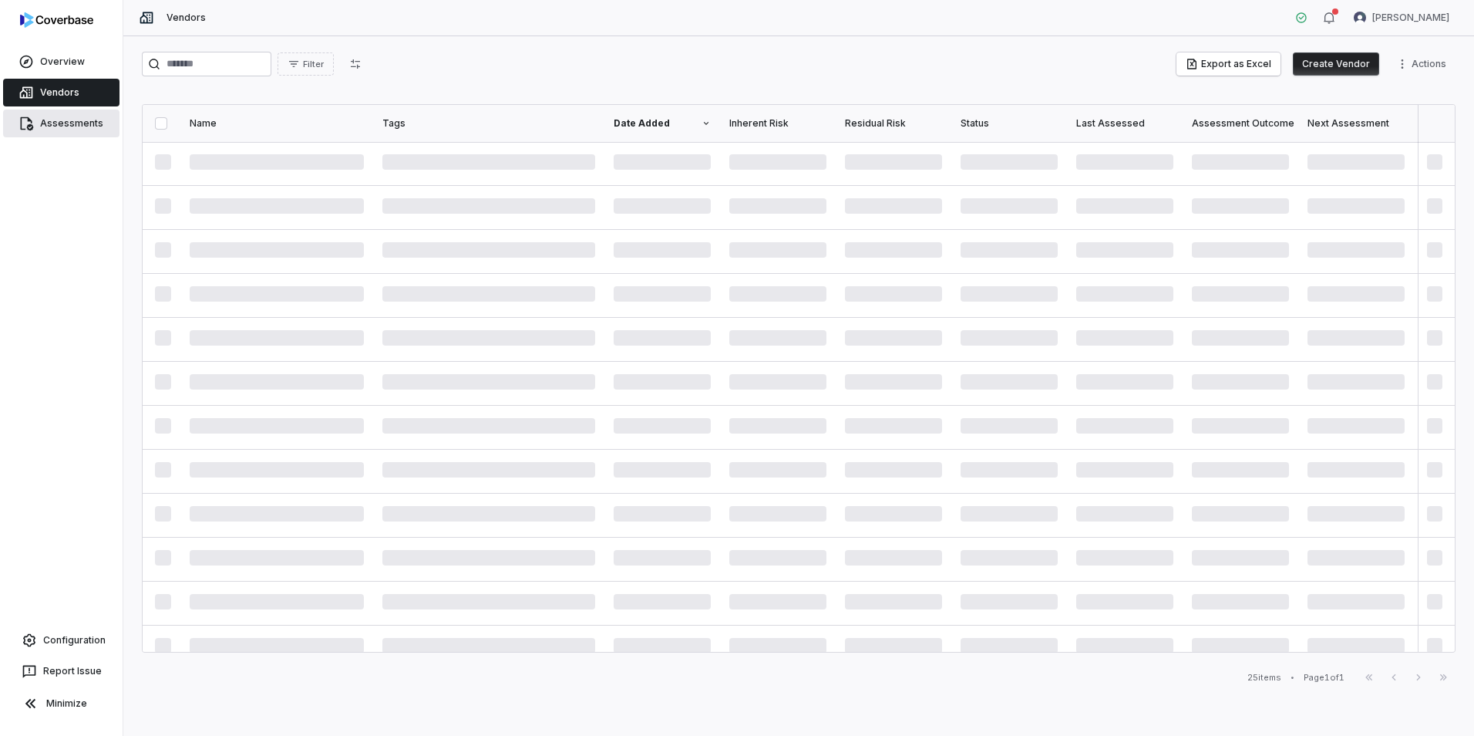
click at [69, 119] on span "Assessments" at bounding box center [71, 123] width 63 height 12
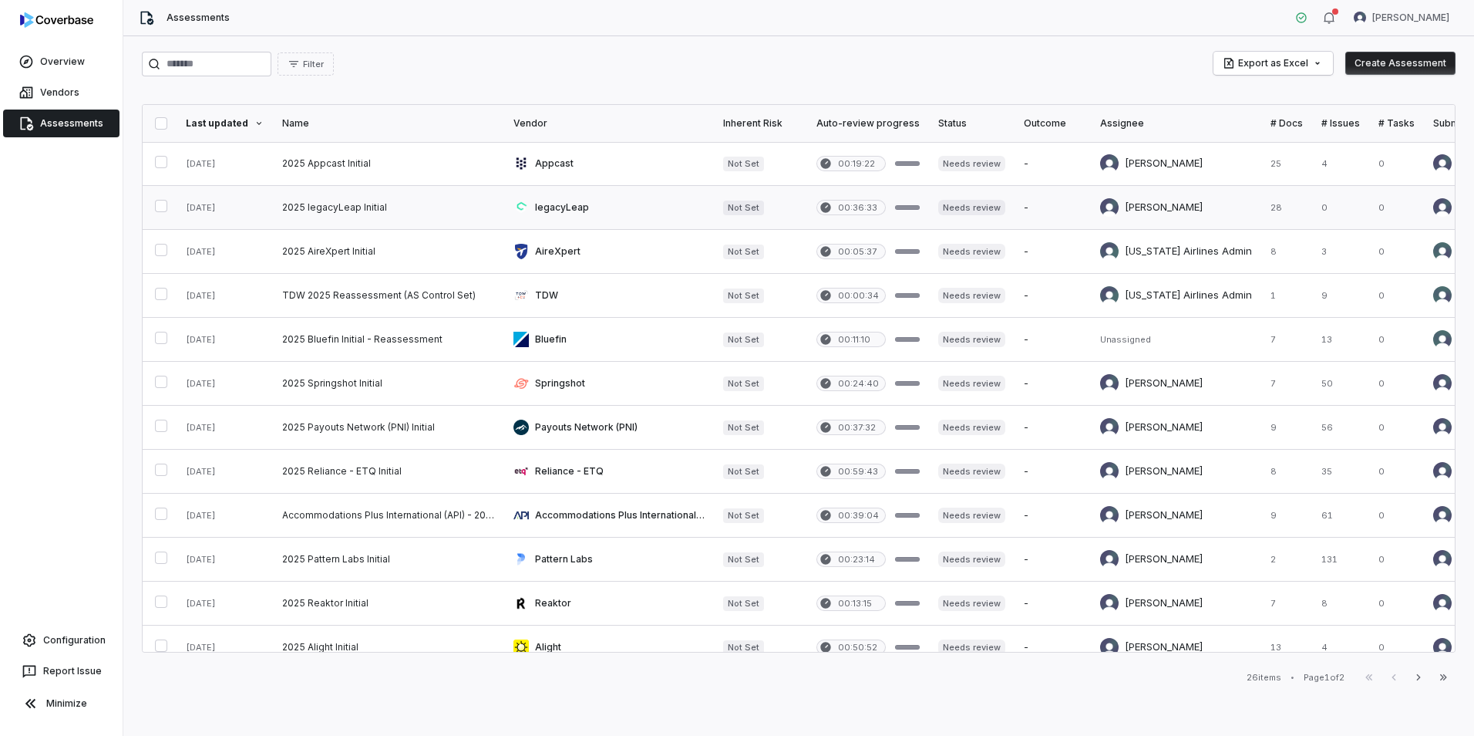
click at [355, 209] on link at bounding box center [388, 207] width 231 height 43
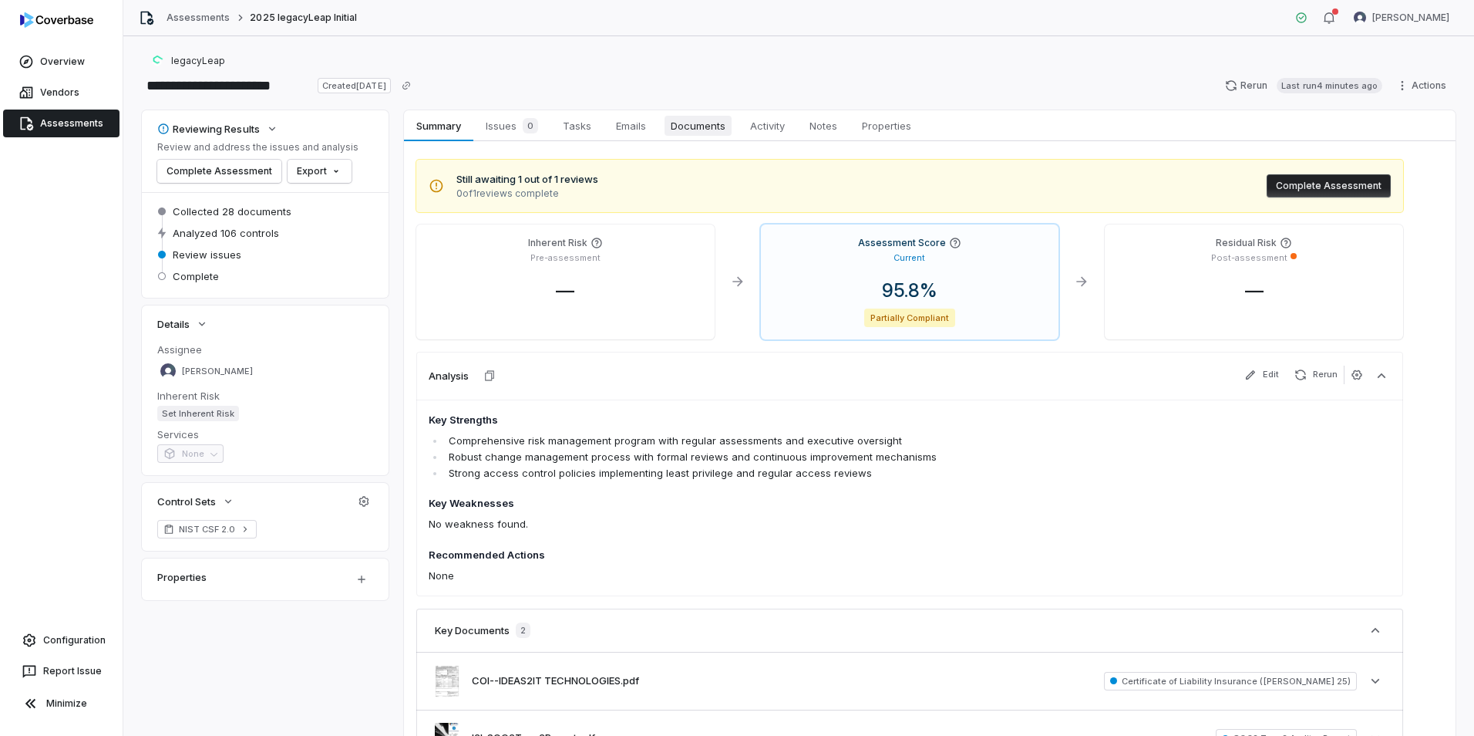
click at [724, 130] on span "Documents" at bounding box center [698, 126] width 67 height 20
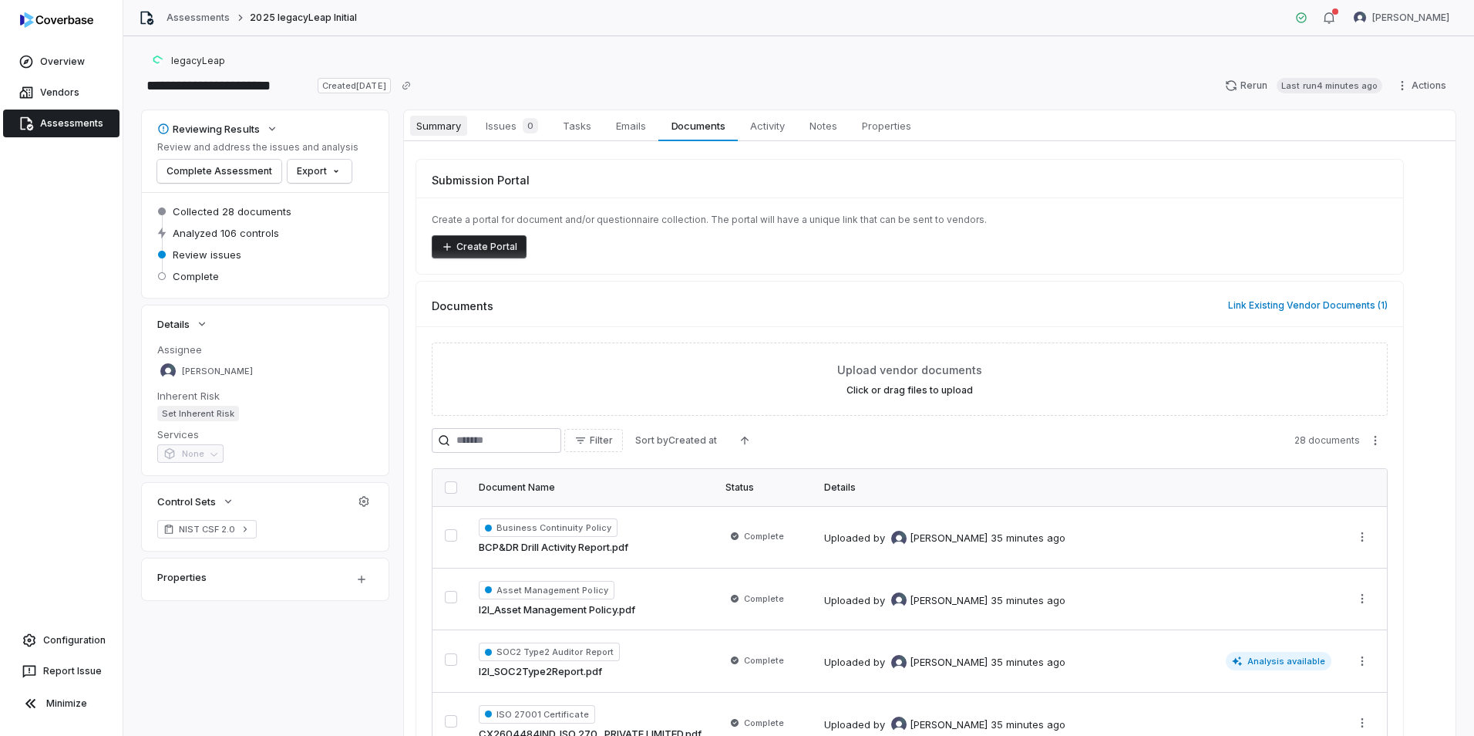
click at [446, 124] on span "Summary" at bounding box center [438, 126] width 57 height 20
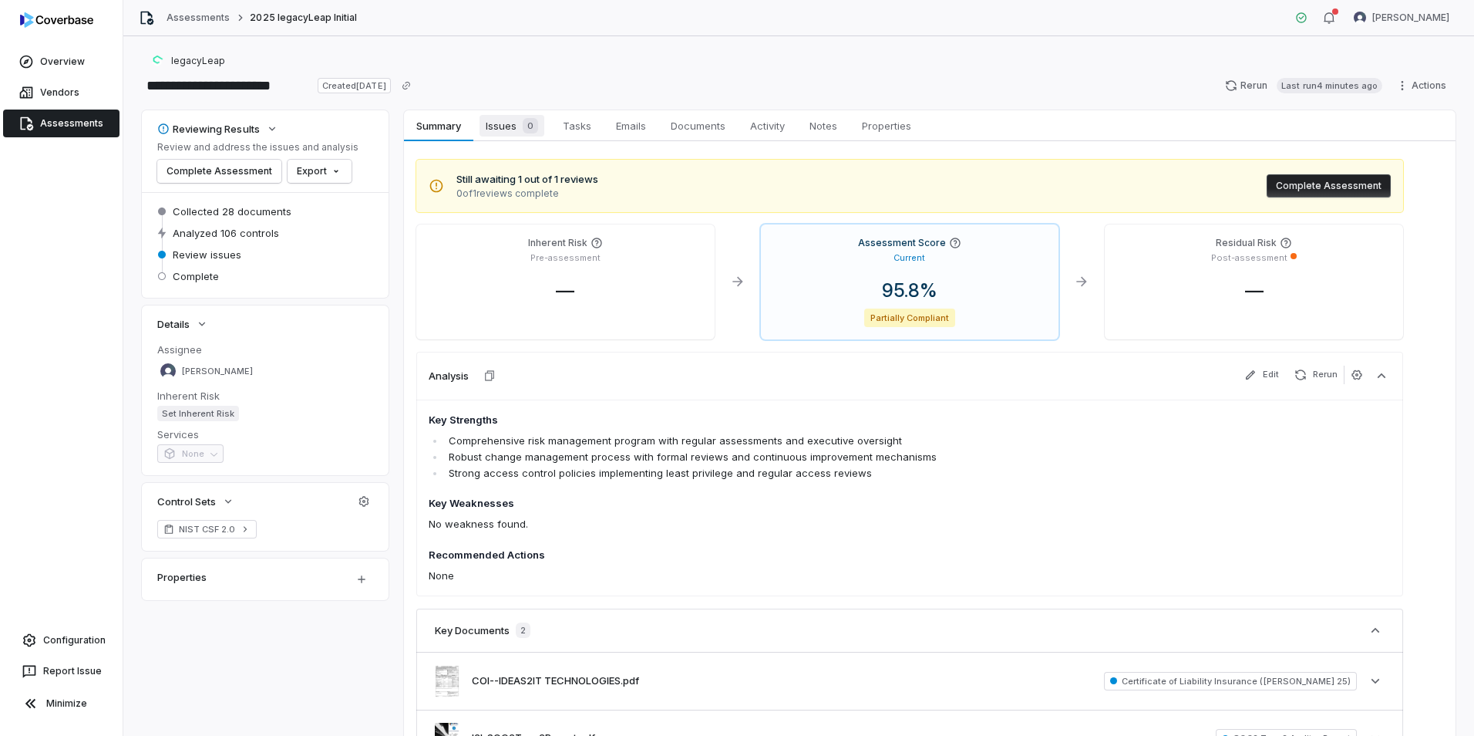
click at [511, 131] on span "Issues 0" at bounding box center [512, 126] width 65 height 22
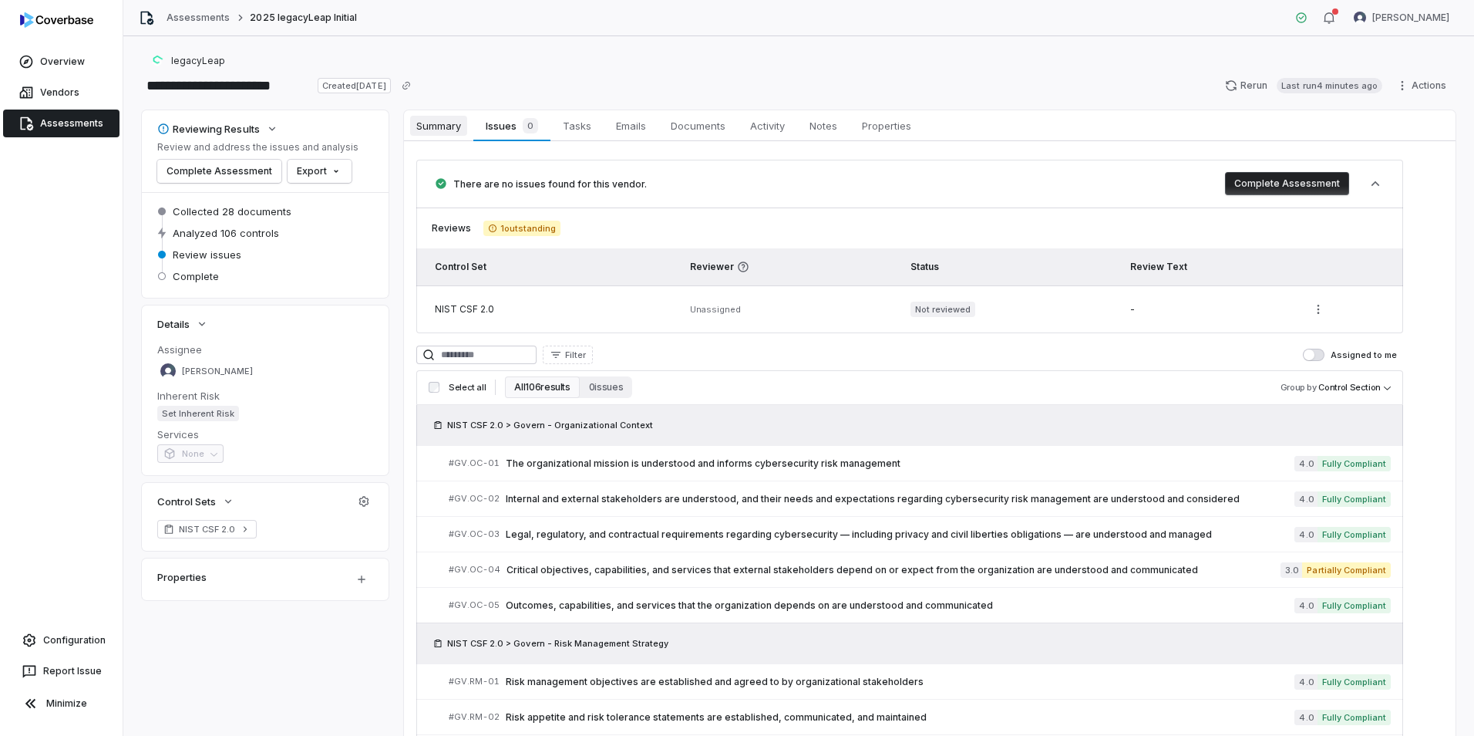
click at [425, 124] on span "Summary" at bounding box center [438, 126] width 57 height 20
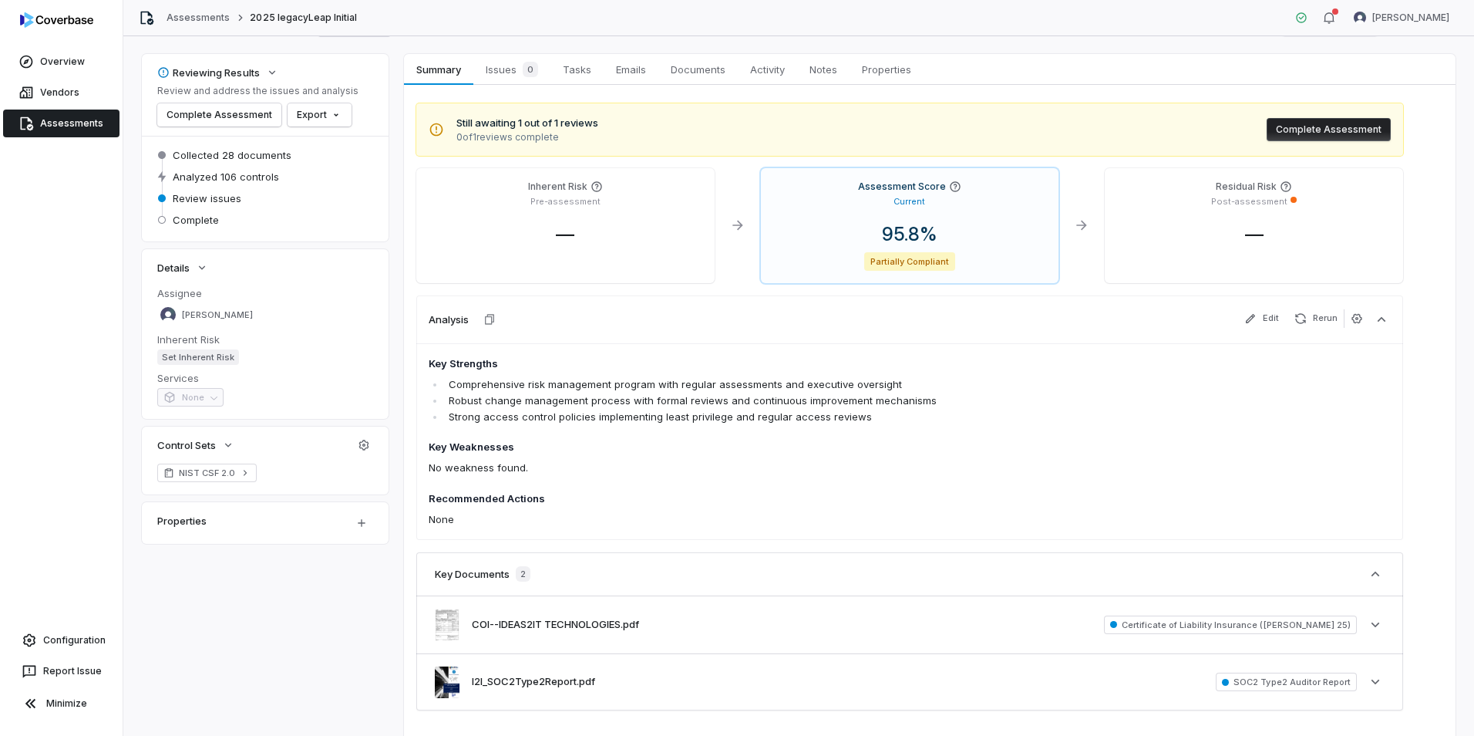
scroll to position [136, 0]
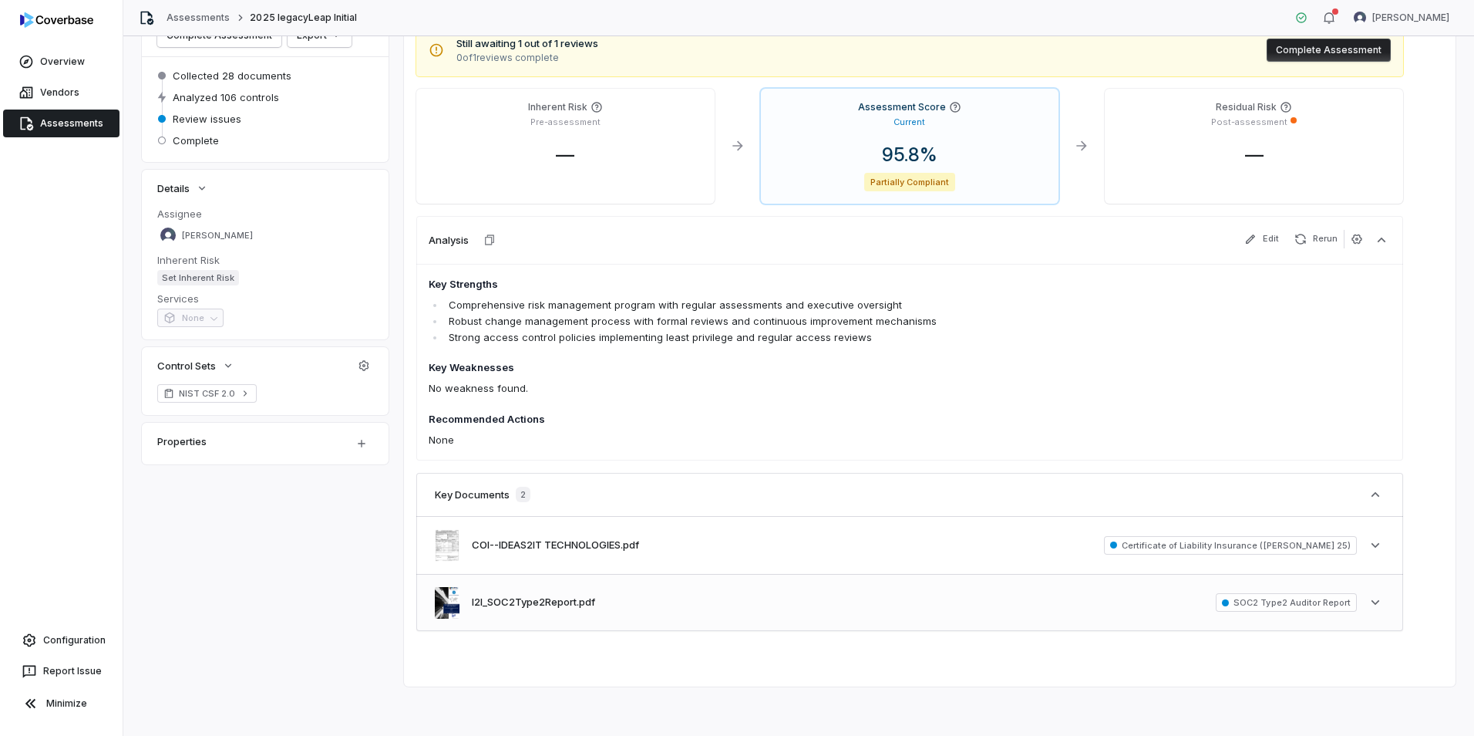
click at [630, 610] on div "I2I_SOC2Type2Report.pdf SOC2 Type2 Auditor Report See more" at bounding box center [909, 603] width 987 height 56
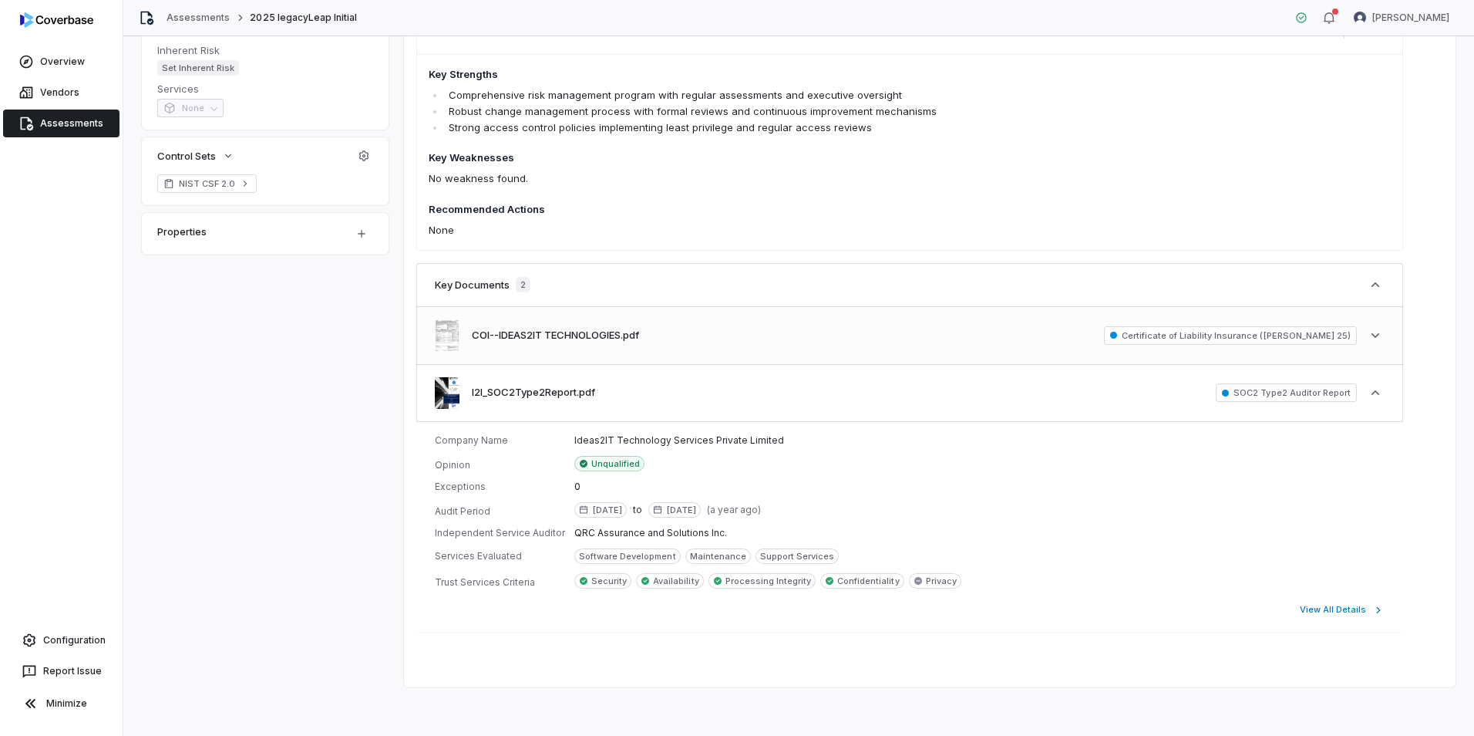
scroll to position [346, 0]
click at [595, 585] on span "Security" at bounding box center [608, 580] width 35 height 12
drag, startPoint x: 595, startPoint y: 585, endPoint x: 645, endPoint y: 616, distance: 59.9
click at [645, 616] on div "View All Details" at bounding box center [910, 609] width 950 height 19
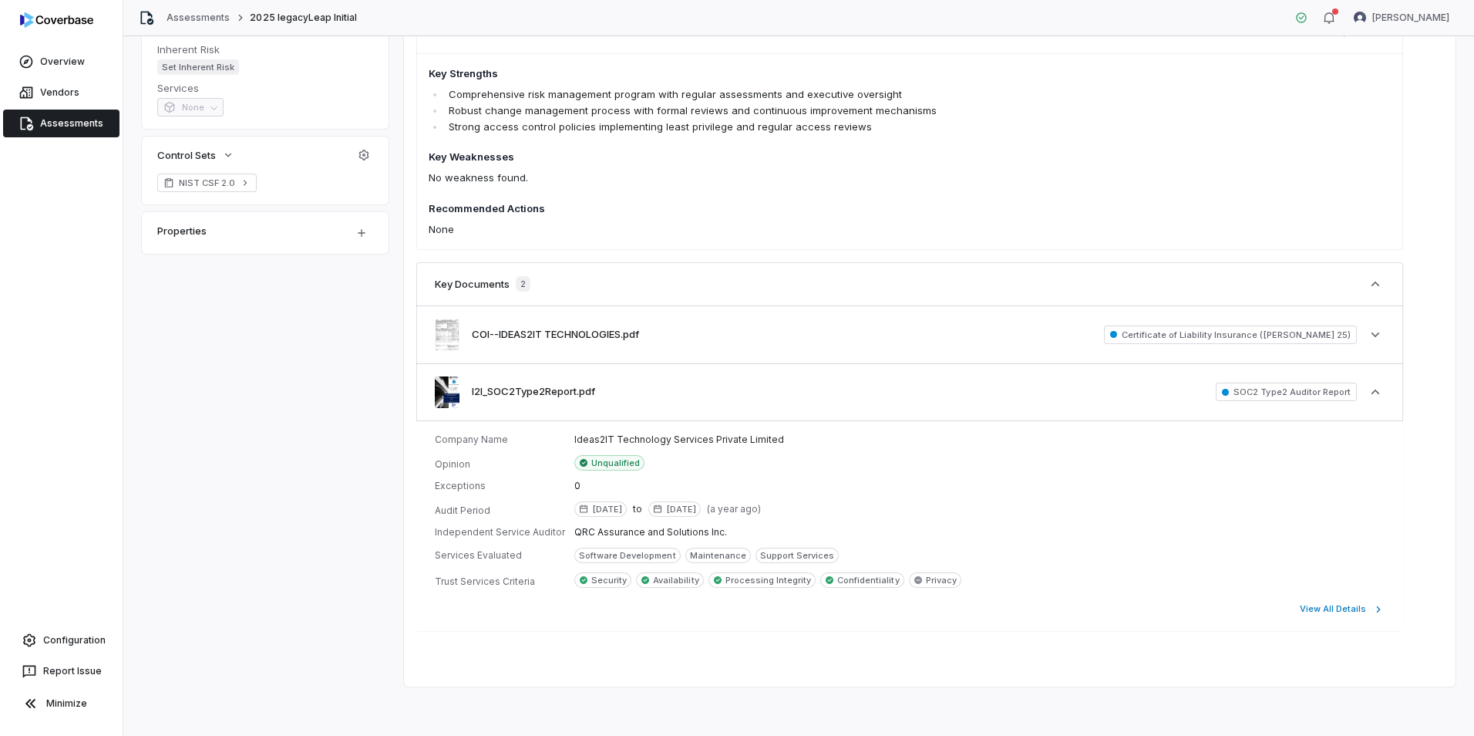
click at [580, 460] on icon at bounding box center [584, 463] width 8 height 8
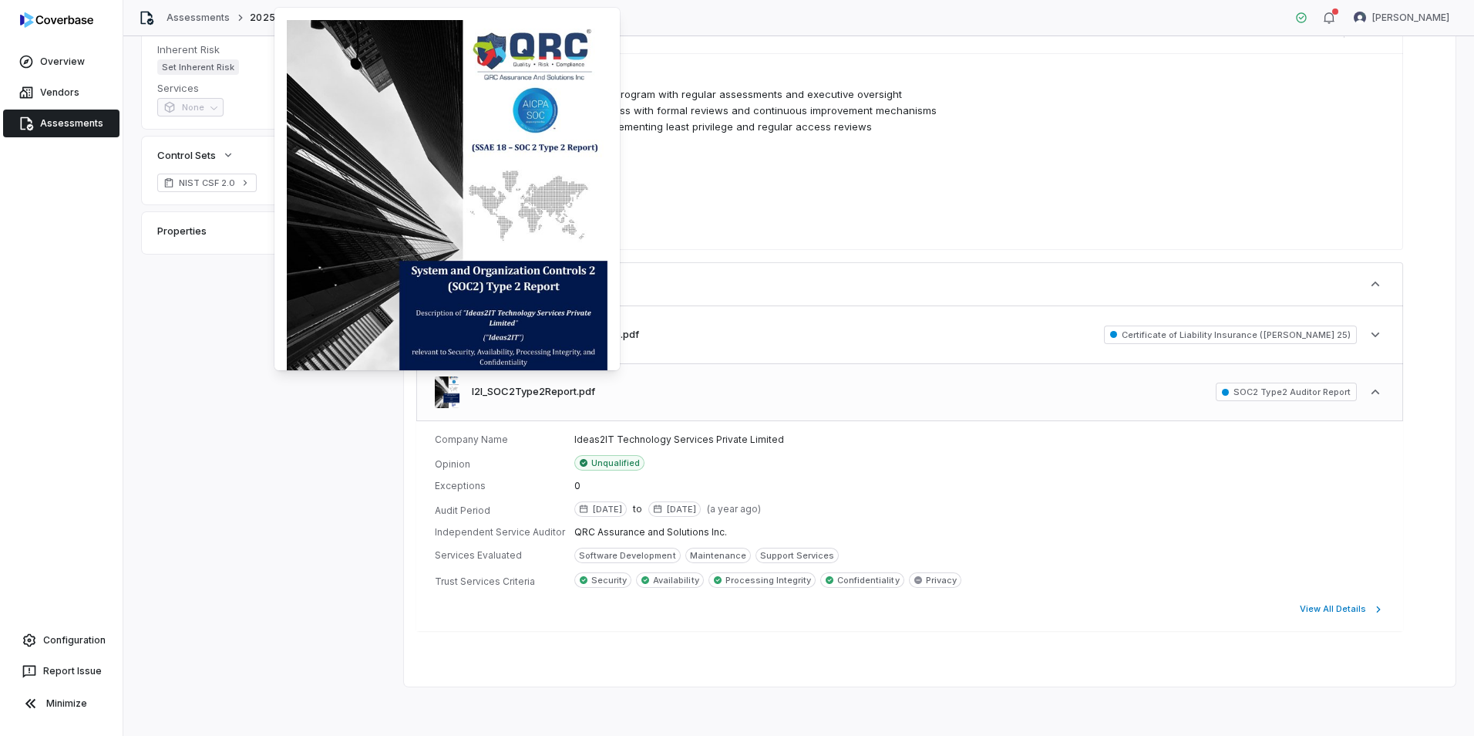
click at [439, 392] on img at bounding box center [447, 392] width 25 height 32
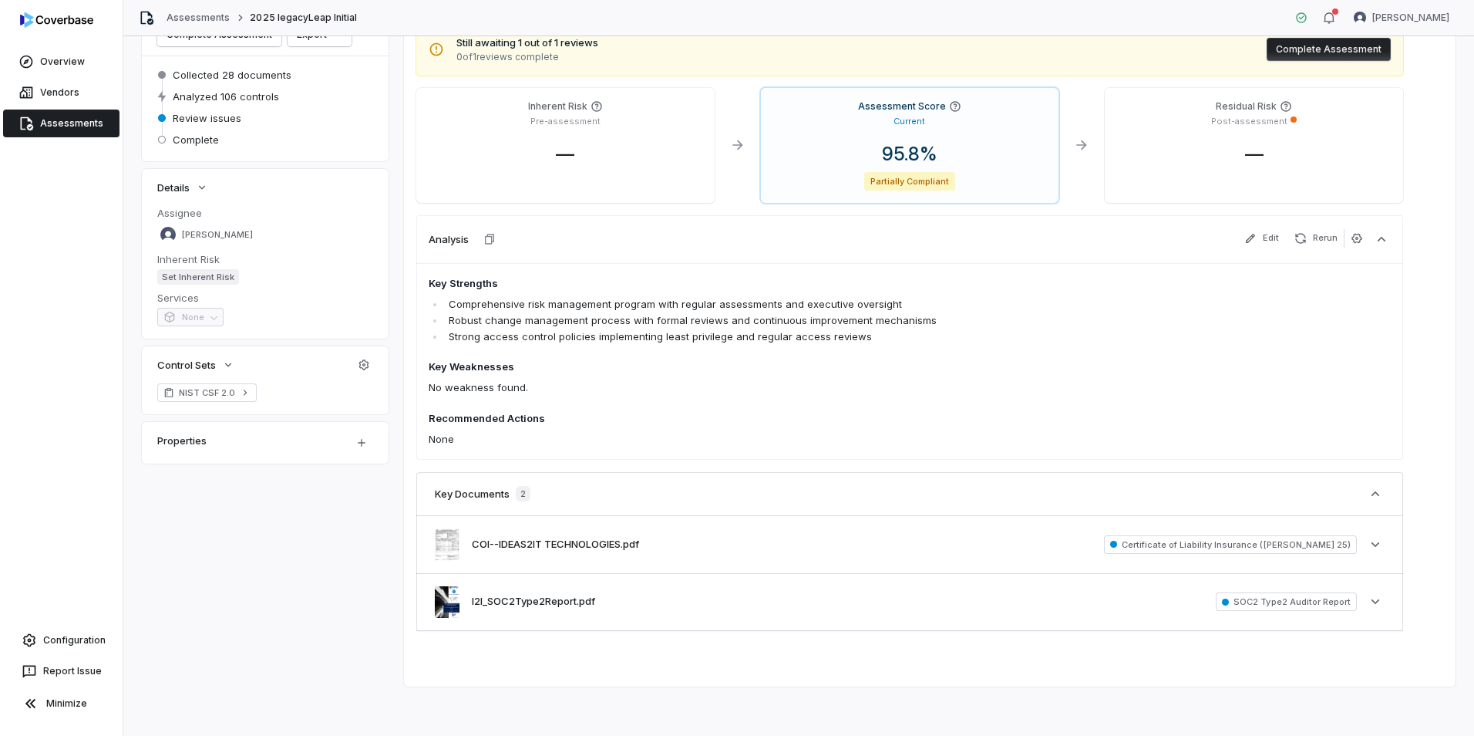
scroll to position [136, 0]
click at [561, 596] on button "I2I_SOC2Type2Report.pdf" at bounding box center [533, 602] width 123 height 15
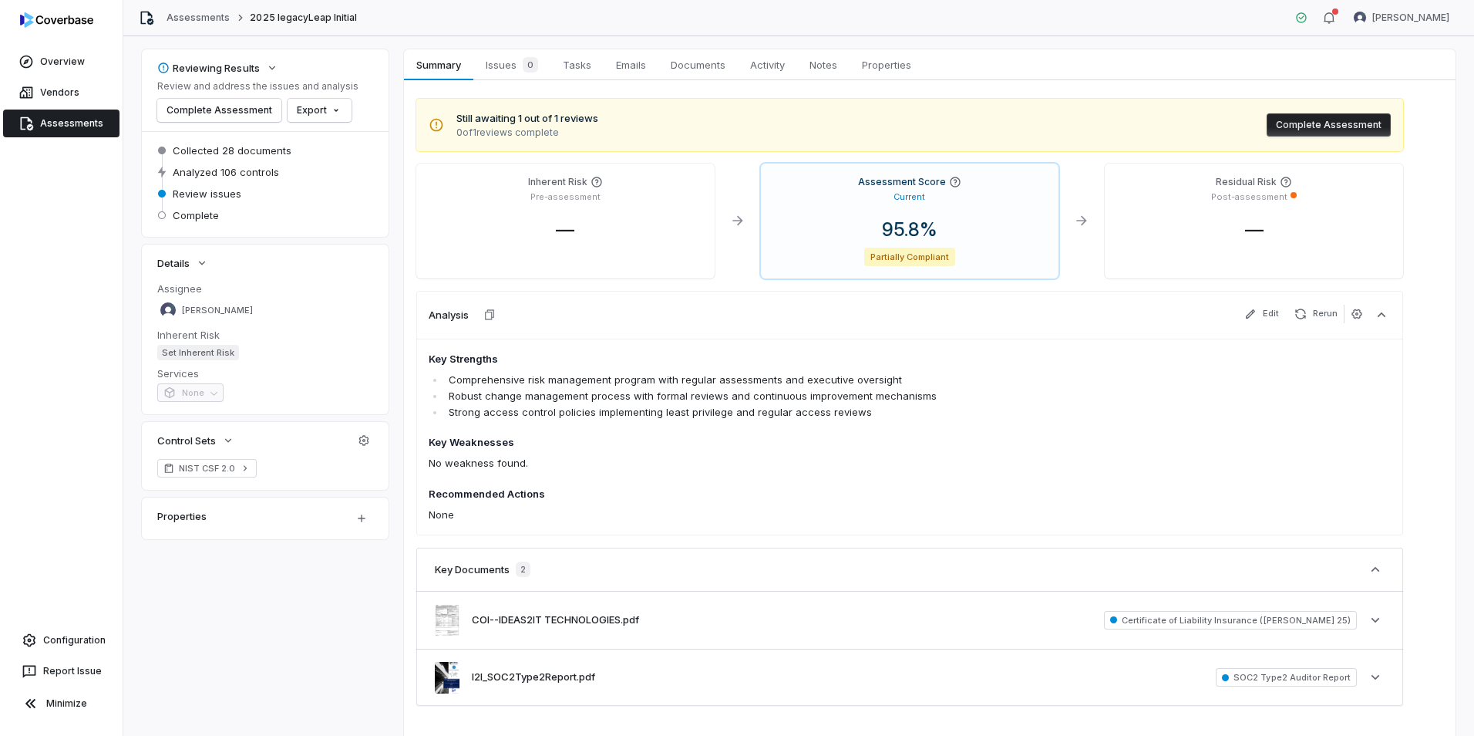
scroll to position [0, 0]
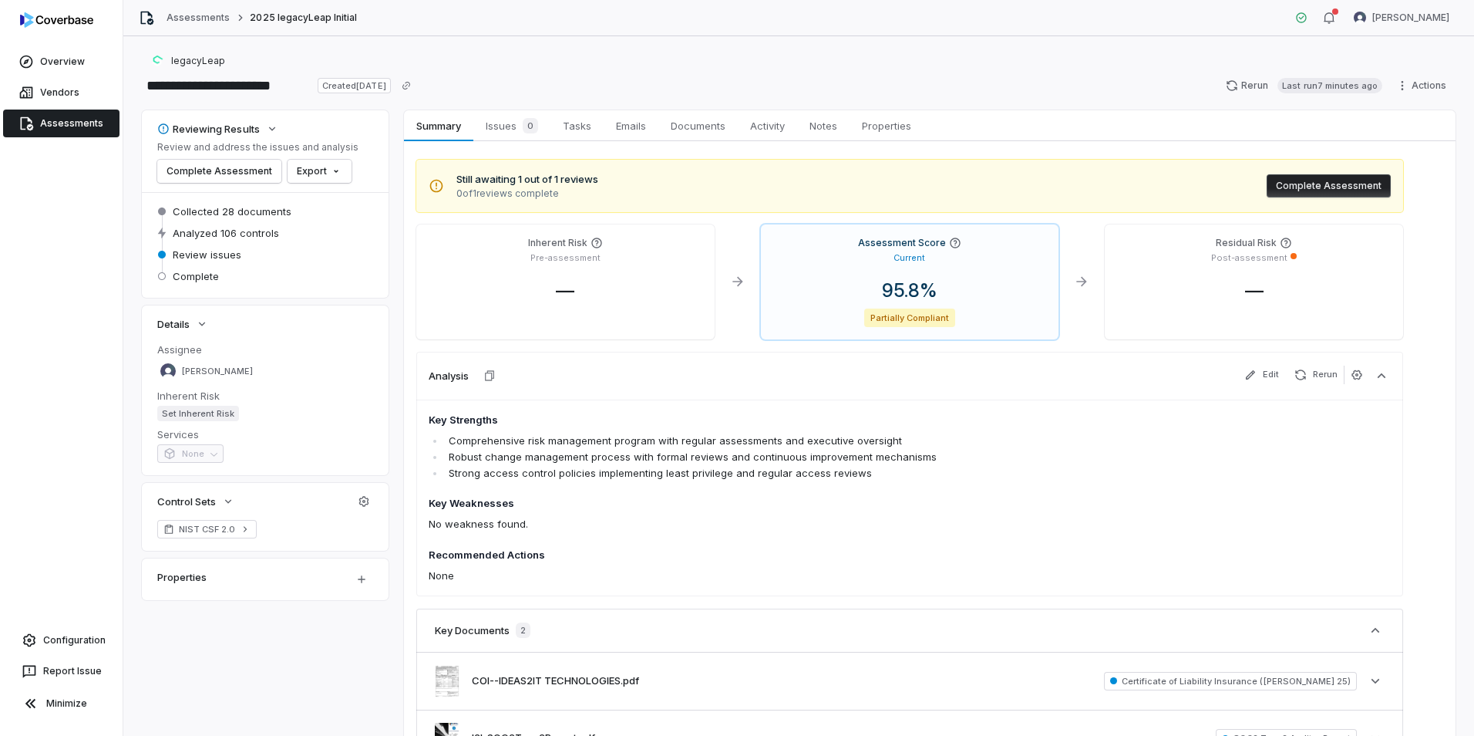
click at [333, 660] on div "Reviewing Results Review and address the issues and analysis Complete Assessmen…" at bounding box center [799, 466] width 1314 height 712
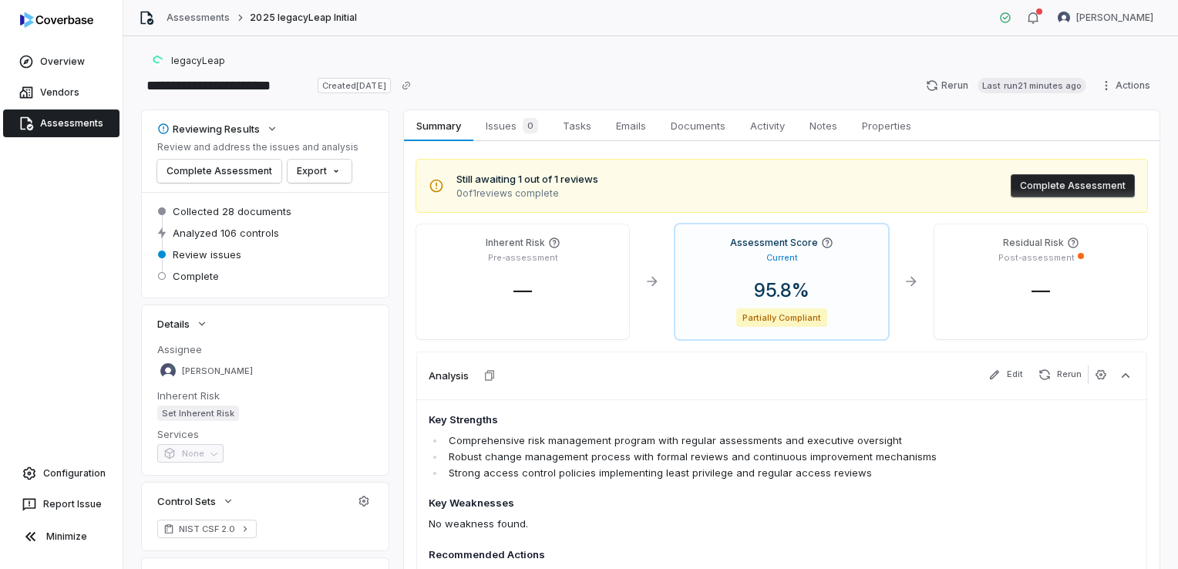
click at [694, 375] on div "Analysis Edit Rerun" at bounding box center [781, 376] width 731 height 48
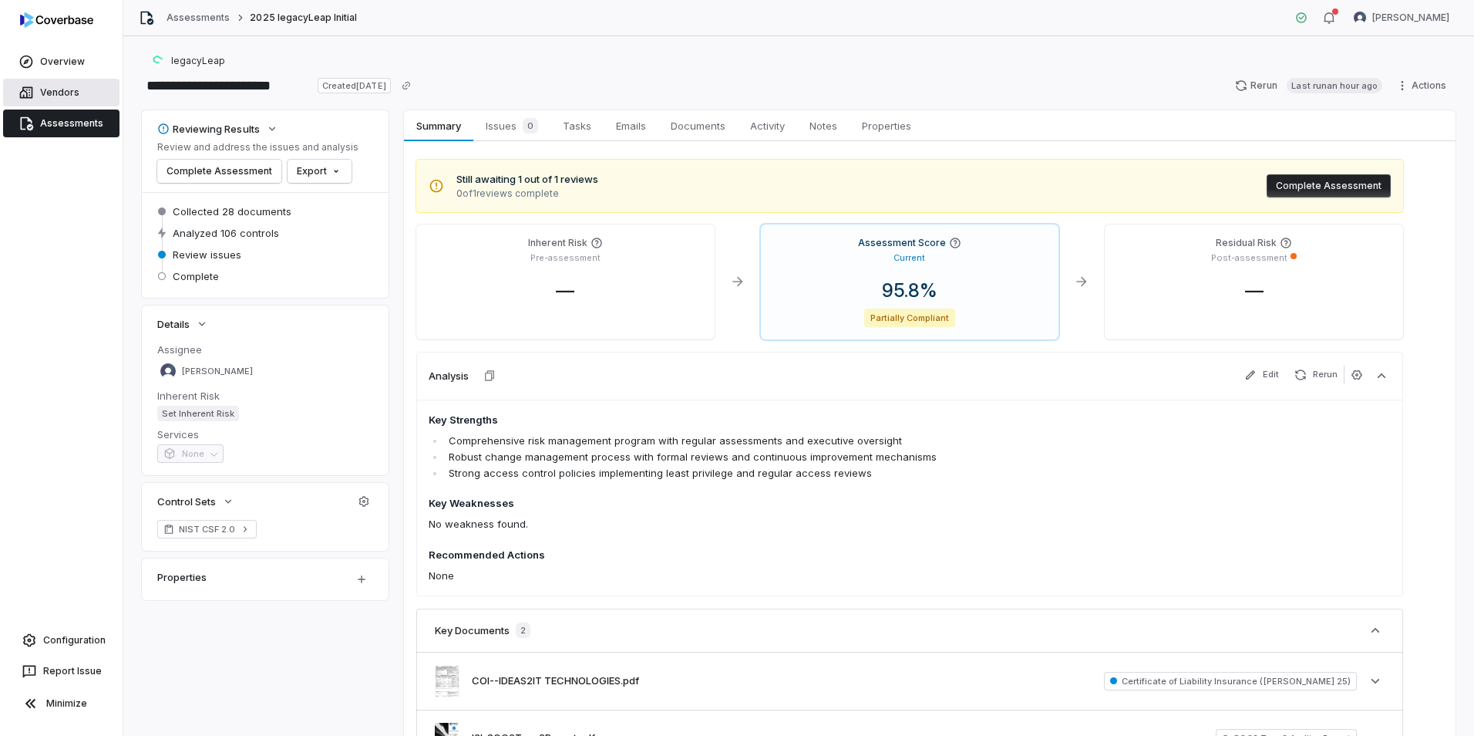
click at [66, 91] on span "Vendors" at bounding box center [59, 92] width 39 height 12
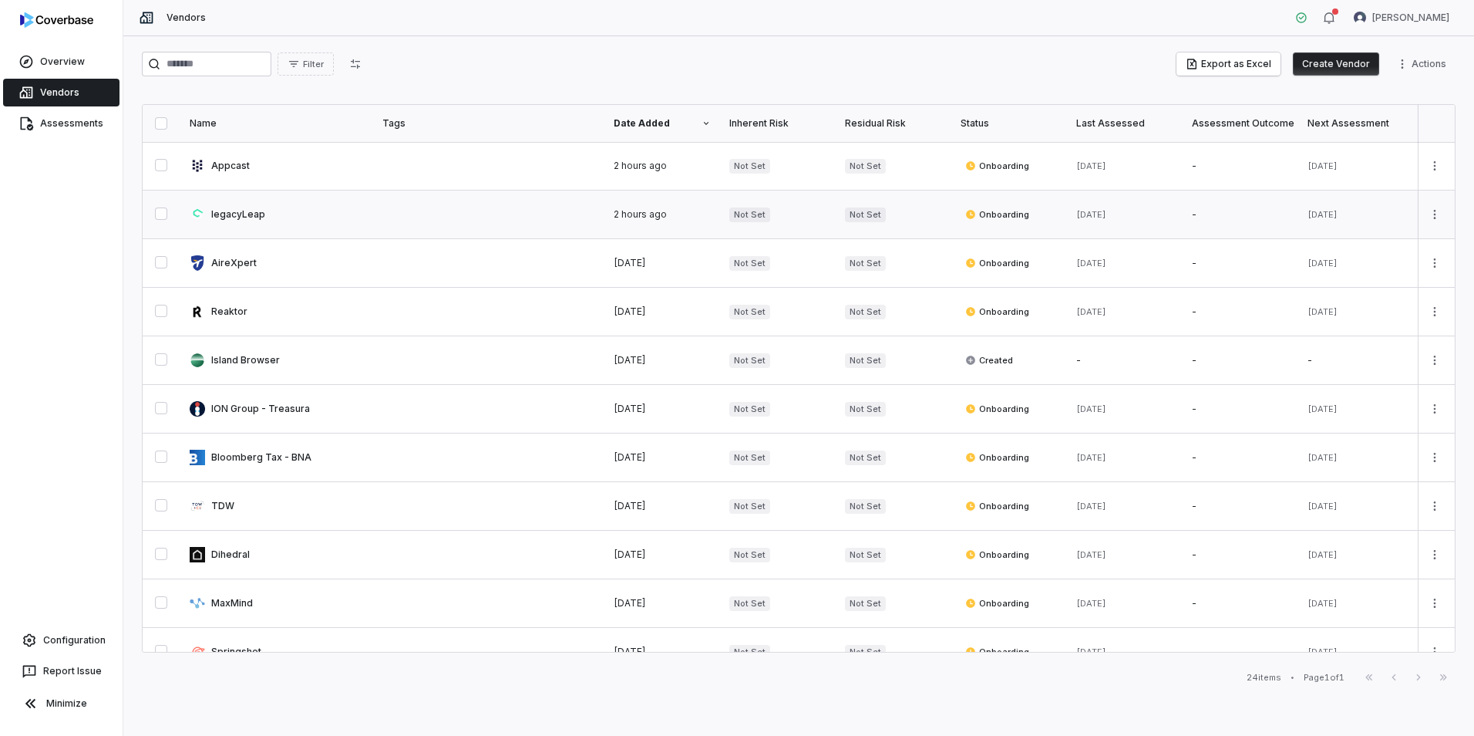
click at [260, 220] on link at bounding box center [276, 214] width 193 height 48
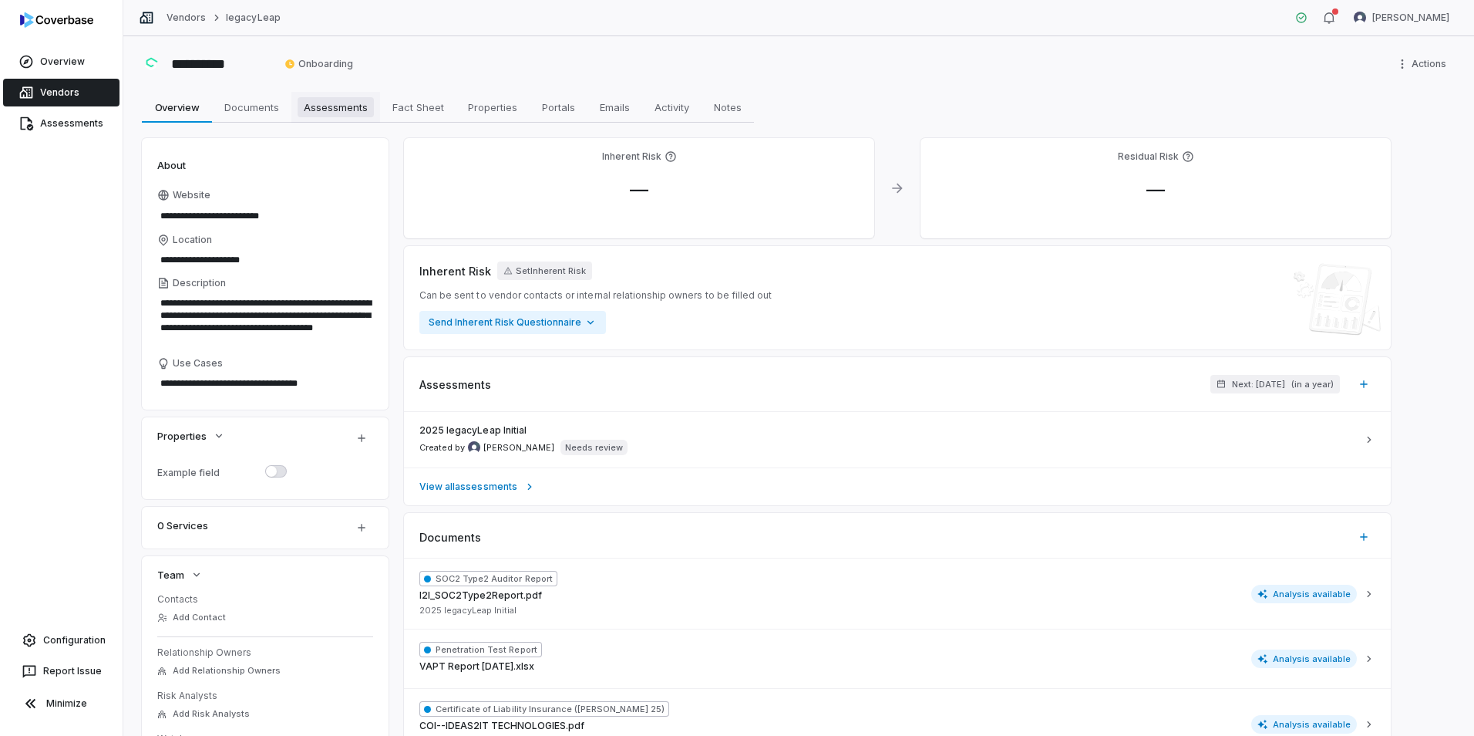
click at [317, 113] on span "Assessments" at bounding box center [336, 107] width 76 height 20
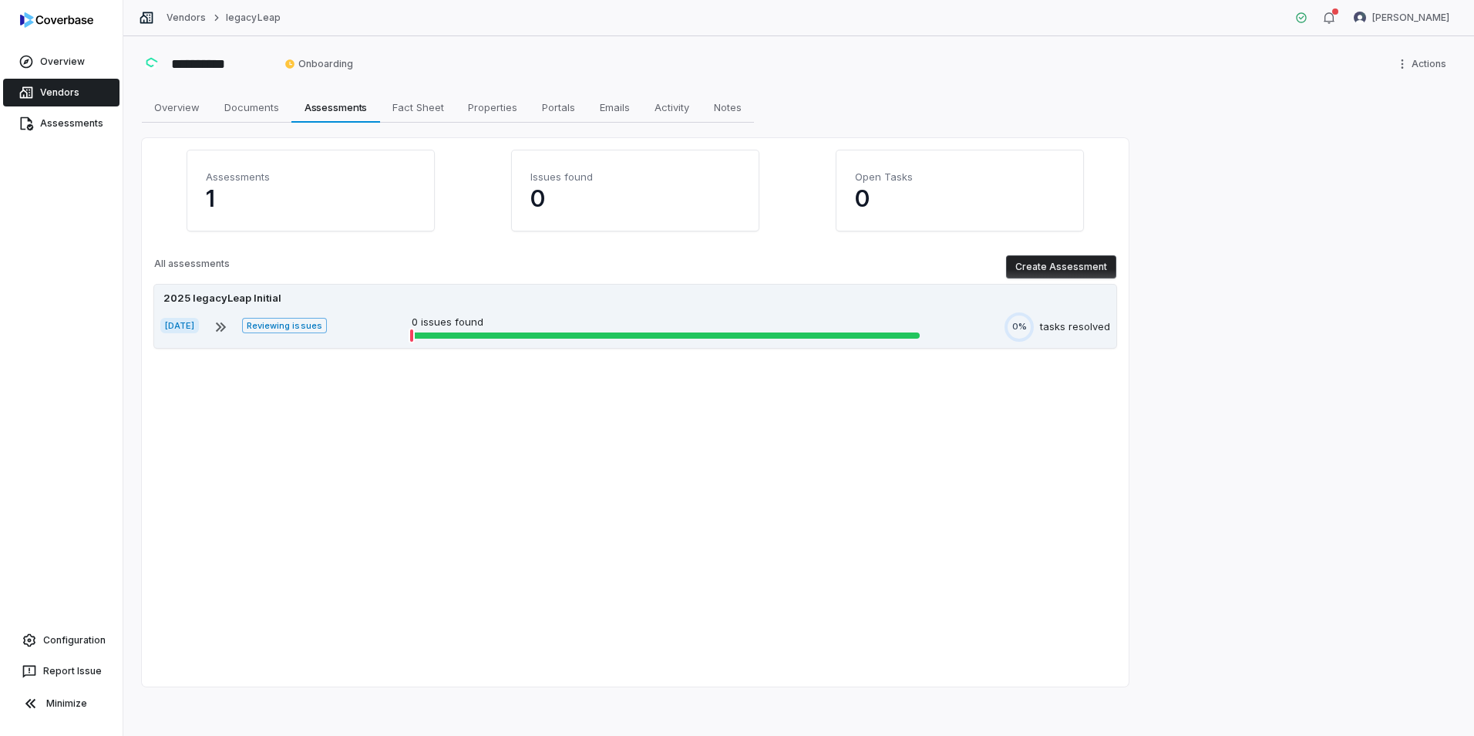
click at [379, 306] on div "2025 legacyLeap Initial Sep 15, 2025 Reviewing issues 0 issues found 0% tasks r…" at bounding box center [635, 316] width 962 height 63
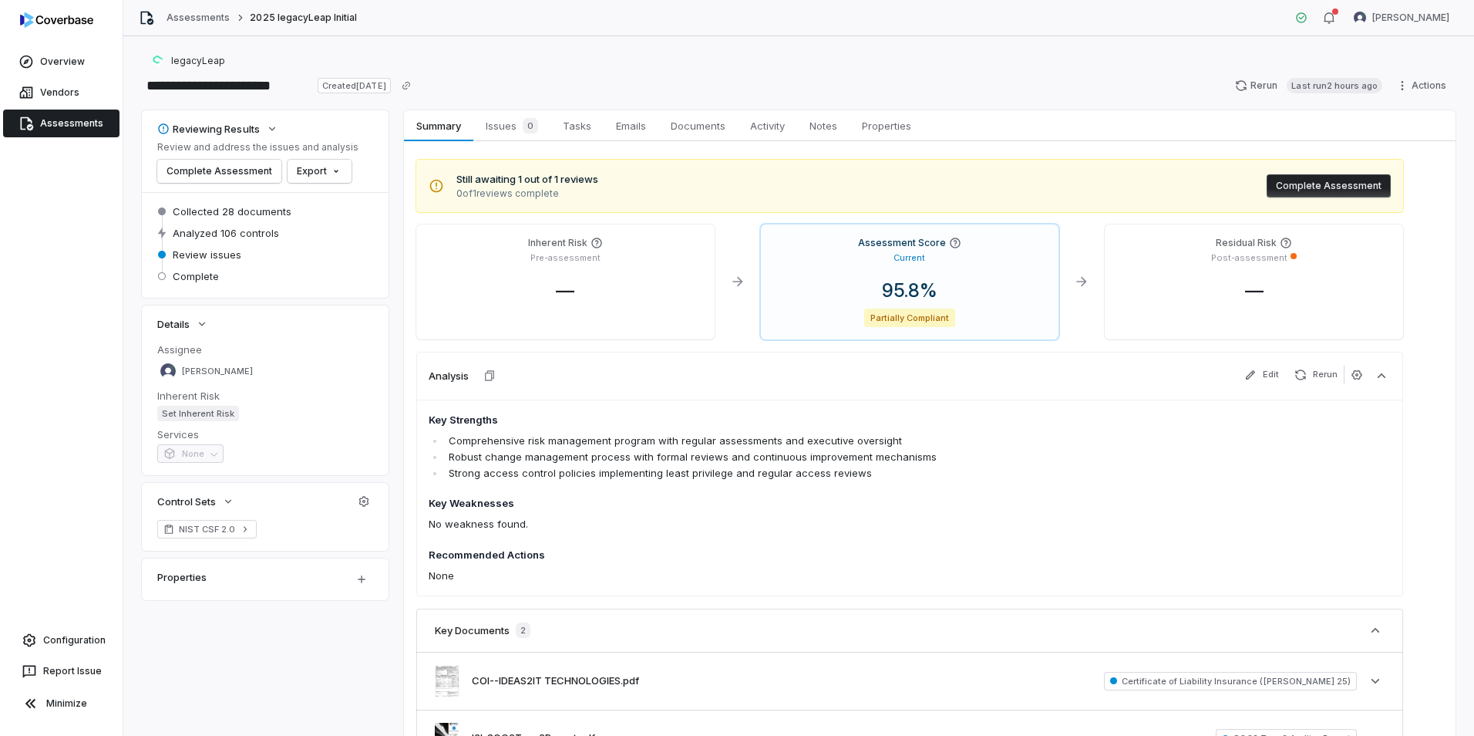
click at [1360, 192] on button "Complete Assessment" at bounding box center [1329, 185] width 124 height 23
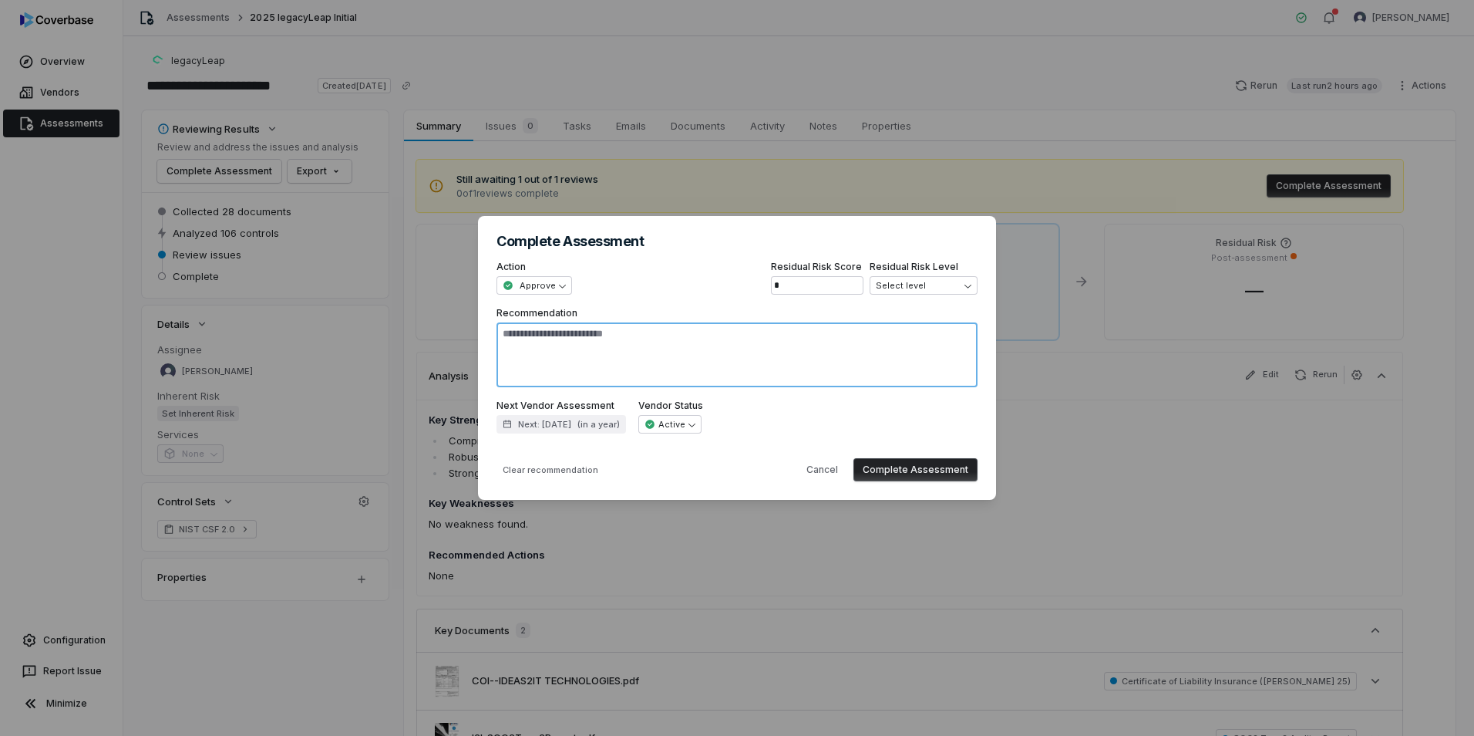
click at [618, 341] on textarea "Recommendation" at bounding box center [737, 354] width 481 height 65
click at [944, 288] on div "**********" at bounding box center [737, 367] width 1474 height 352
click at [721, 275] on div "**********" at bounding box center [737, 367] width 1474 height 352
click at [826, 287] on input "*" at bounding box center [817, 285] width 93 height 19
click at [926, 467] on button "Complete Assessment" at bounding box center [916, 469] width 124 height 23
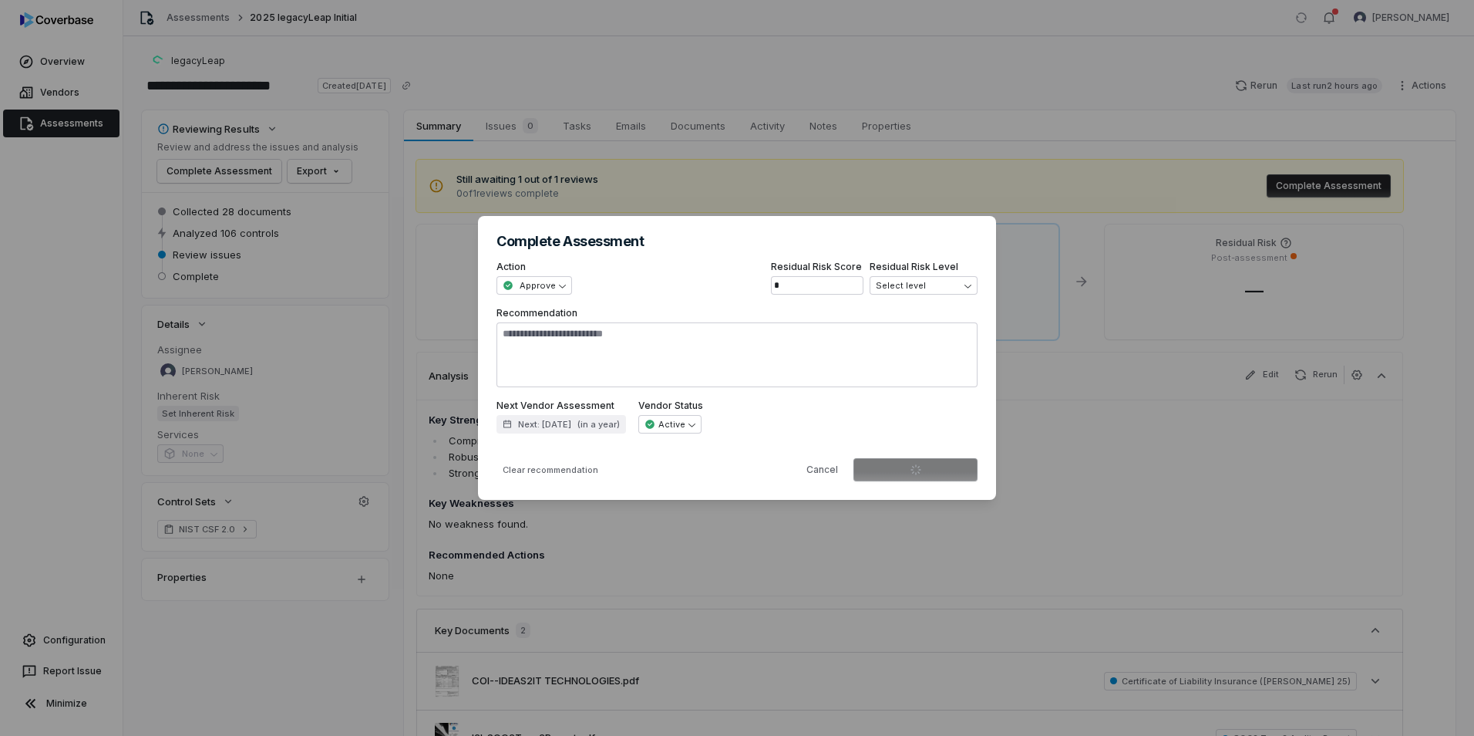
type textarea "*"
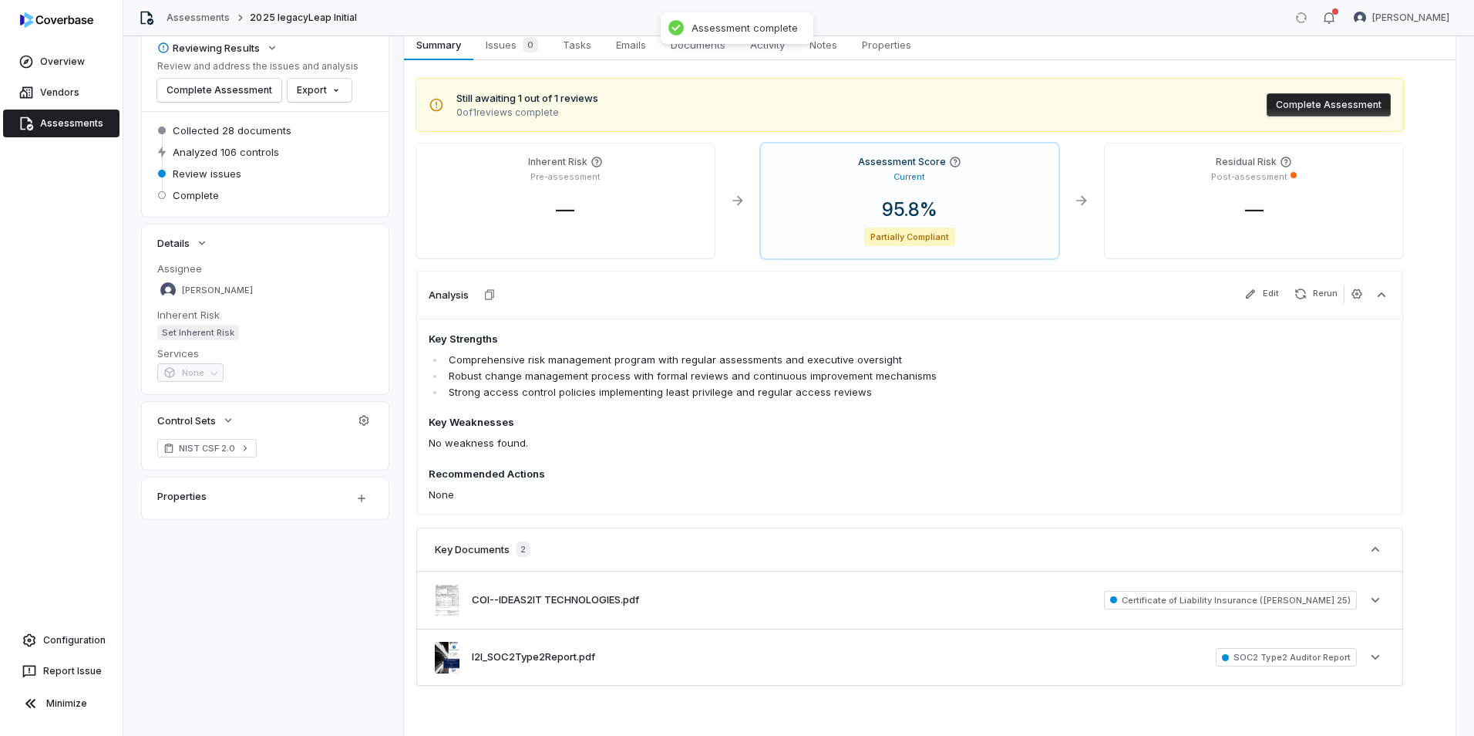
scroll to position [136, 0]
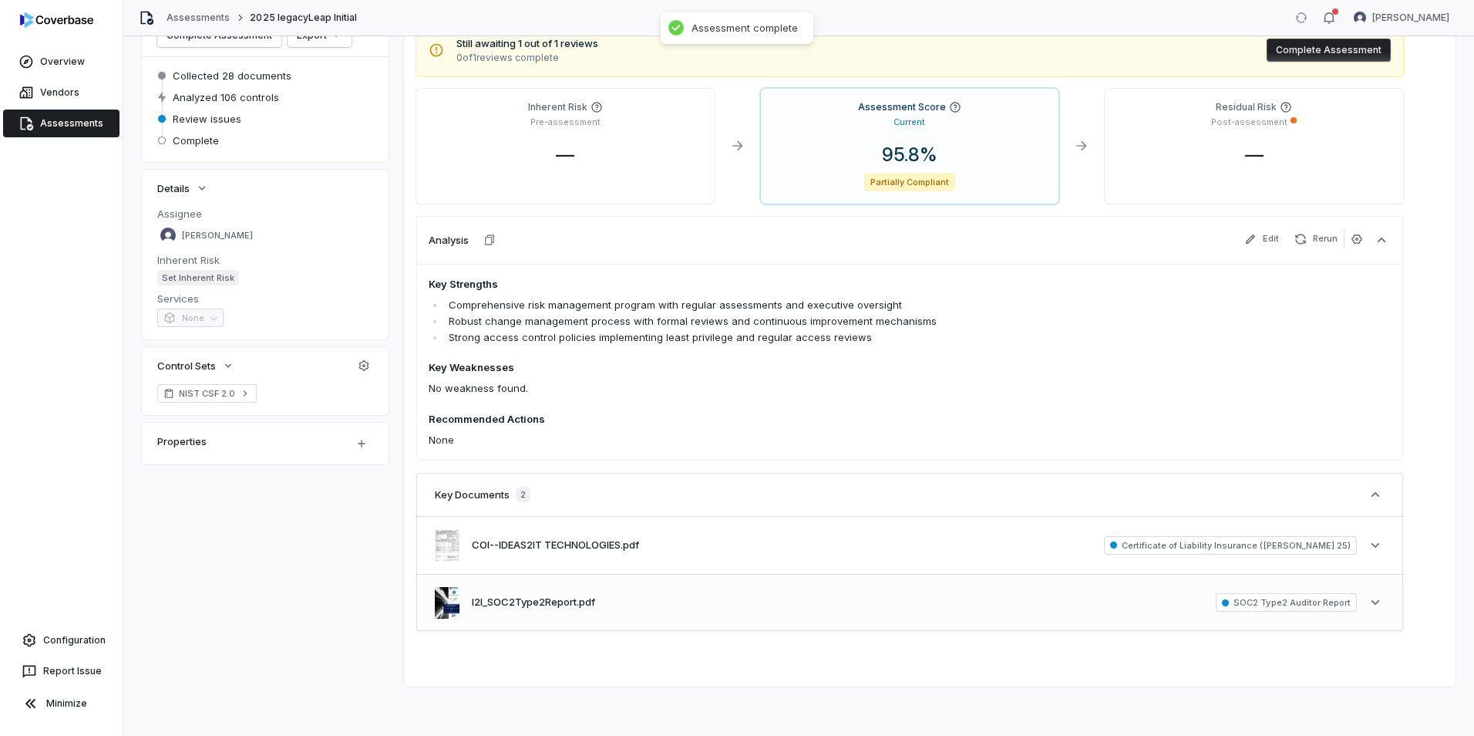
click at [655, 604] on div "I2I_SOC2Type2Report.pdf SOC2 Type2 Auditor Report See more" at bounding box center [909, 603] width 987 height 56
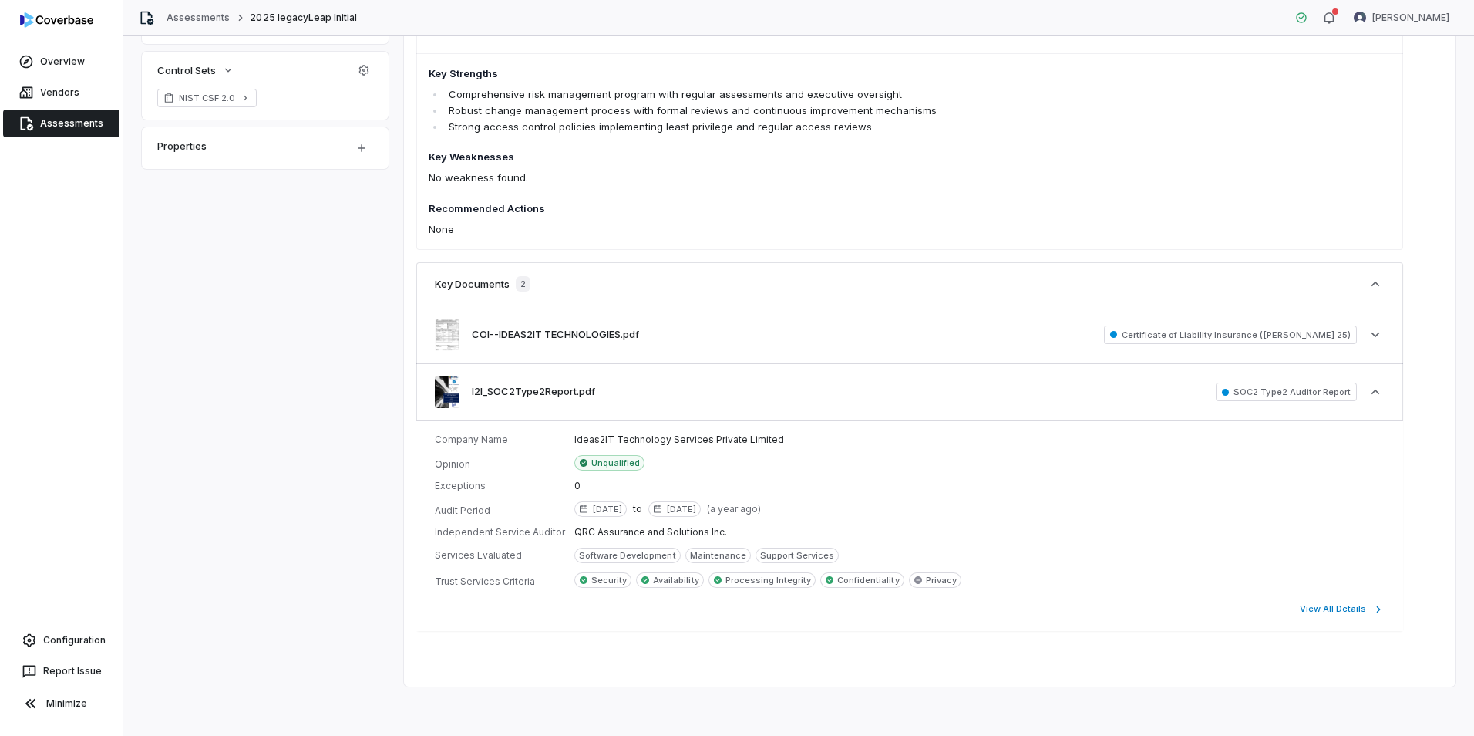
scroll to position [382, 0]
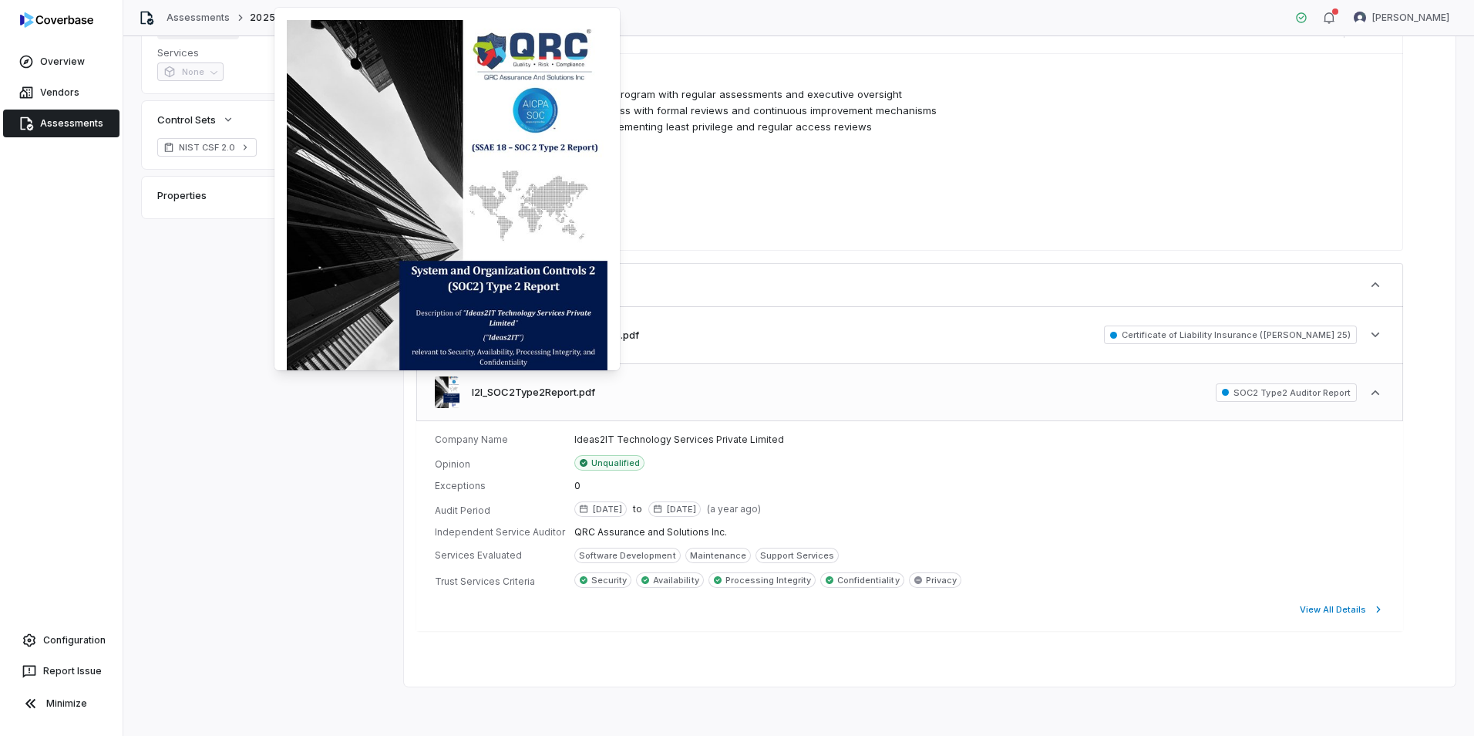
click at [443, 384] on img at bounding box center [447, 392] width 25 height 32
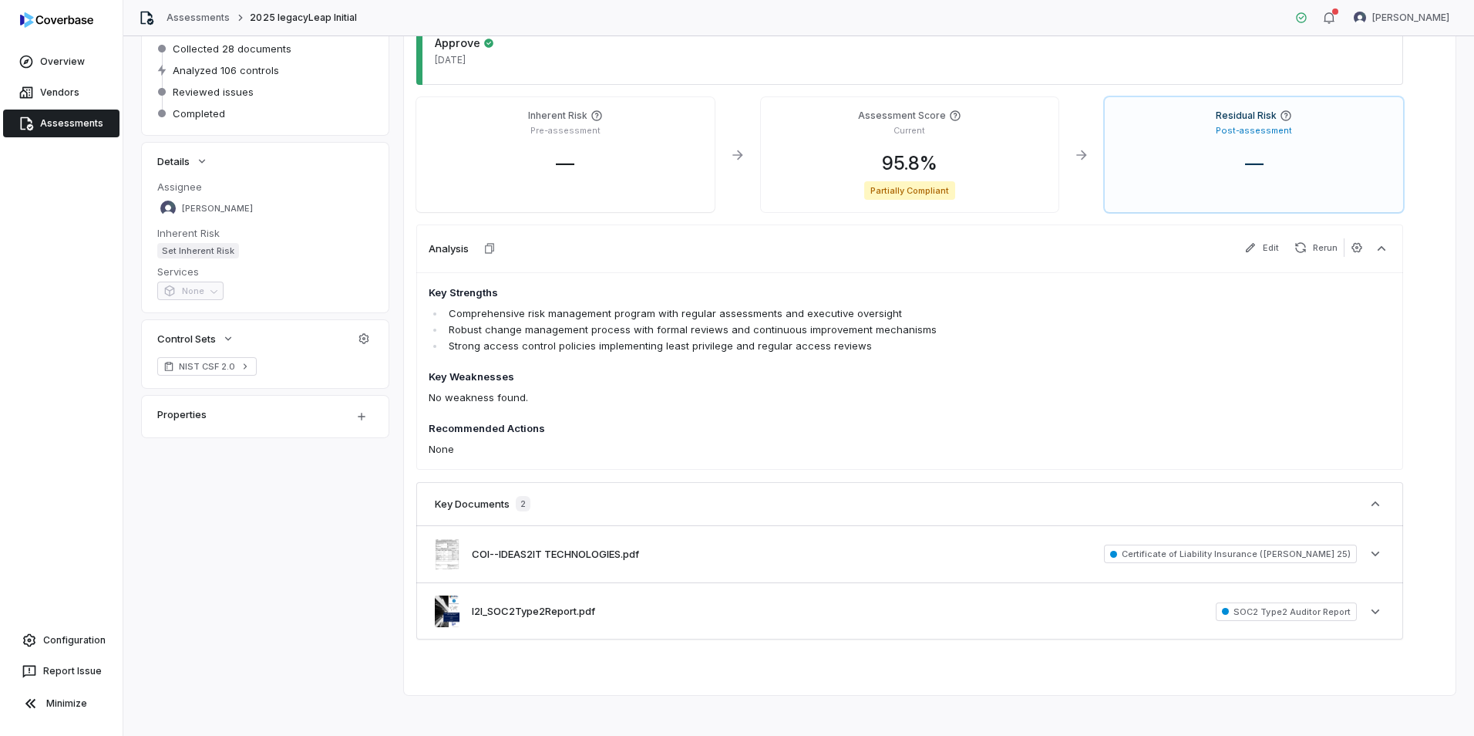
scroll to position [171, 0]
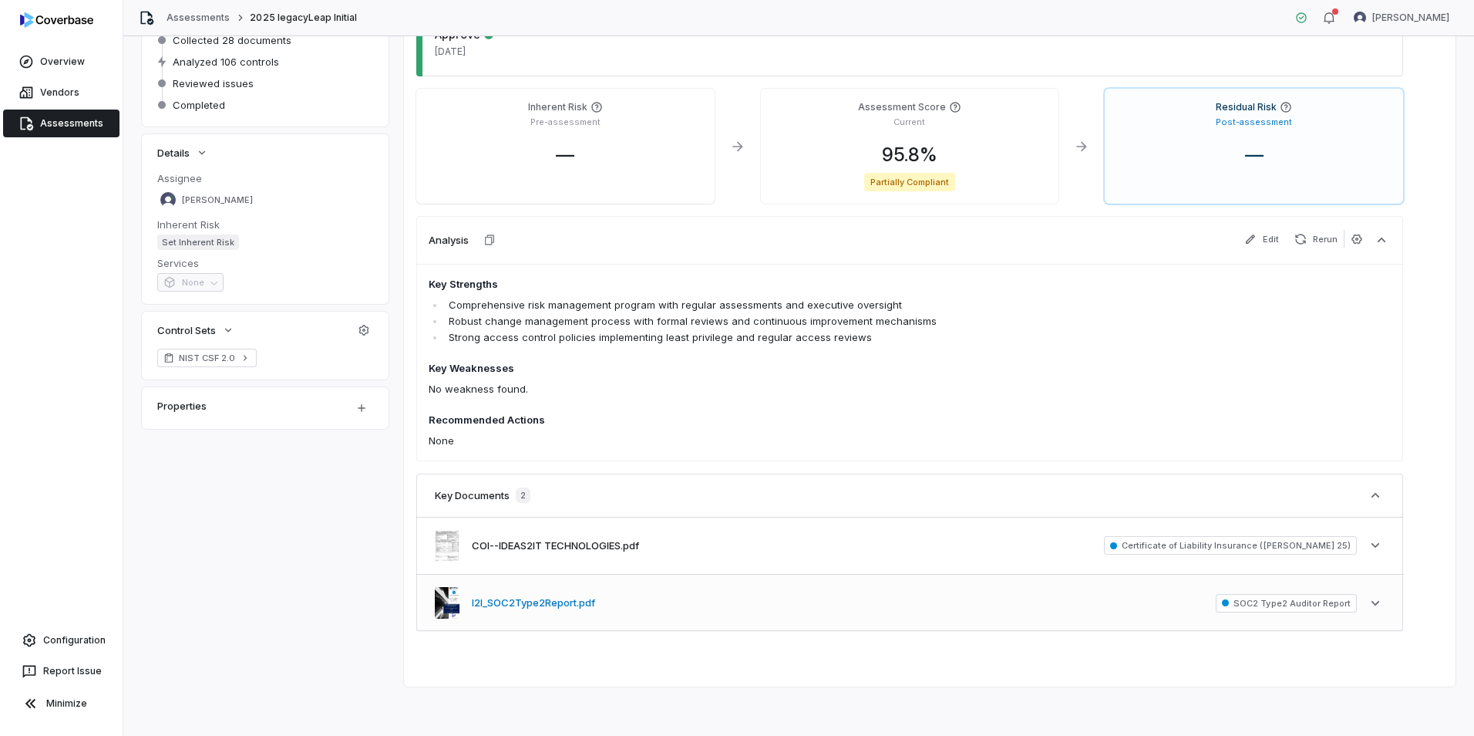
drag, startPoint x: 508, startPoint y: 612, endPoint x: 546, endPoint y: 595, distance: 41.7
click at [508, 612] on div "I2I_SOC2Type2Report.pdf" at bounding box center [515, 603] width 160 height 32
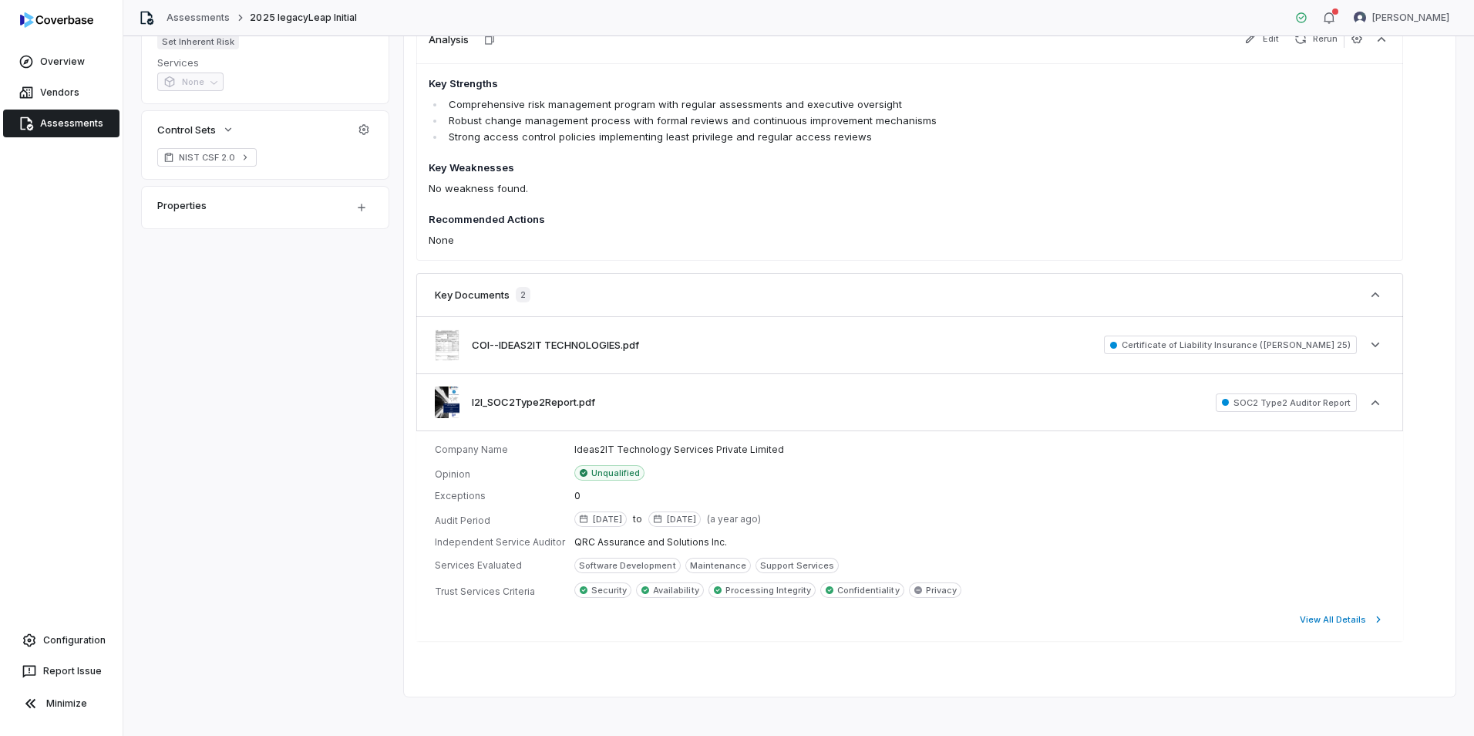
scroll to position [382, 0]
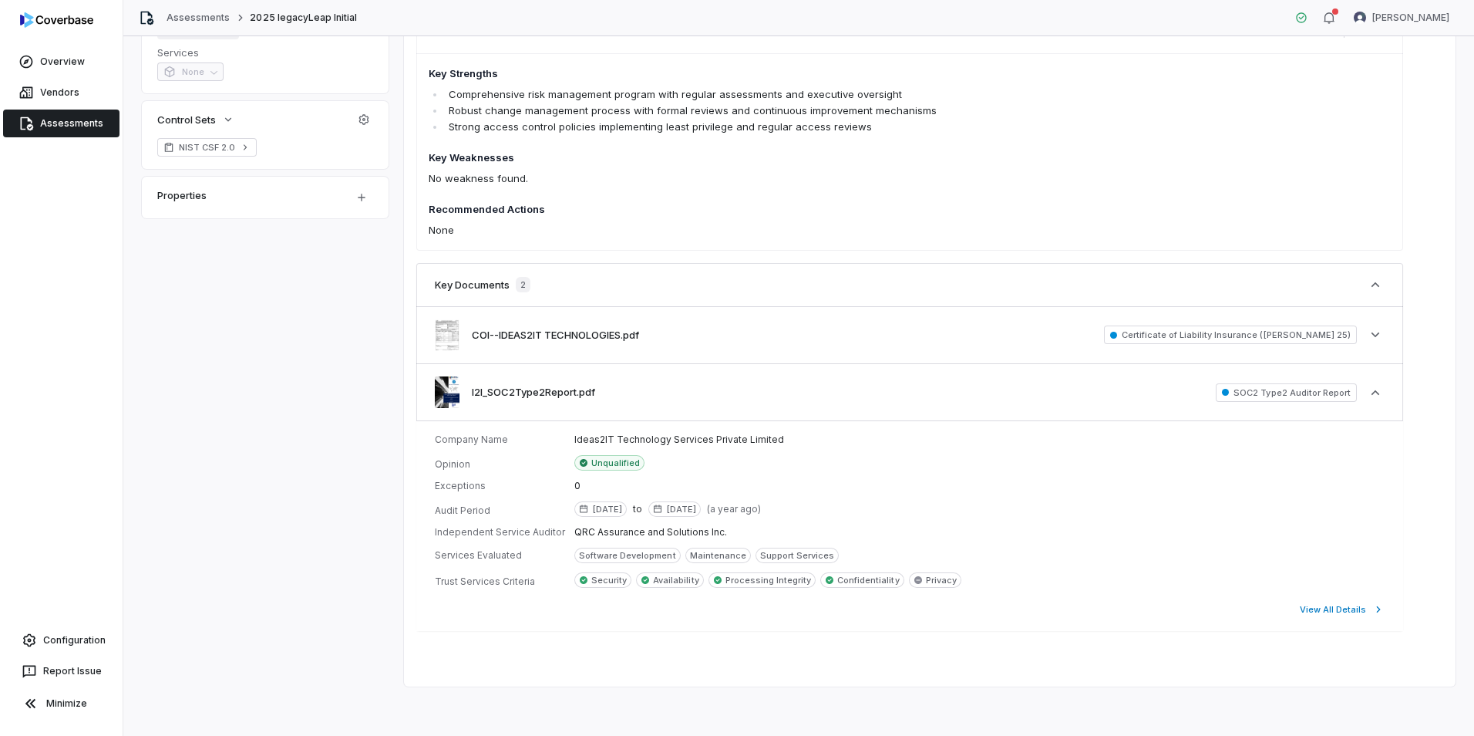
click at [602, 581] on span "Security" at bounding box center [608, 580] width 35 height 12
copy span "Security"
click at [1360, 605] on button "View All Details" at bounding box center [1343, 609] width 94 height 28
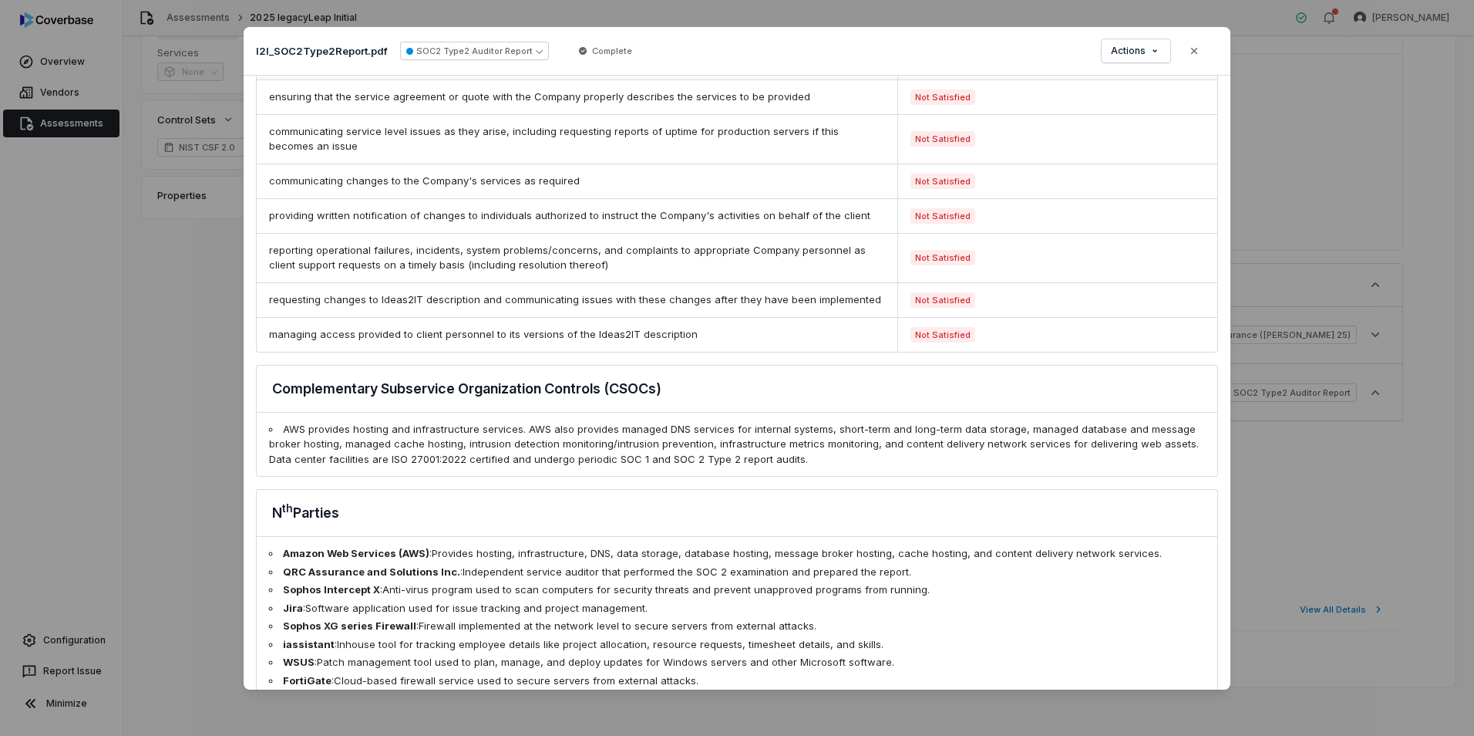
scroll to position [1127, 0]
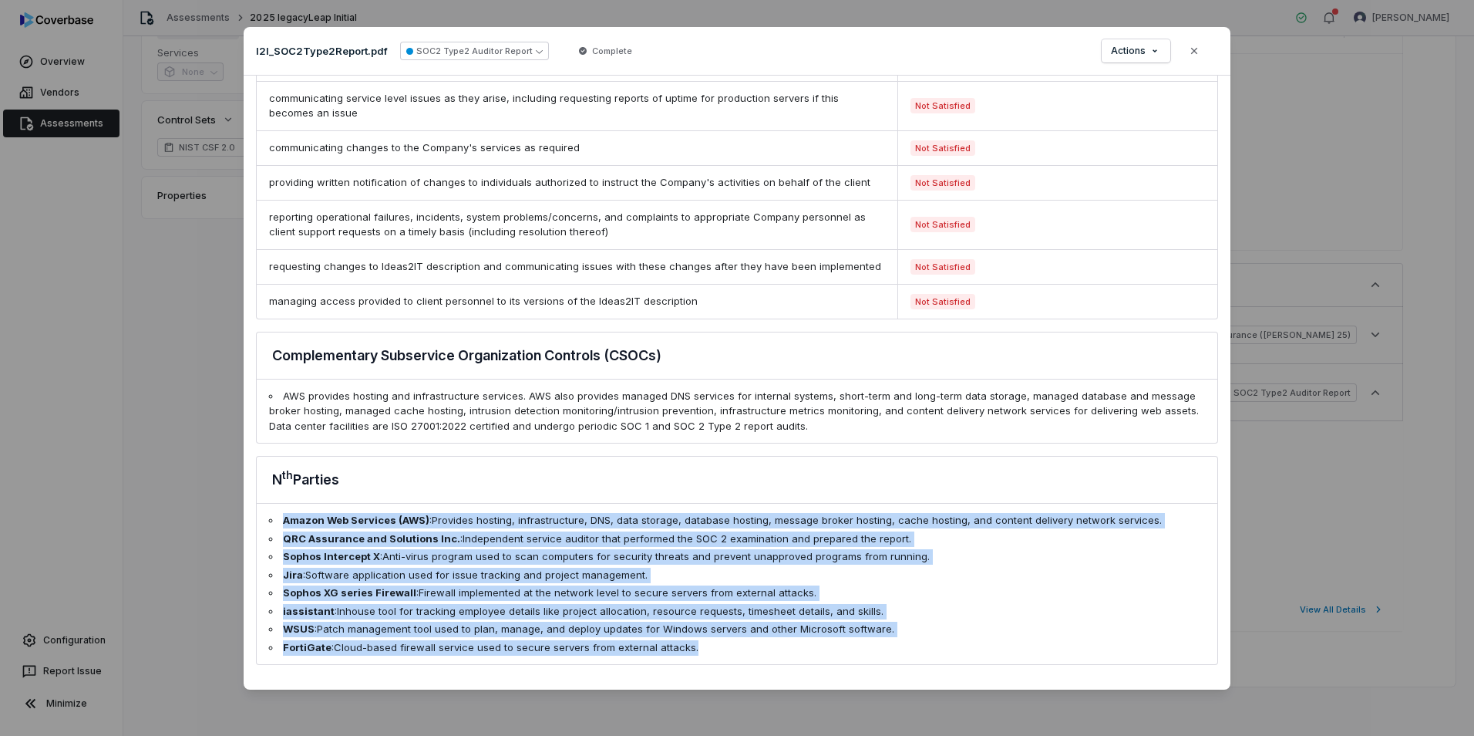
drag, startPoint x: 690, startPoint y: 643, endPoint x: 280, endPoint y: 520, distance: 428.4
click at [280, 520] on ul "Amazon Web Services (AWS) : Provides hosting, infrastructure, DNS, data storage…" at bounding box center [737, 584] width 961 height 160
copy ul "Amazon Web Services (AWS) : Provides hosting, infrastructure, DNS, data storage…"
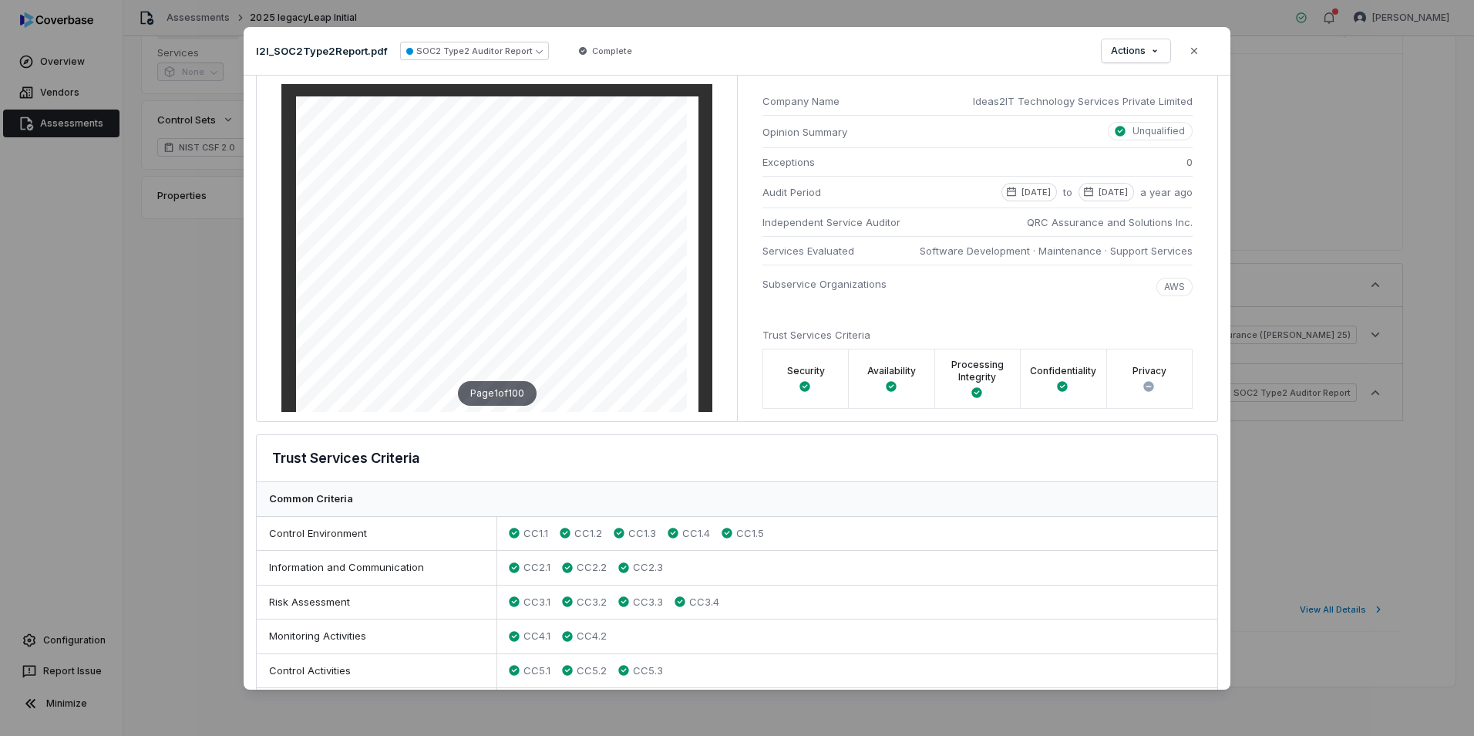
scroll to position [0, 0]
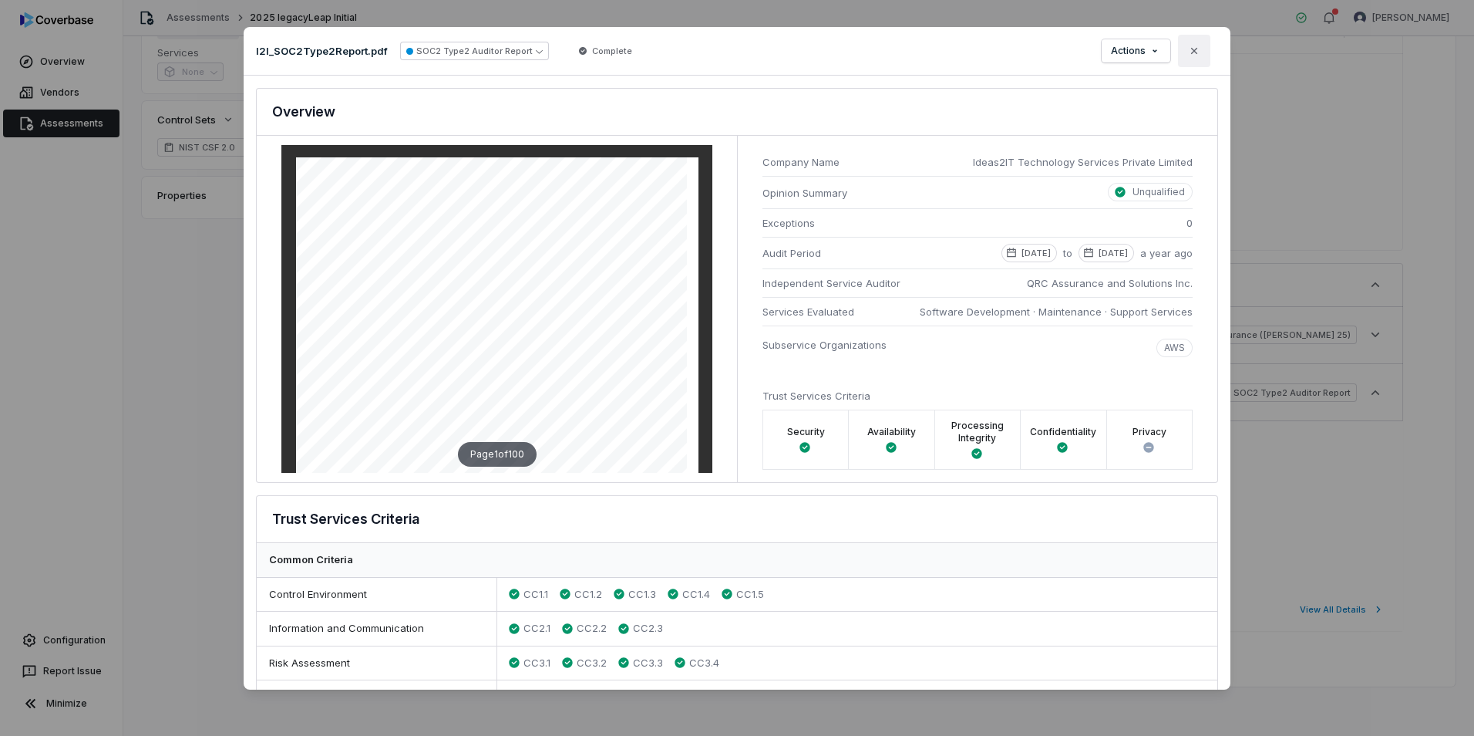
click at [1204, 56] on button "Close" at bounding box center [1194, 51] width 32 height 32
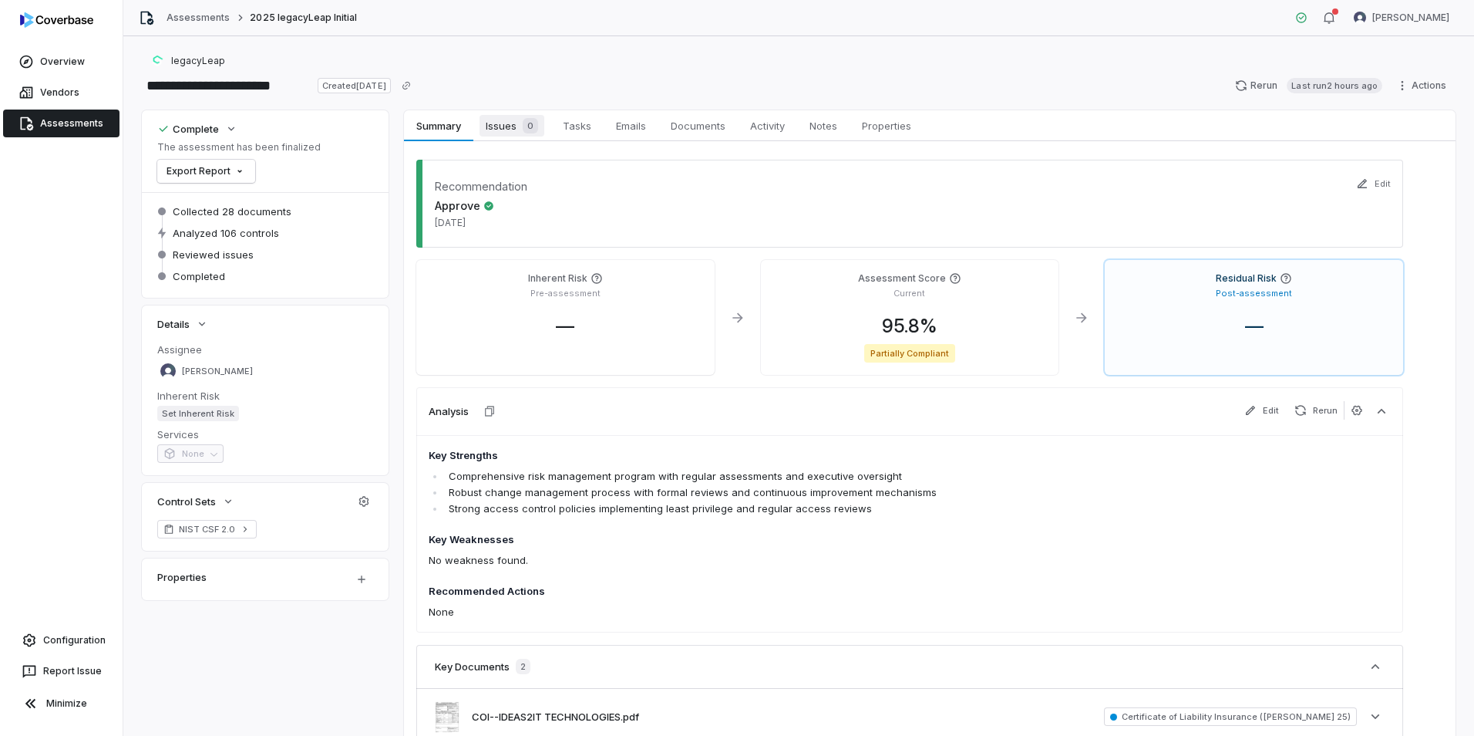
click at [508, 133] on span "Issues 0" at bounding box center [512, 126] width 65 height 22
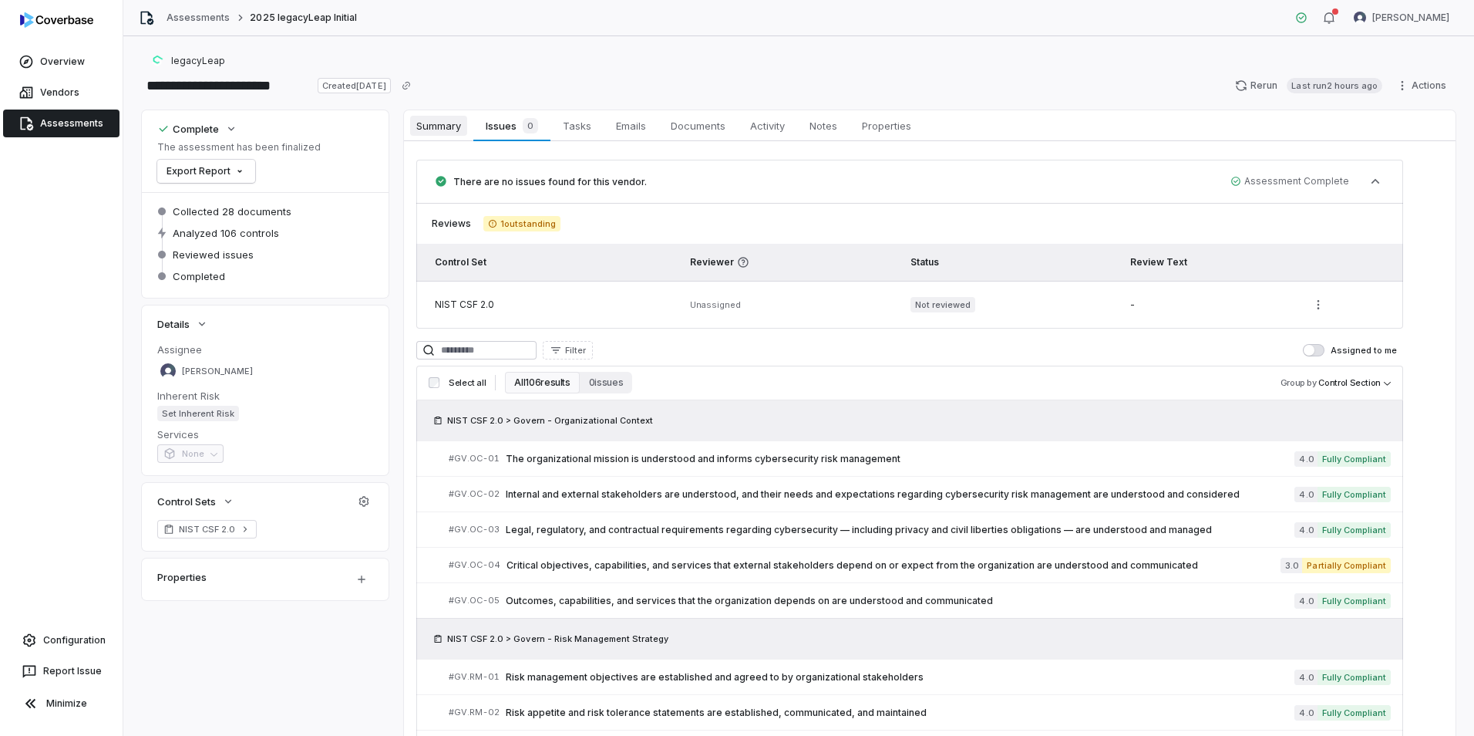
click at [451, 111] on link "Summary Summary" at bounding box center [438, 125] width 69 height 31
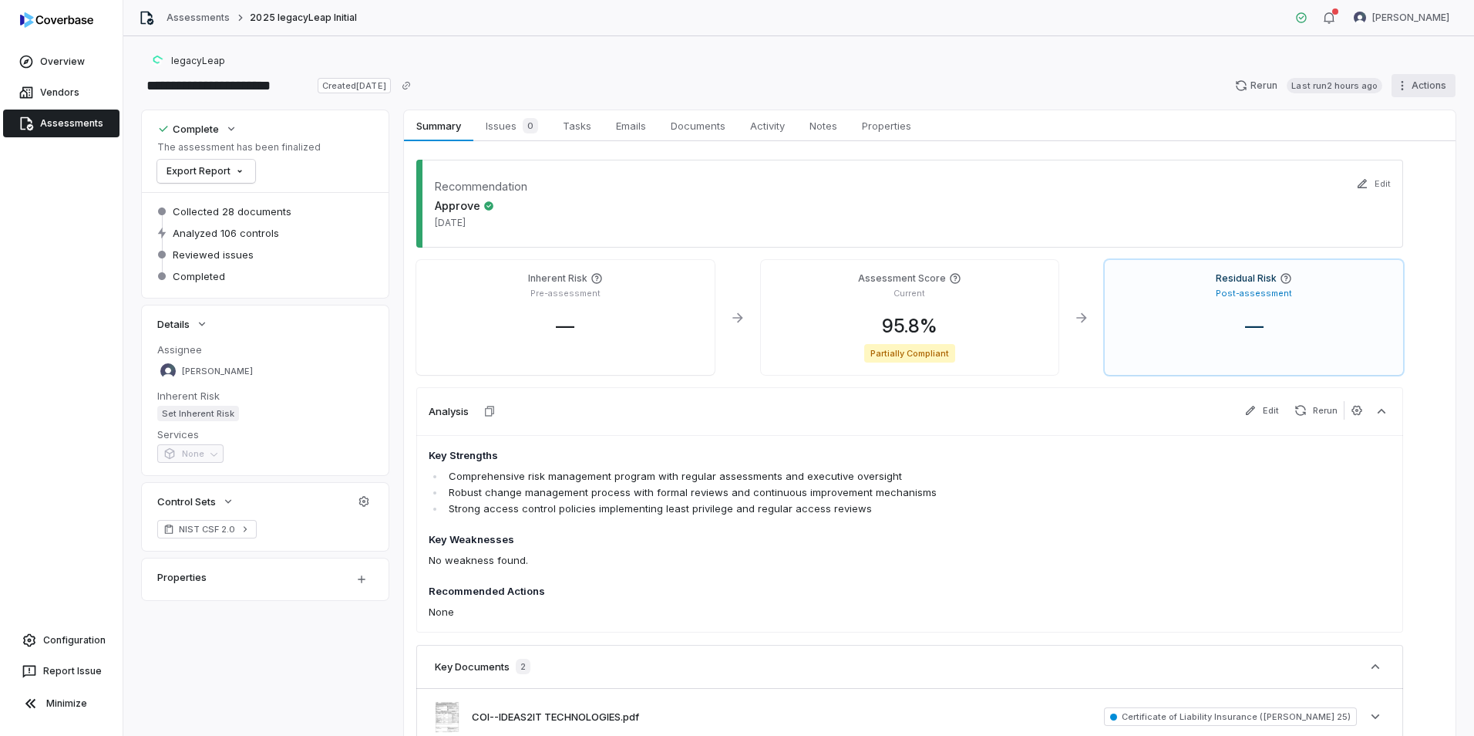
click at [1404, 96] on html "**********" at bounding box center [737, 368] width 1474 height 736
click at [1302, 179] on div "Export as PDF" at bounding box center [1280, 181] width 111 height 25
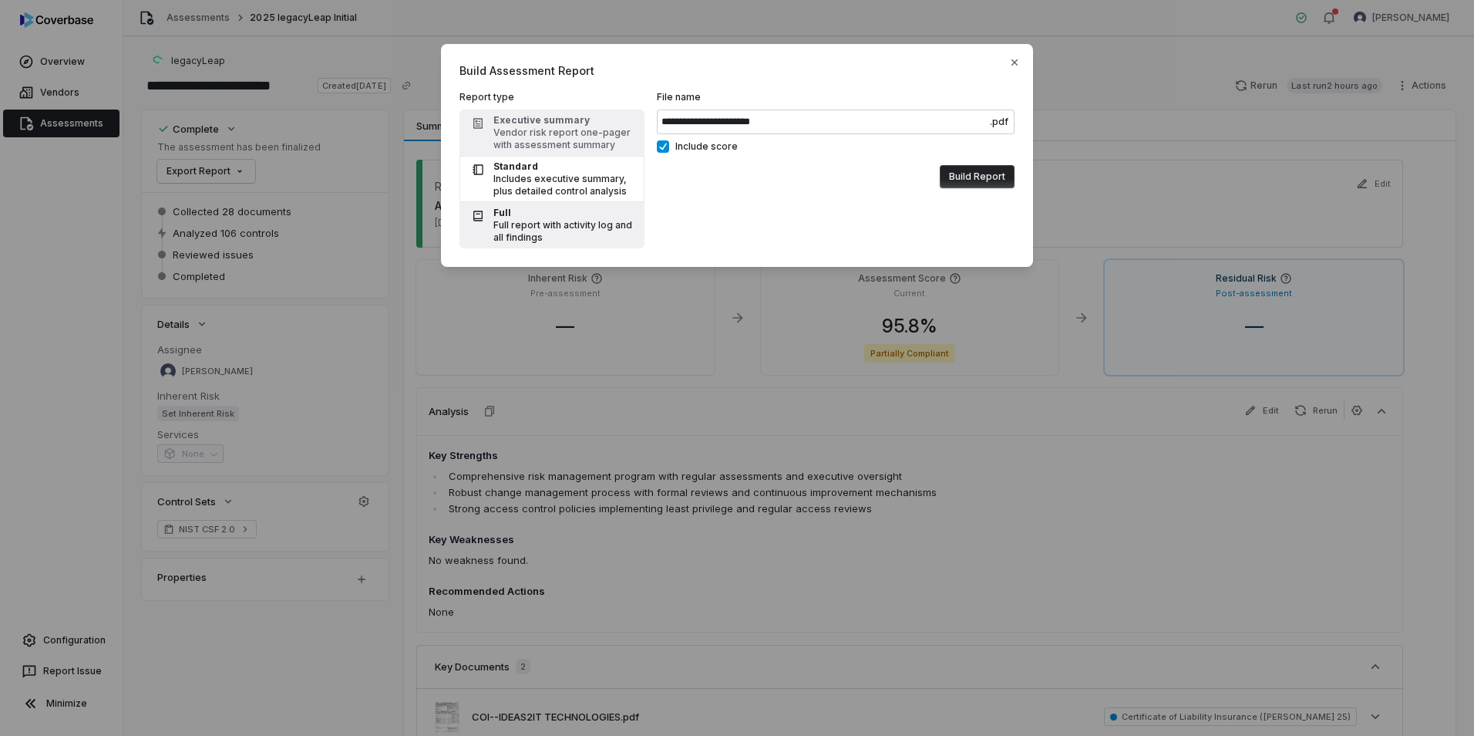
click at [523, 230] on div "Full report with activity log and all findings" at bounding box center [565, 231] width 142 height 25
type input "**********"
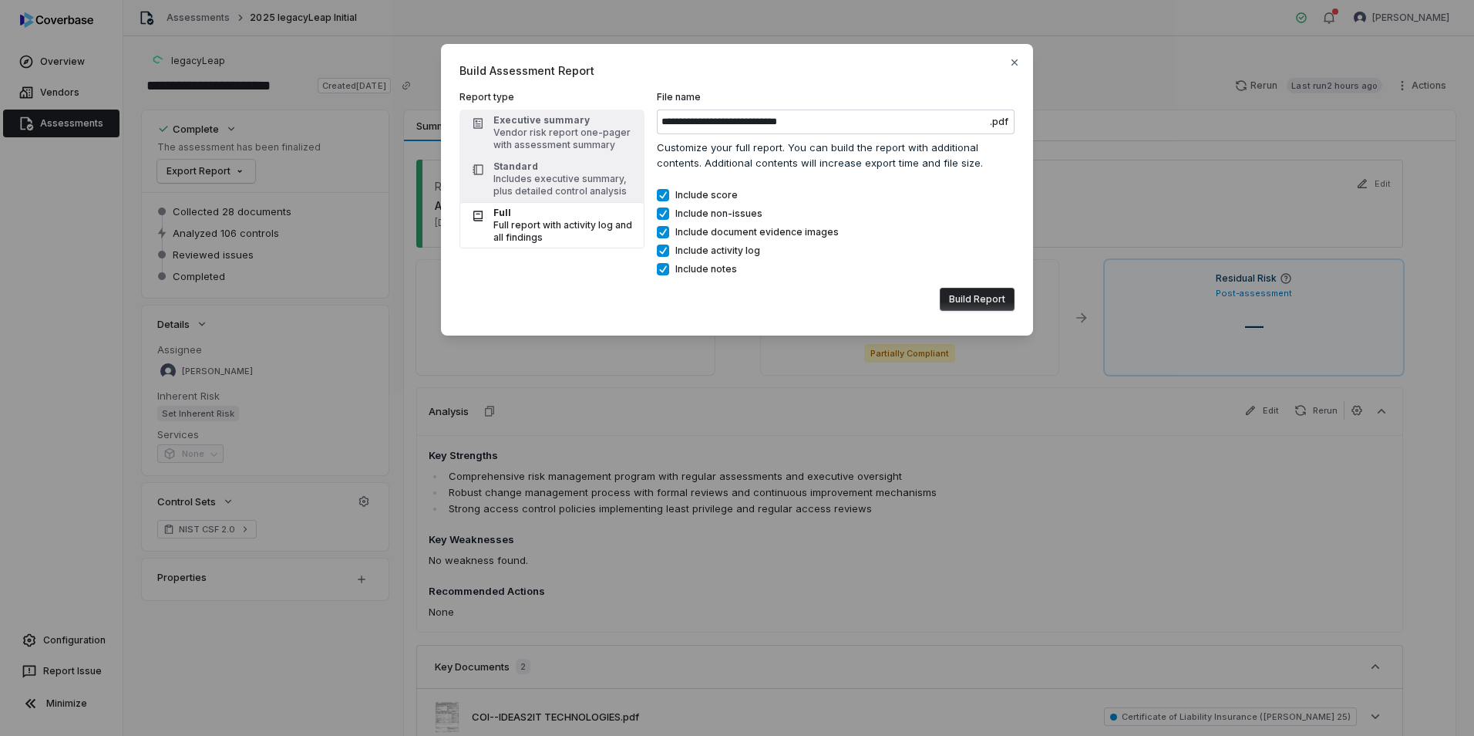
click at [990, 296] on button "Build Report" at bounding box center [977, 299] width 75 height 23
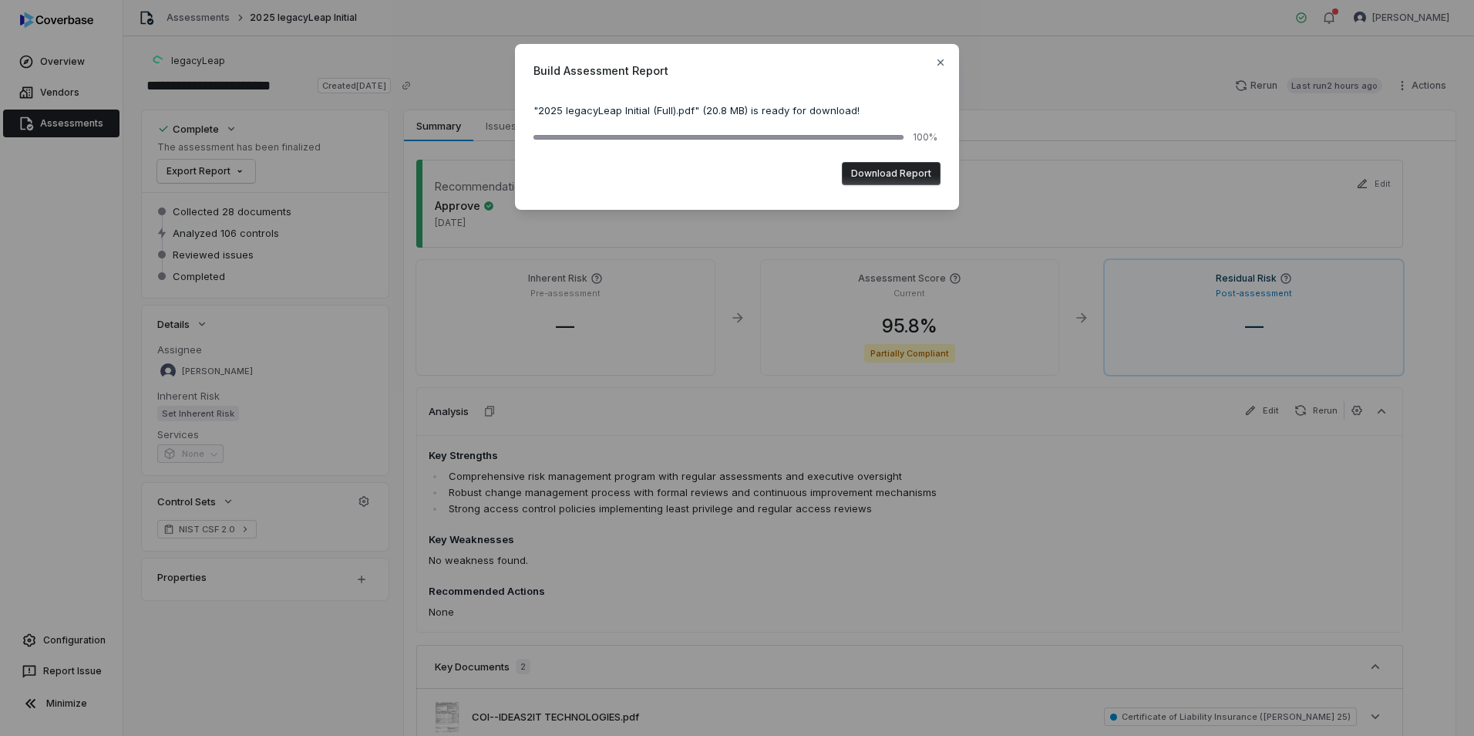
click at [912, 171] on button "Download Report" at bounding box center [891, 173] width 99 height 23
click at [1048, 575] on div "Build Assessment Report " 2025 legacyLeap Initial (Full).pdf " ( 20.8 MB ) is r…" at bounding box center [737, 368] width 1474 height 736
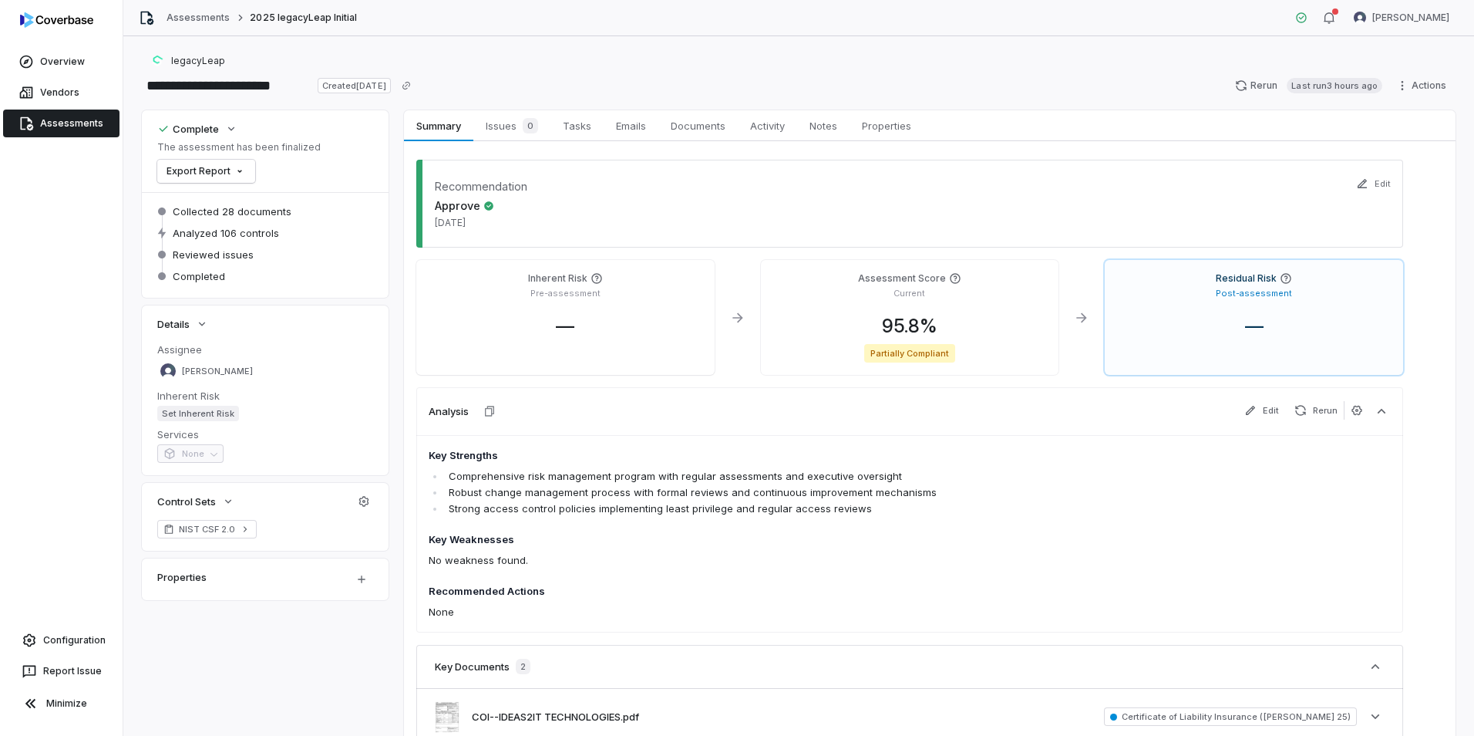
click at [1121, 545] on h4 "Key Weaknesses" at bounding box center [814, 539] width 770 height 15
drag, startPoint x: 258, startPoint y: 87, endPoint x: 184, endPoint y: 90, distance: 73.3
click at [184, 90] on input "**********" at bounding box center [227, 85] width 170 height 25
click at [76, 90] on span "Vendors" at bounding box center [59, 92] width 39 height 12
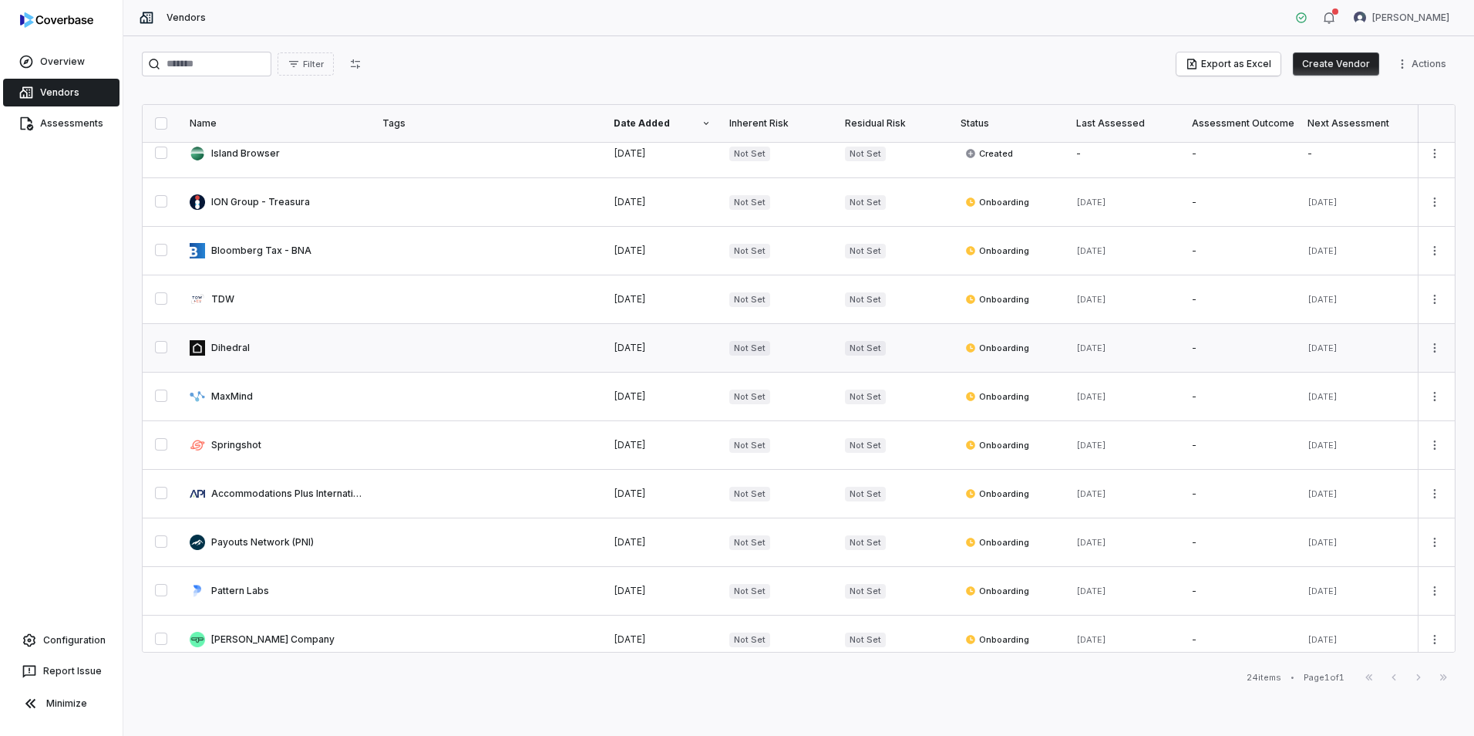
scroll to position [201, 0]
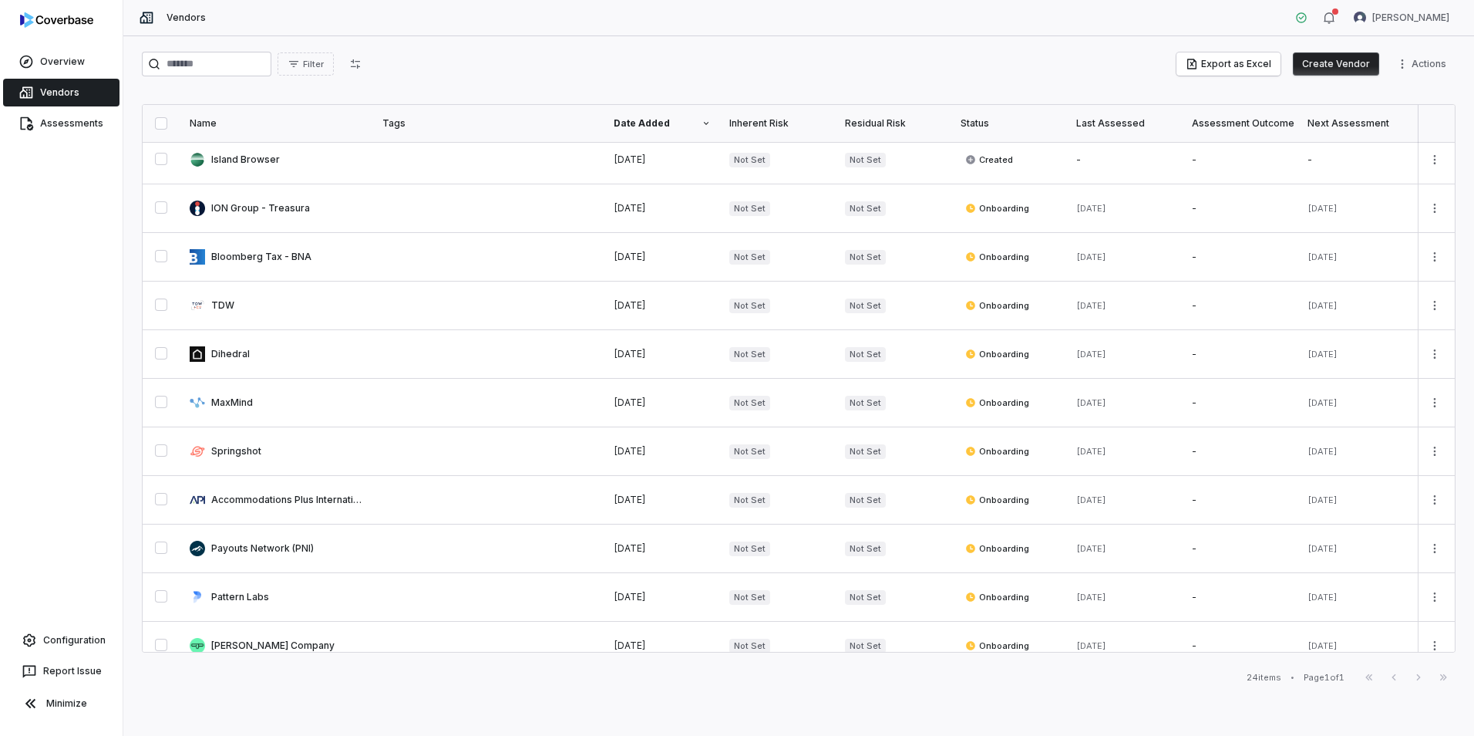
click at [1336, 66] on button "Create Vendor" at bounding box center [1336, 63] width 86 height 23
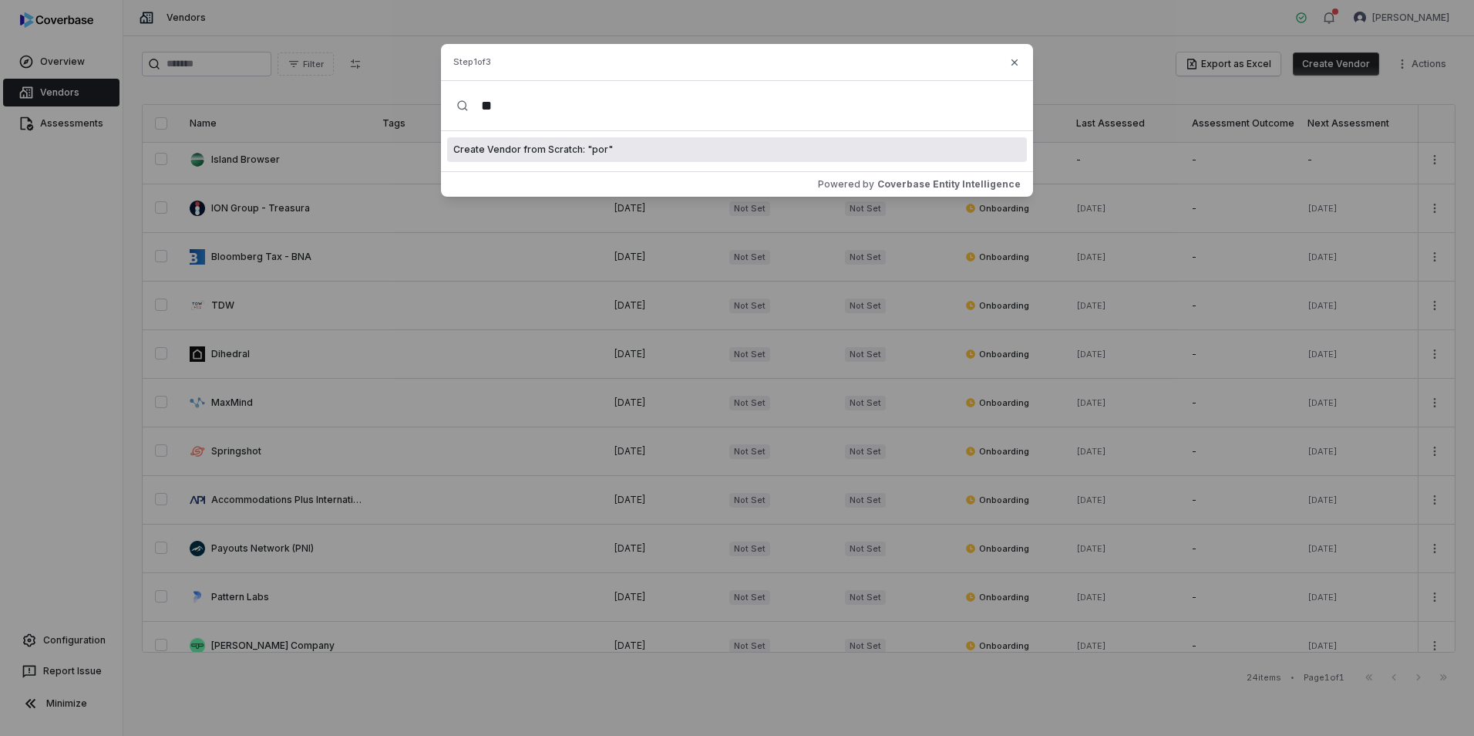
type input "*"
type input "**********"
click at [633, 150] on span "Create Vendor from Scratch: " Portage Bay Solutions "" at bounding box center [575, 149] width 244 height 12
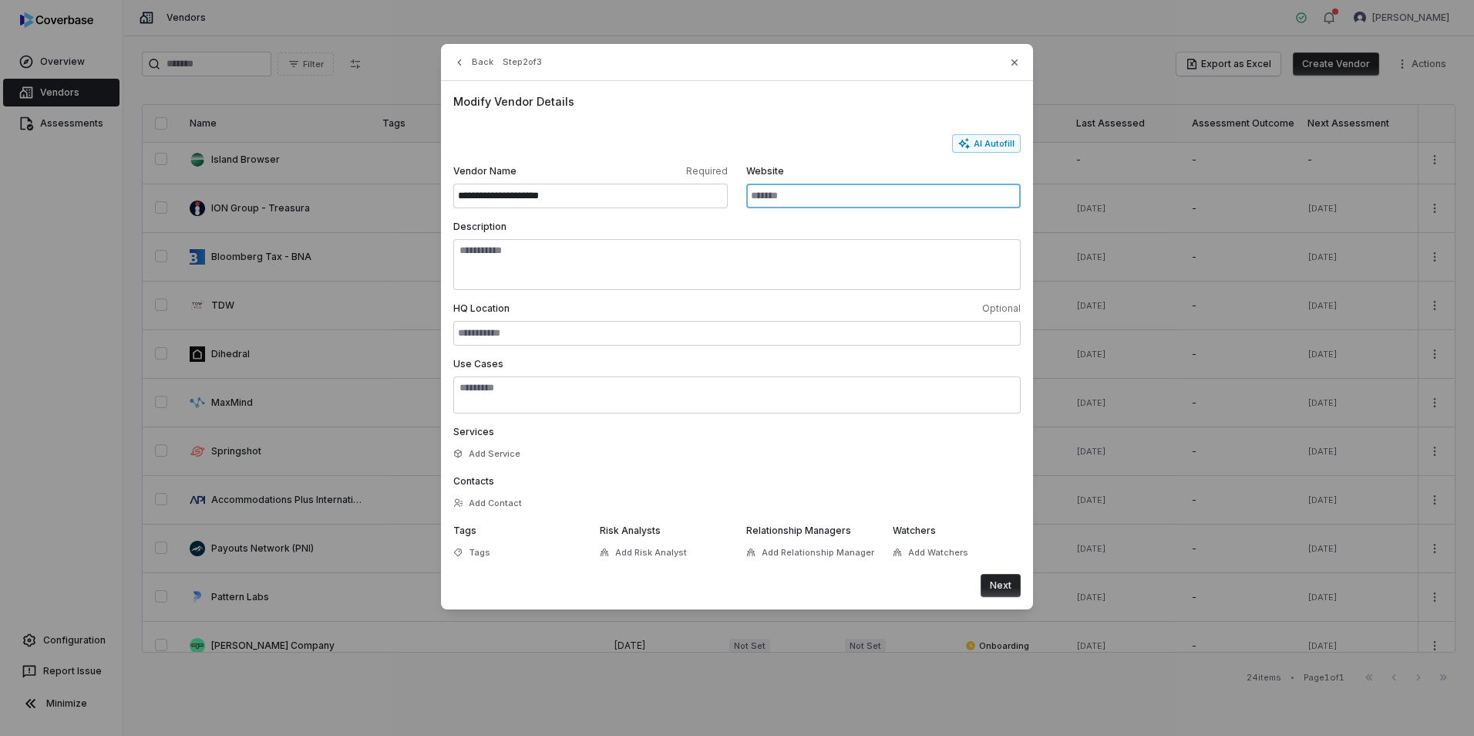
drag, startPoint x: 773, startPoint y: 200, endPoint x: 819, endPoint y: 197, distance: 45.6
click at [773, 200] on input "Website" at bounding box center [883, 196] width 275 height 25
paste input "**********"
type input "**********"
click at [976, 143] on button "AI Autofill" at bounding box center [986, 143] width 69 height 19
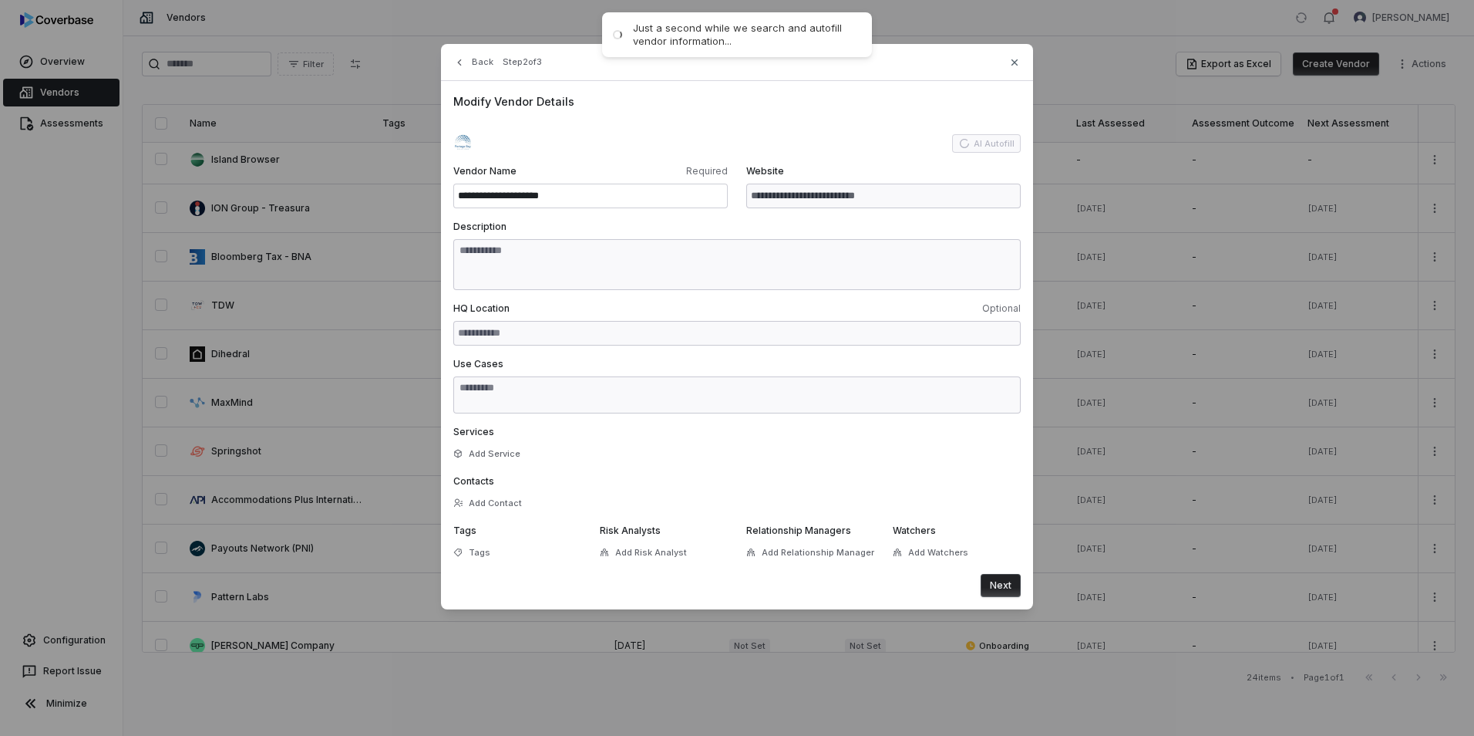
type input "**********"
type textarea "**********"
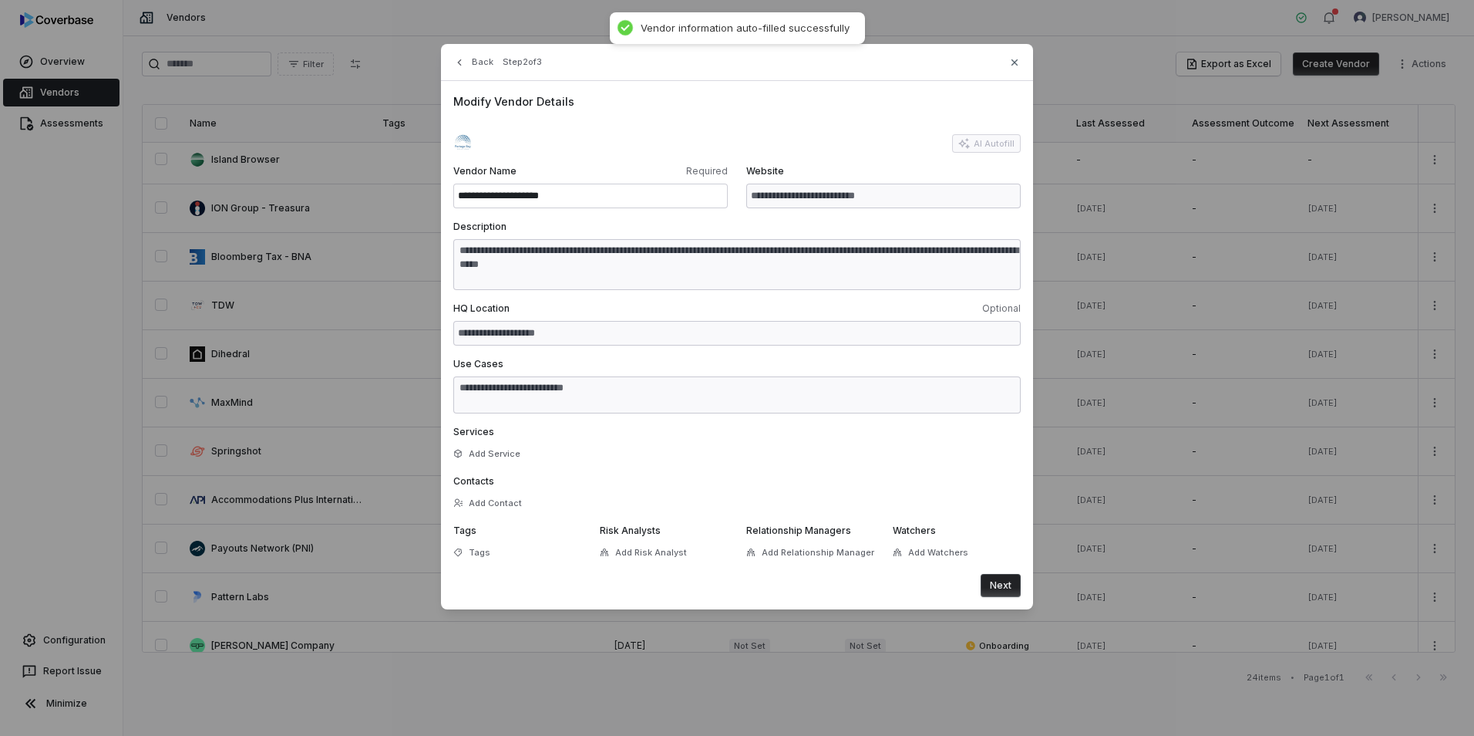
type textarea "**********"
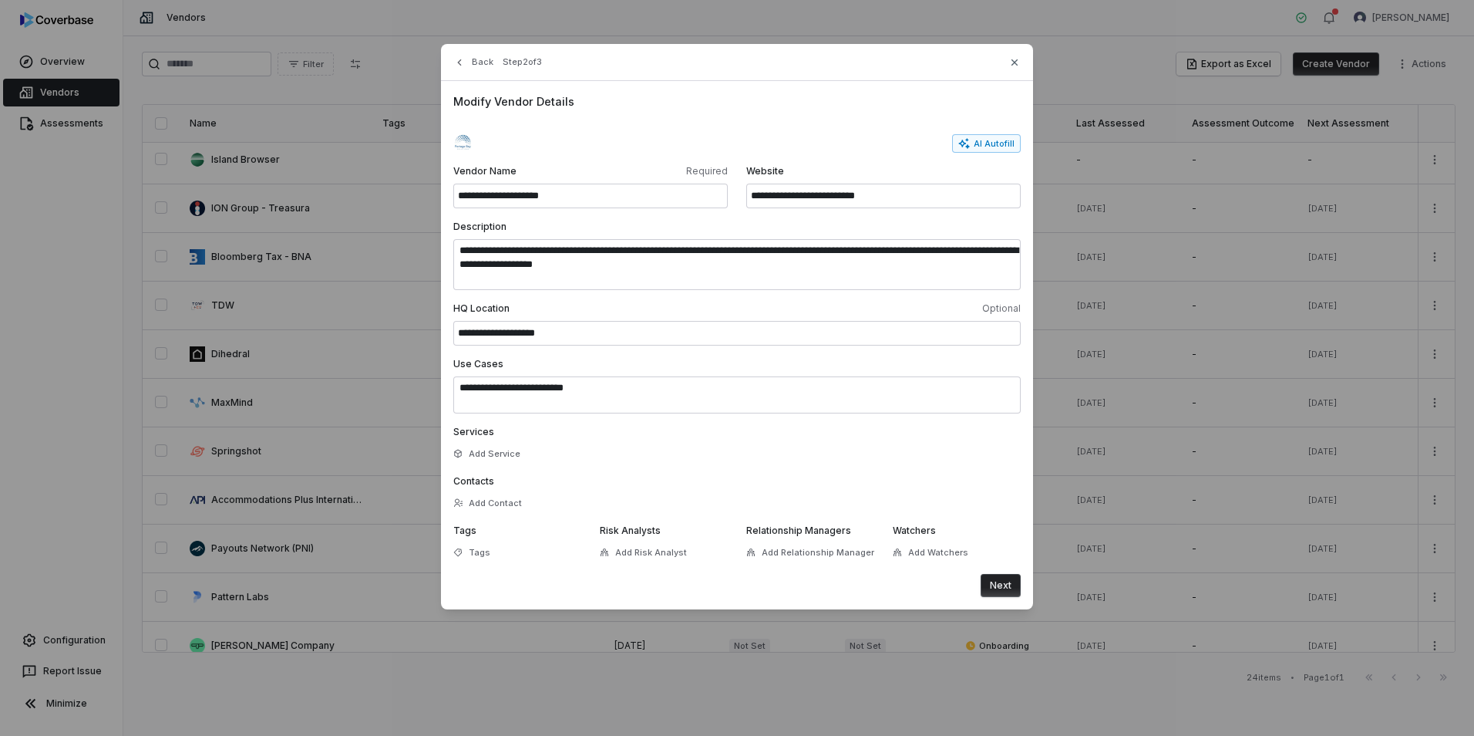
click at [1005, 586] on button "Next" at bounding box center [1001, 585] width 40 height 23
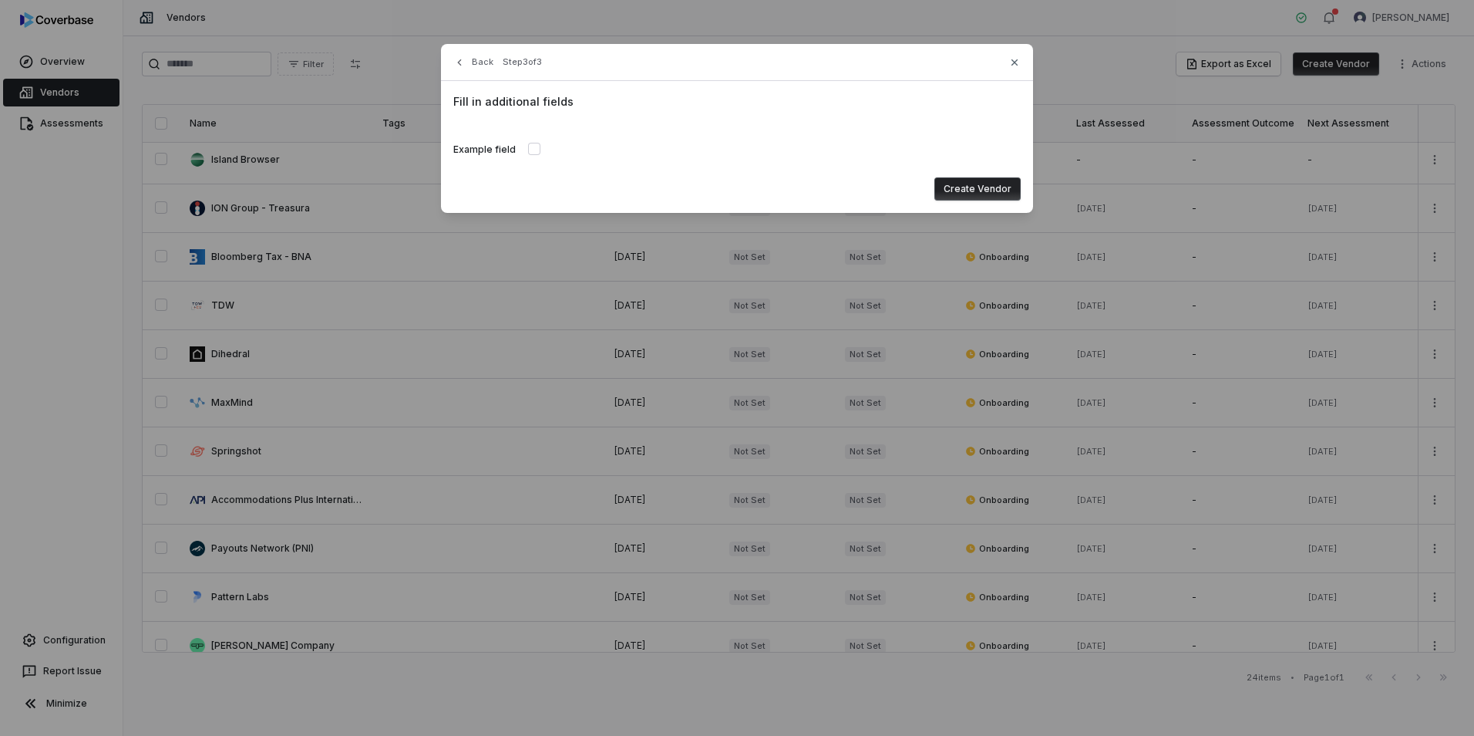
click at [967, 190] on button "Create Vendor" at bounding box center [978, 188] width 86 height 23
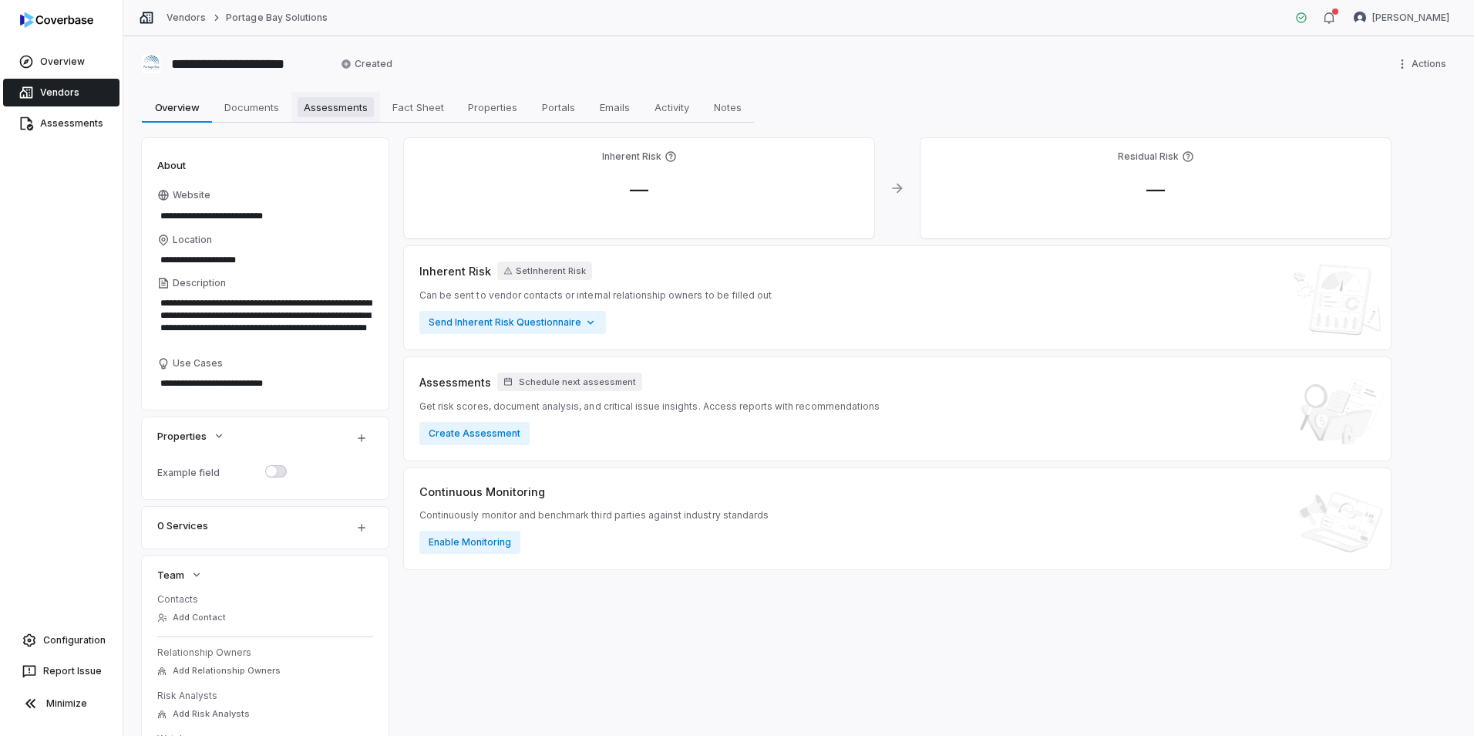
click at [327, 113] on span "Assessments" at bounding box center [336, 107] width 76 height 20
type textarea "*"
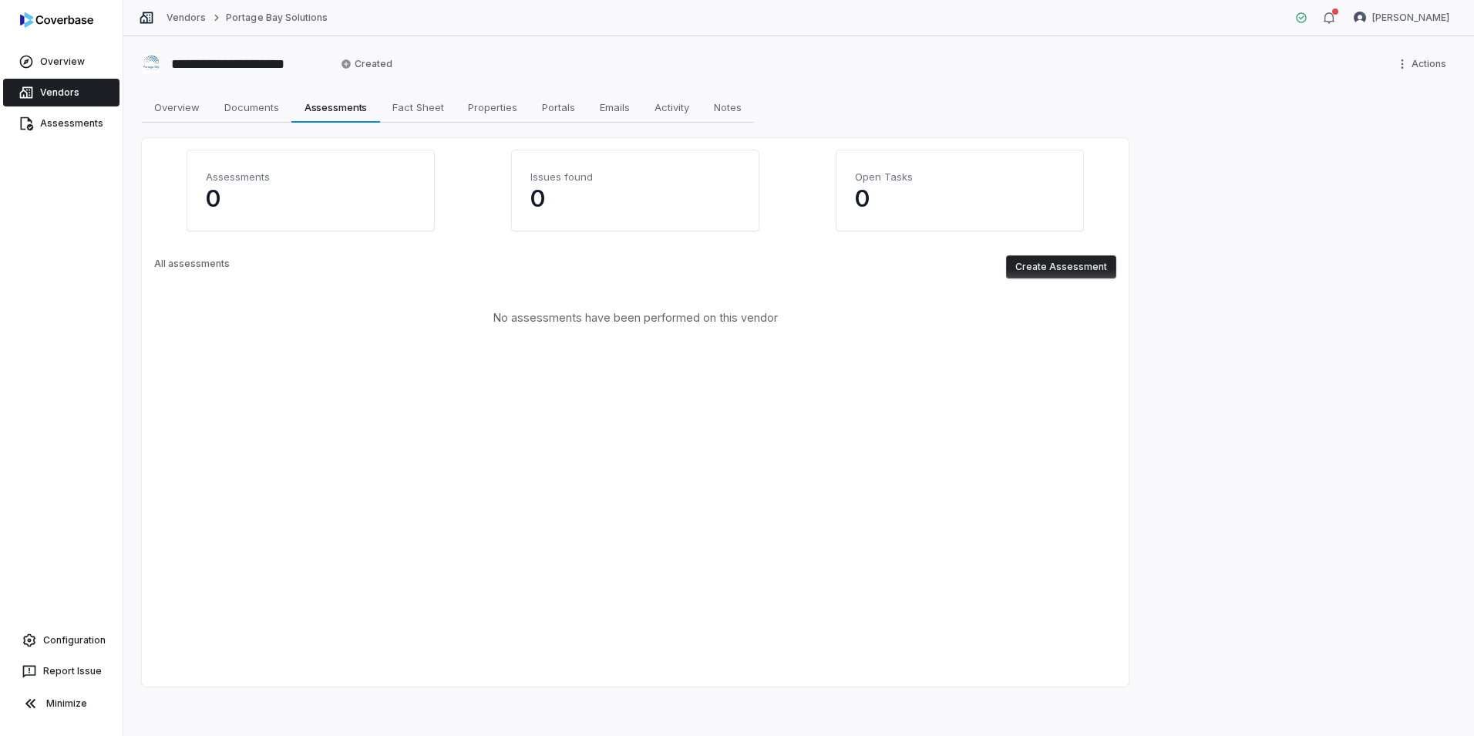
click at [1090, 257] on button "Create Assessment" at bounding box center [1061, 266] width 110 height 23
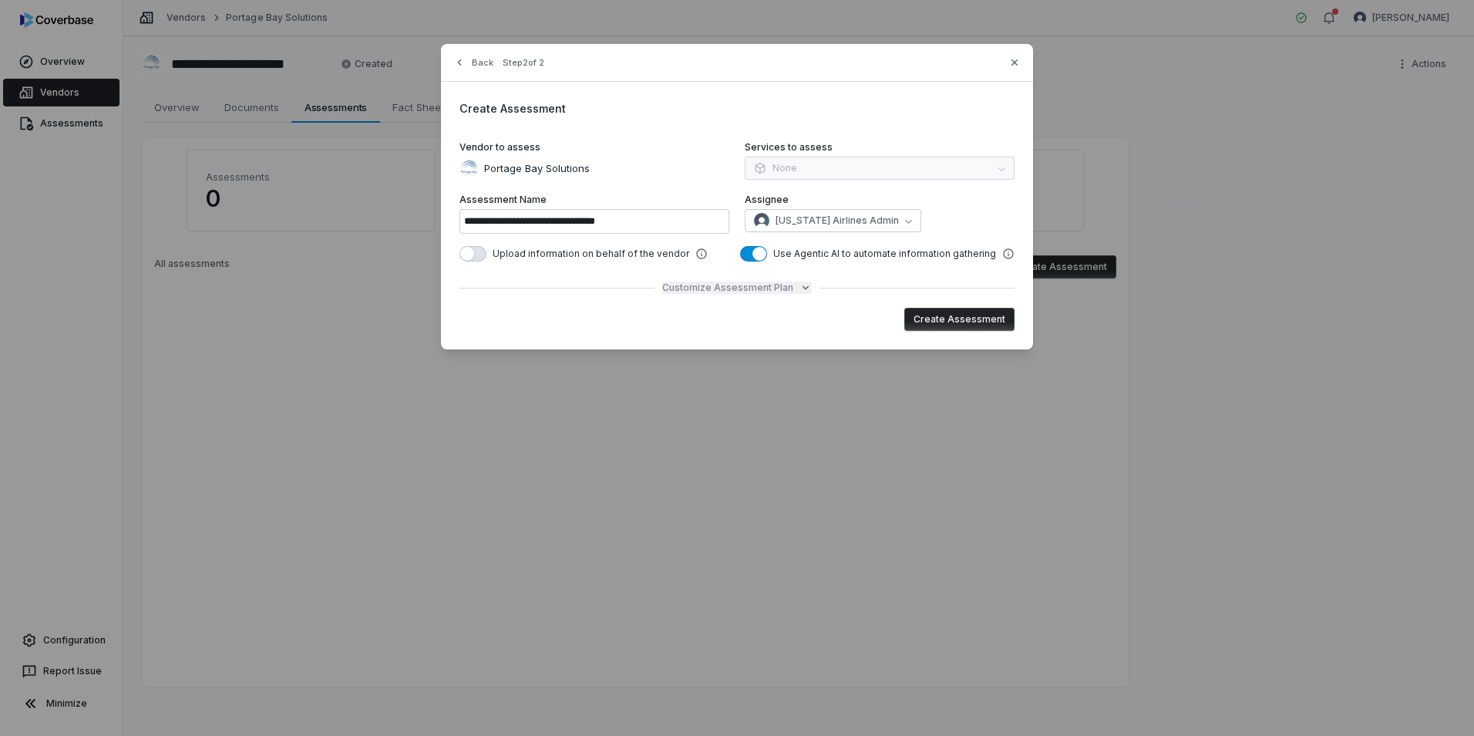
click at [729, 287] on span "Customize Assessment Plan" at bounding box center [727, 287] width 131 height 12
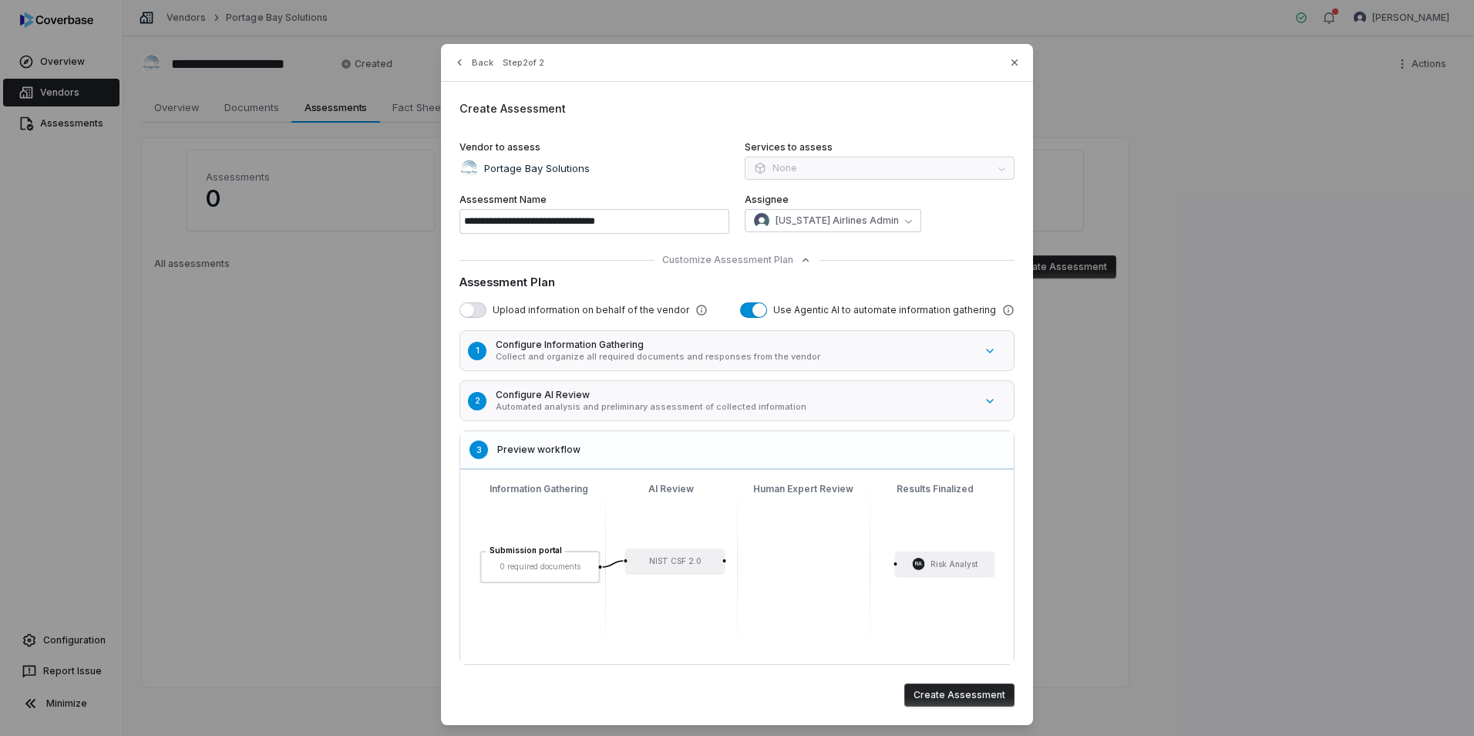
click at [480, 307] on button "button" at bounding box center [473, 309] width 27 height 15
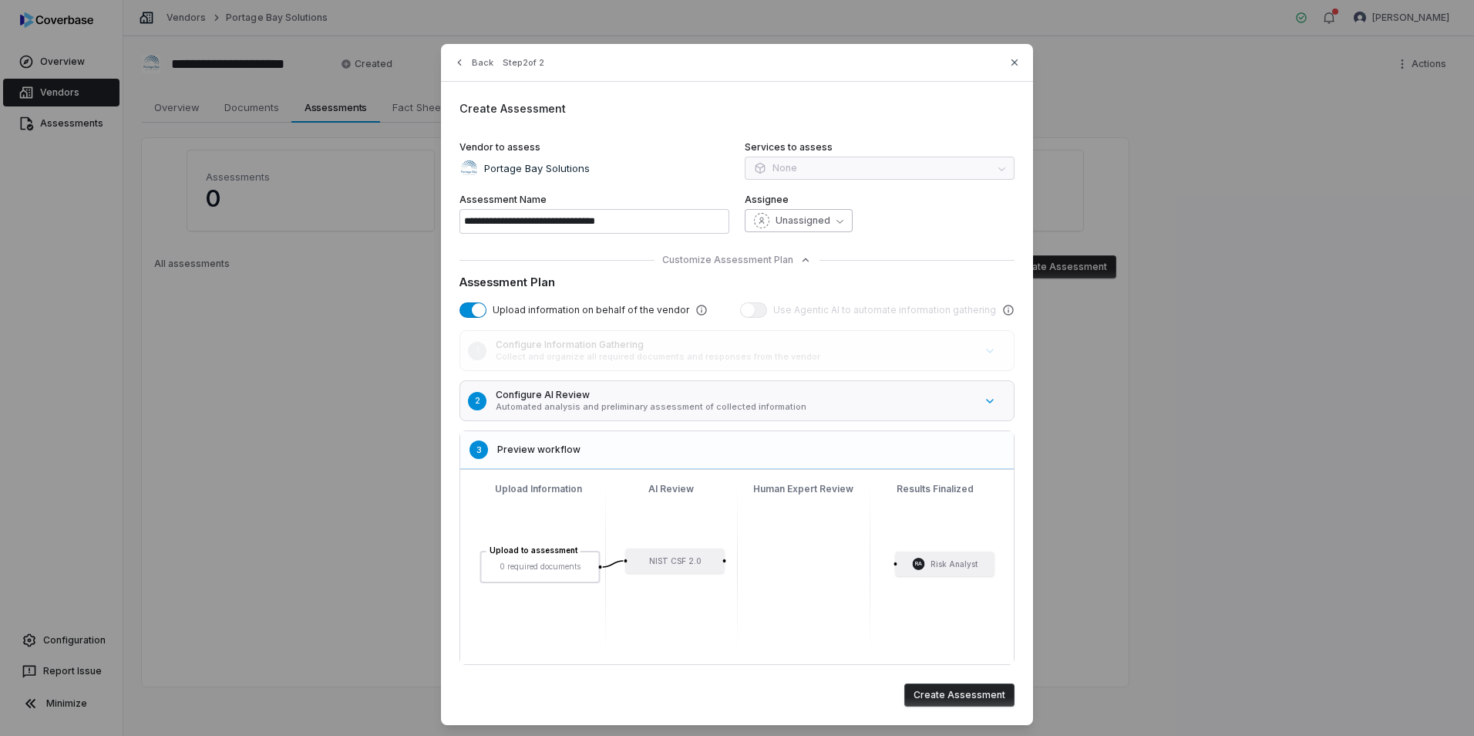
click at [813, 224] on span "Unassigned" at bounding box center [803, 220] width 55 height 12
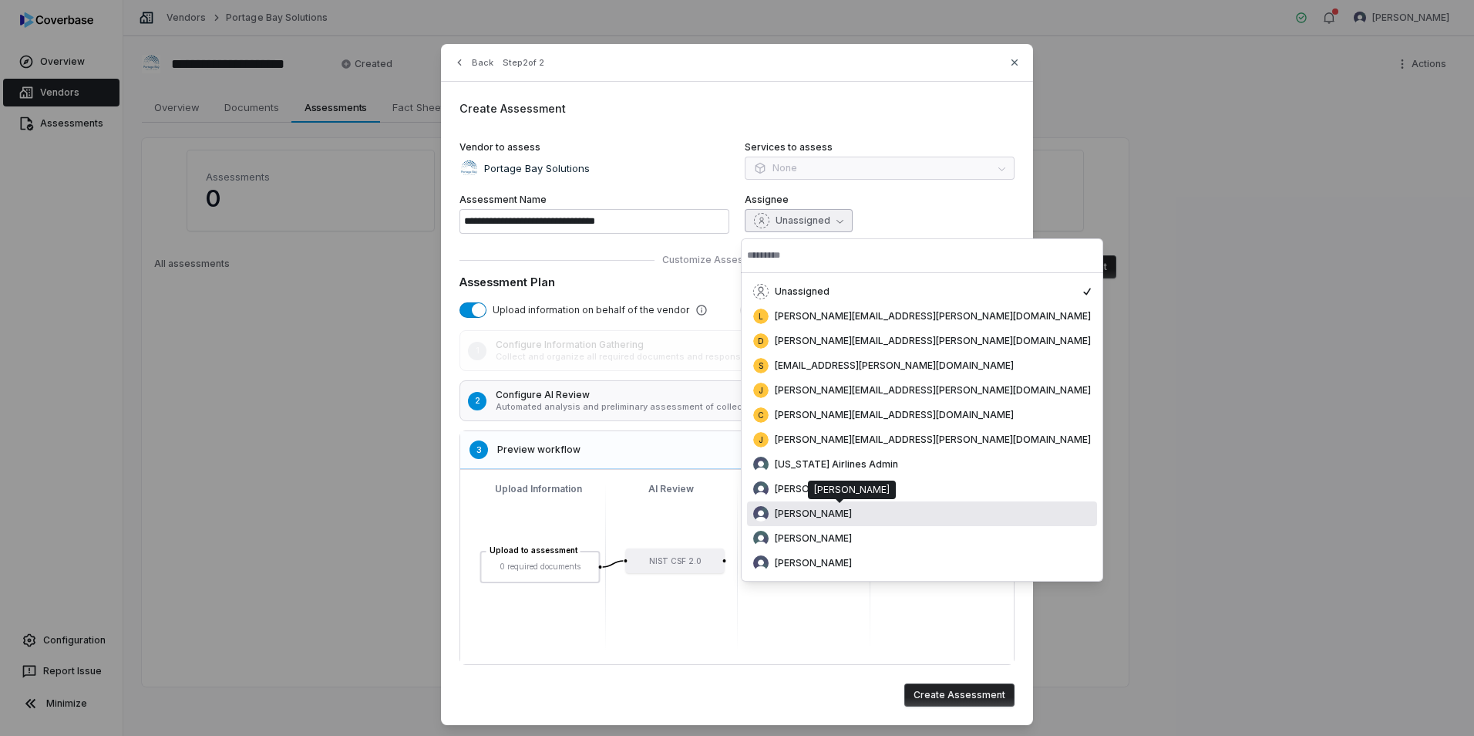
click at [850, 511] on div "Luke Taylor" at bounding box center [922, 513] width 338 height 15
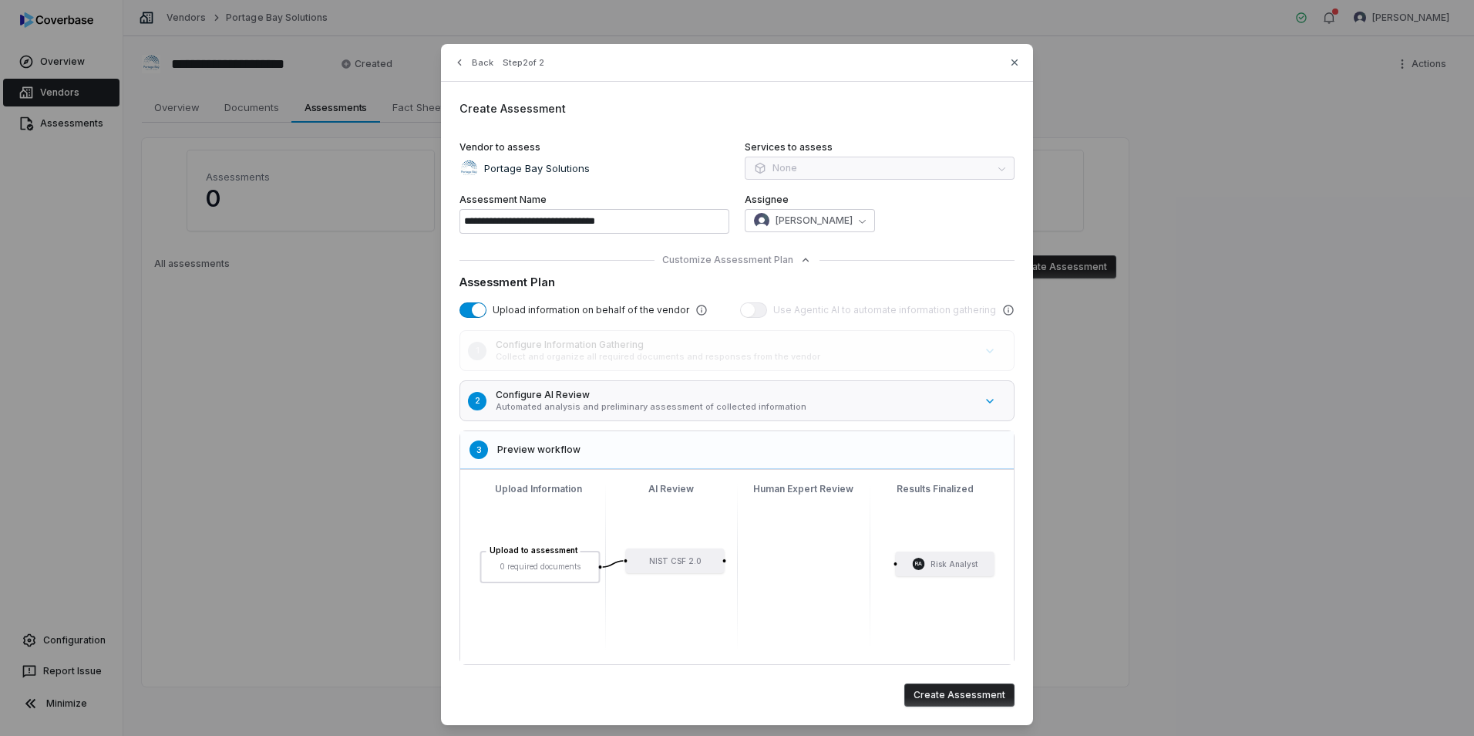
click at [960, 687] on button "Create Assessment" at bounding box center [960, 694] width 110 height 23
type input "**********"
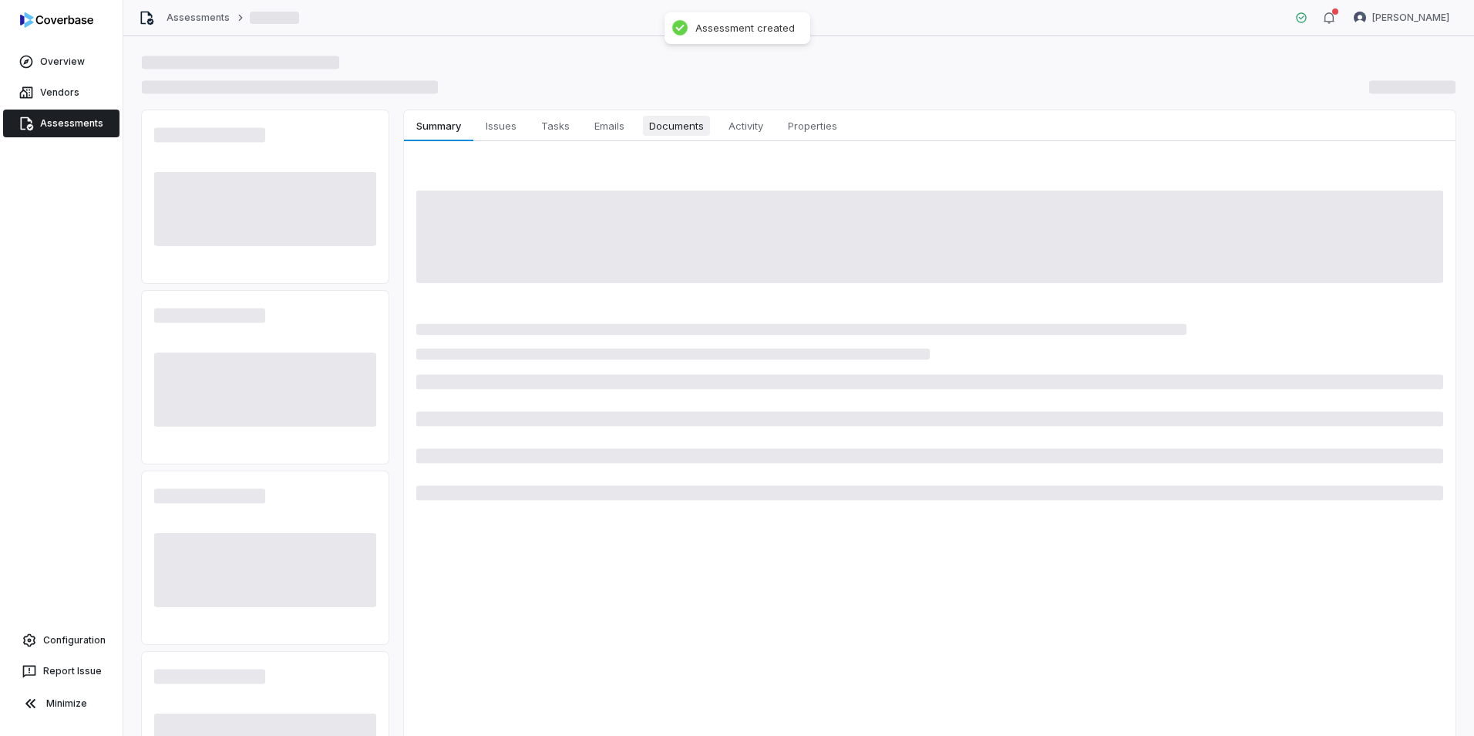
click at [681, 127] on span "Documents" at bounding box center [676, 126] width 67 height 20
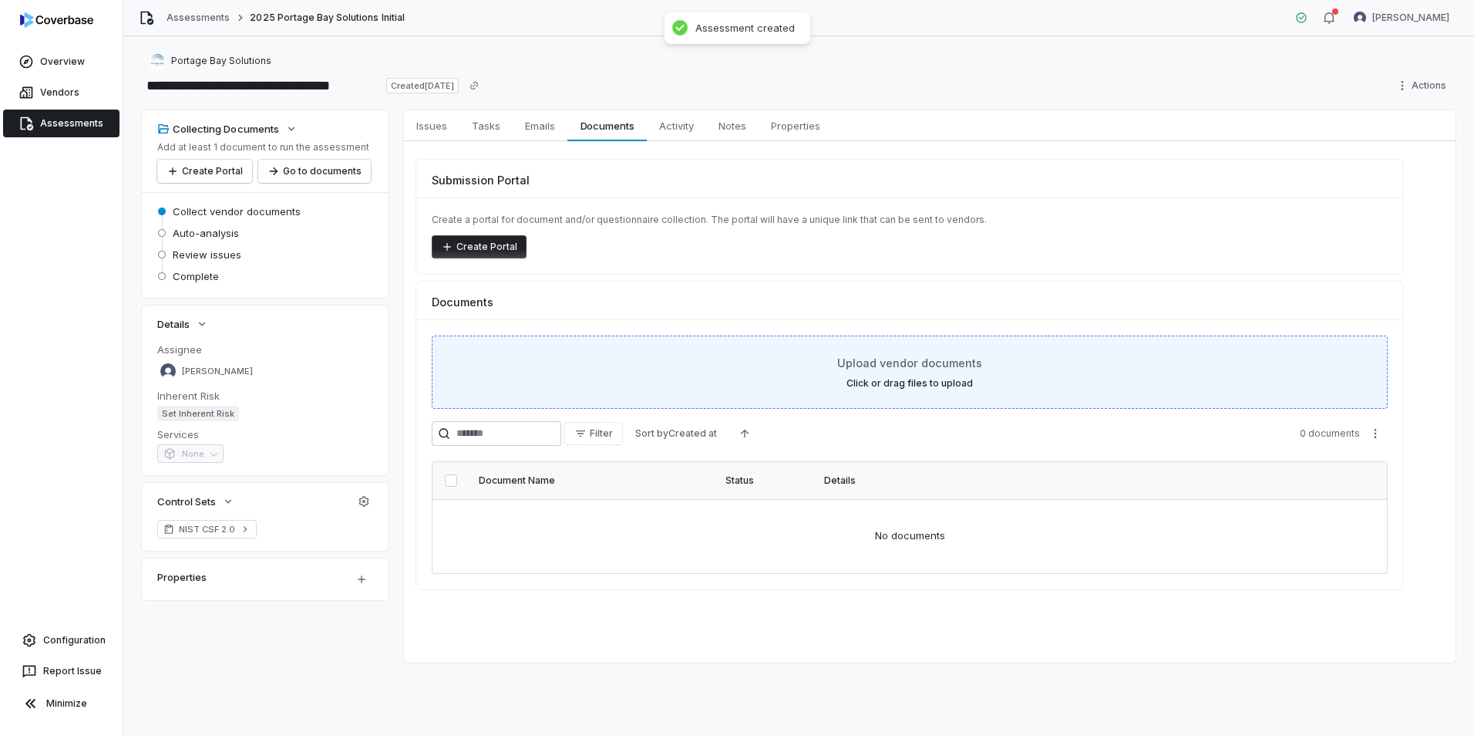
click at [965, 384] on label "Click or drag files to upload" at bounding box center [910, 383] width 126 height 12
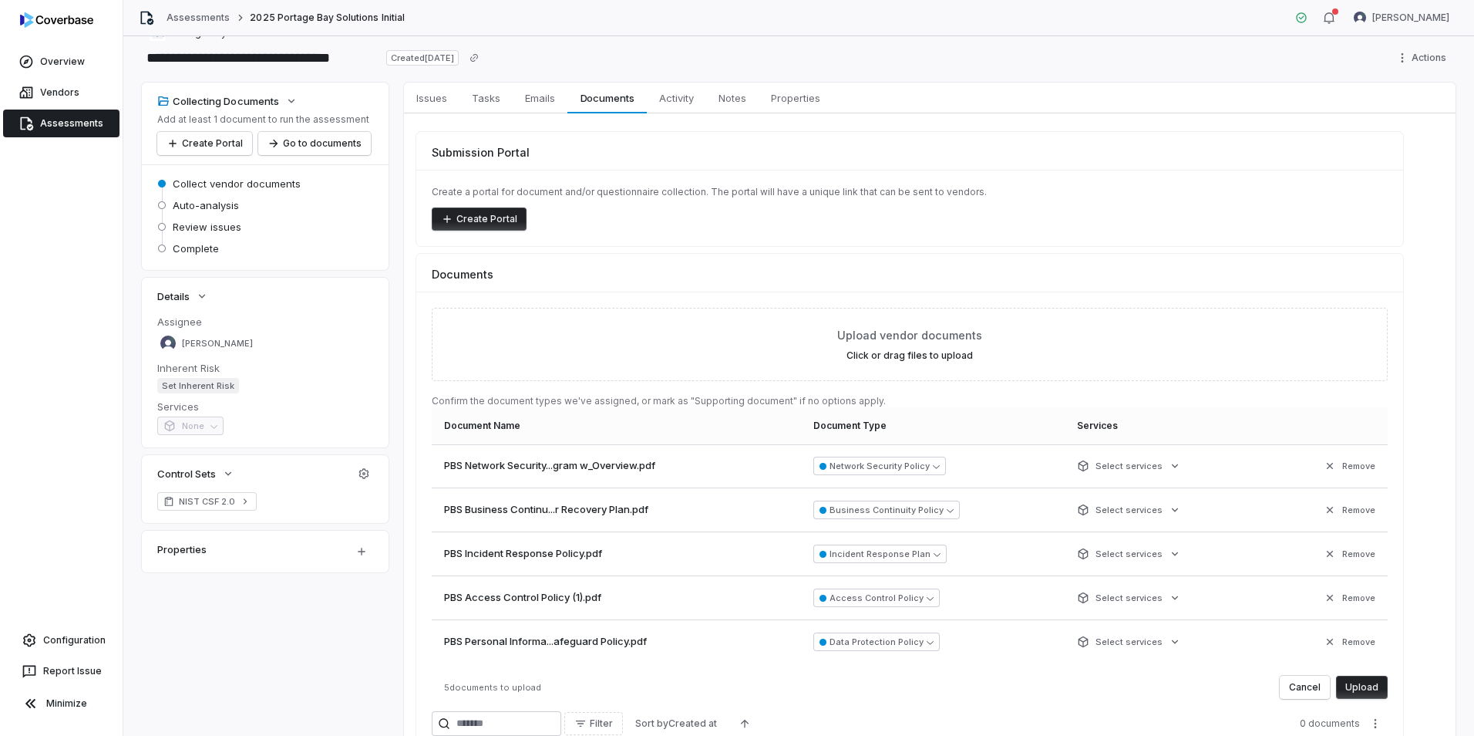
scroll to position [77, 0]
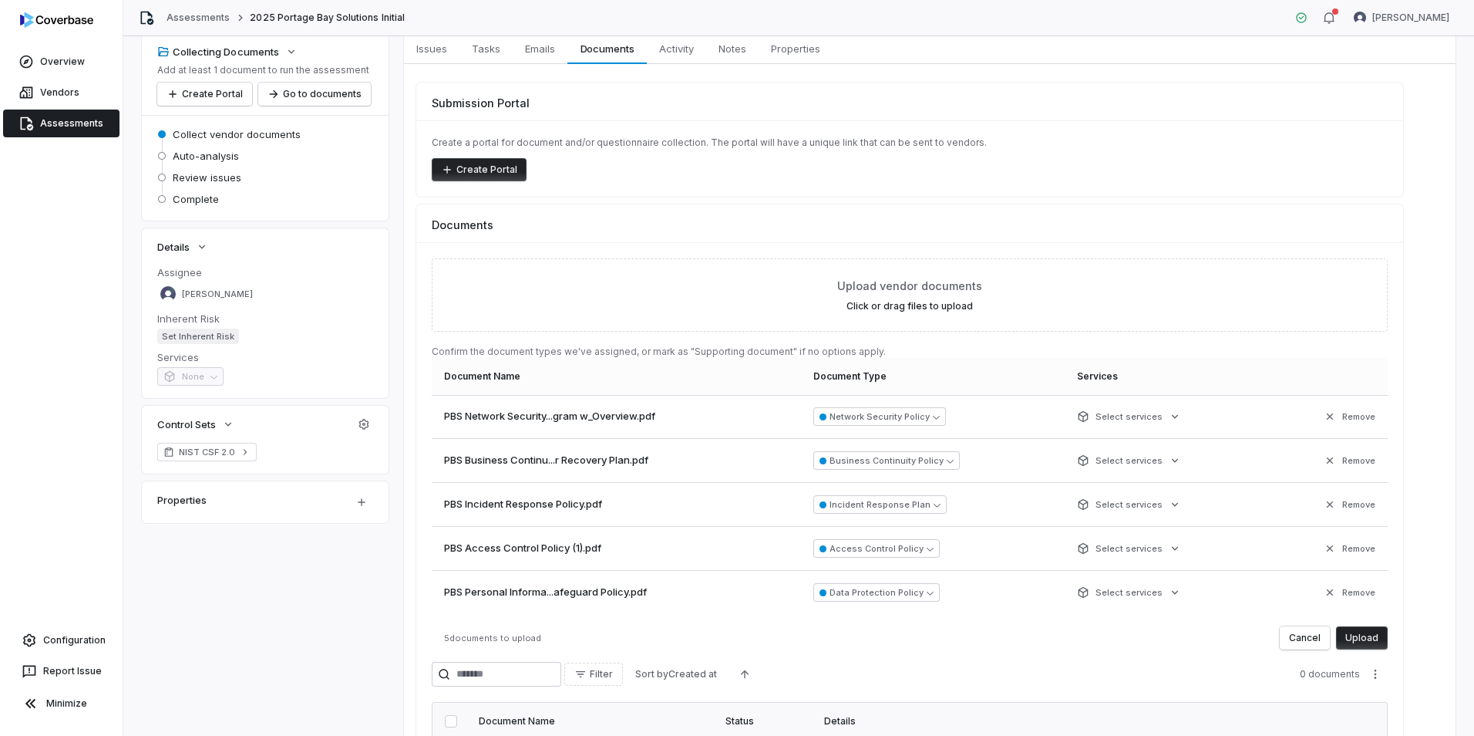
click at [1383, 639] on button "Upload" at bounding box center [1362, 637] width 52 height 23
